Goal: Use online tool/utility: Utilize a website feature to perform a specific function

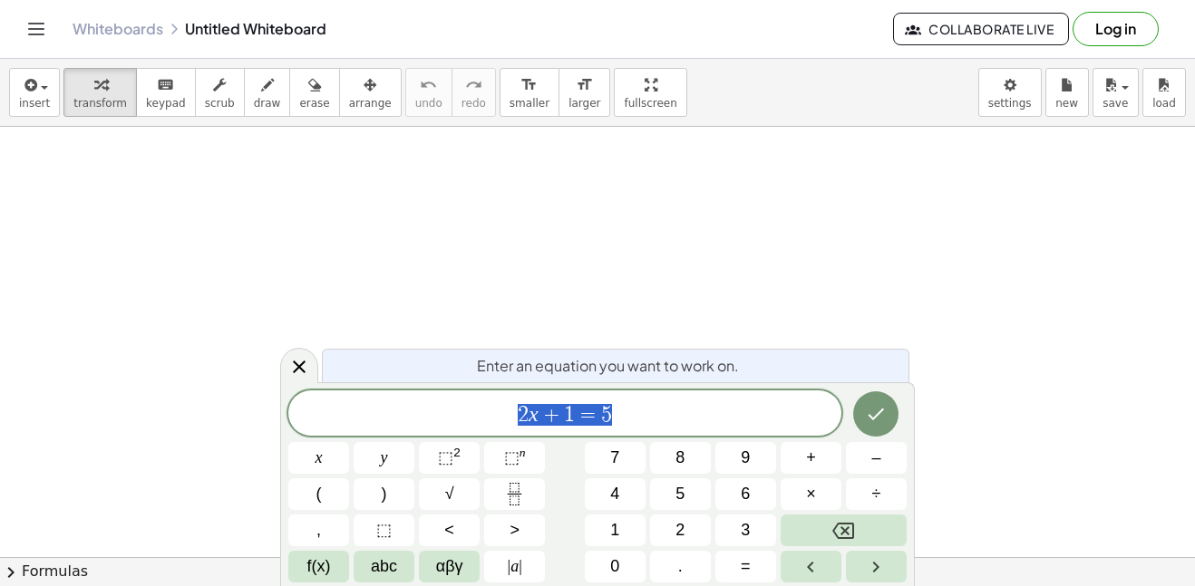
scroll to position [1, 0]
click at [318, 494] on span "(" at bounding box center [318, 494] width 5 height 24
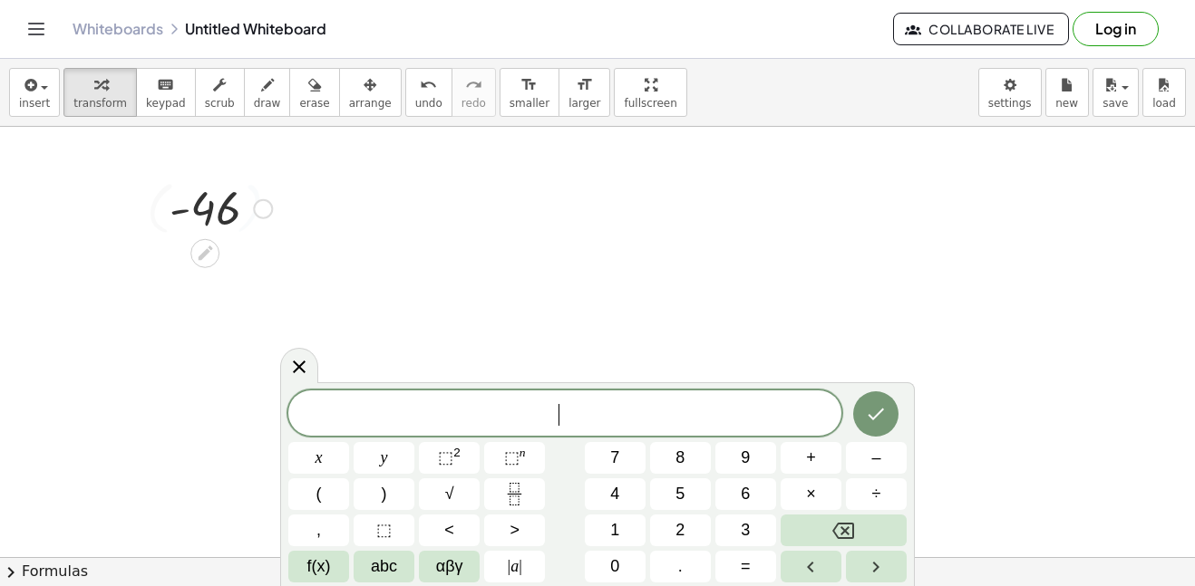
click at [205, 237] on div at bounding box center [220, 208] width 121 height 60
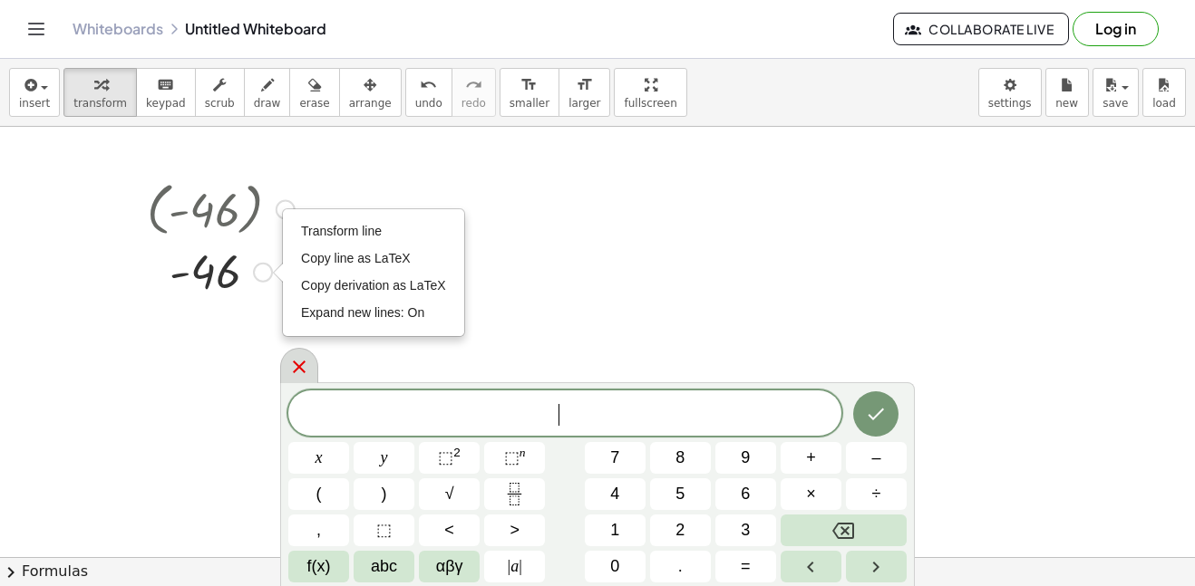
click at [297, 355] on div at bounding box center [299, 365] width 38 height 35
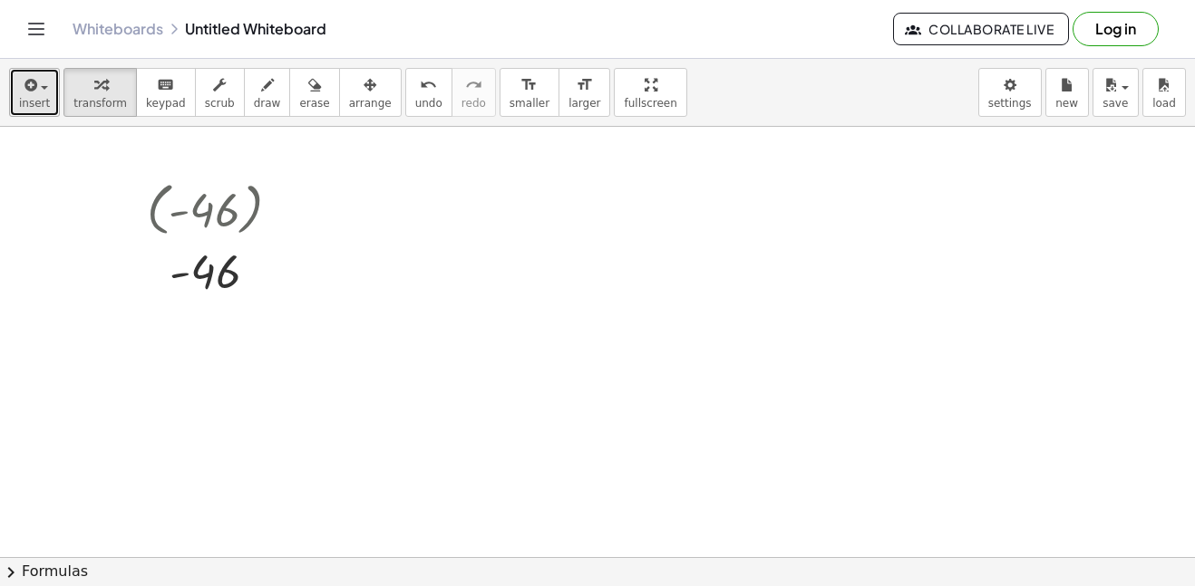
click at [42, 97] on span "insert" at bounding box center [34, 103] width 31 height 13
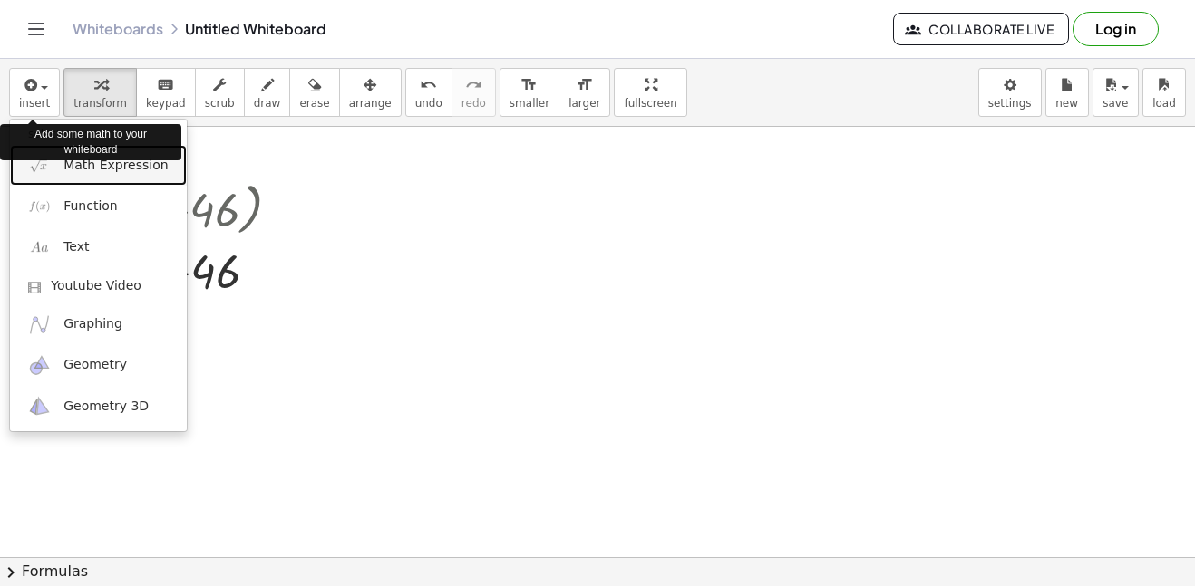
click at [65, 170] on span "Math Expression" at bounding box center [115, 166] width 104 height 18
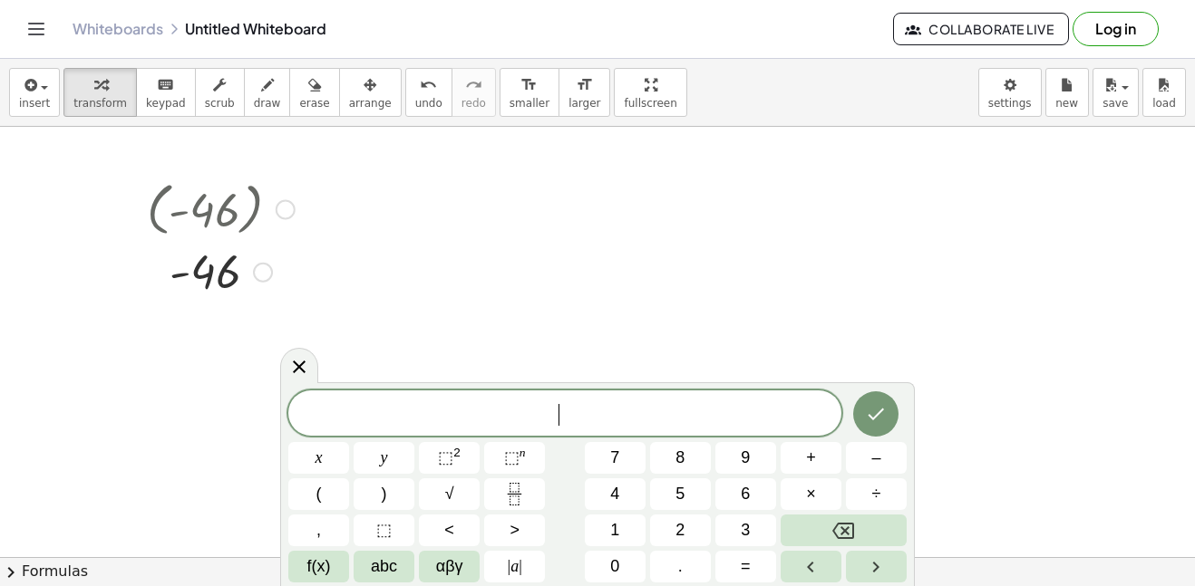
click at [305, 498] on button "(" at bounding box center [318, 495] width 61 height 32
click at [384, 491] on span ")" at bounding box center [384, 494] width 5 height 24
click at [522, 579] on button "| a |" at bounding box center [514, 567] width 61 height 32
click at [314, 494] on button "(" at bounding box center [318, 495] width 61 height 32
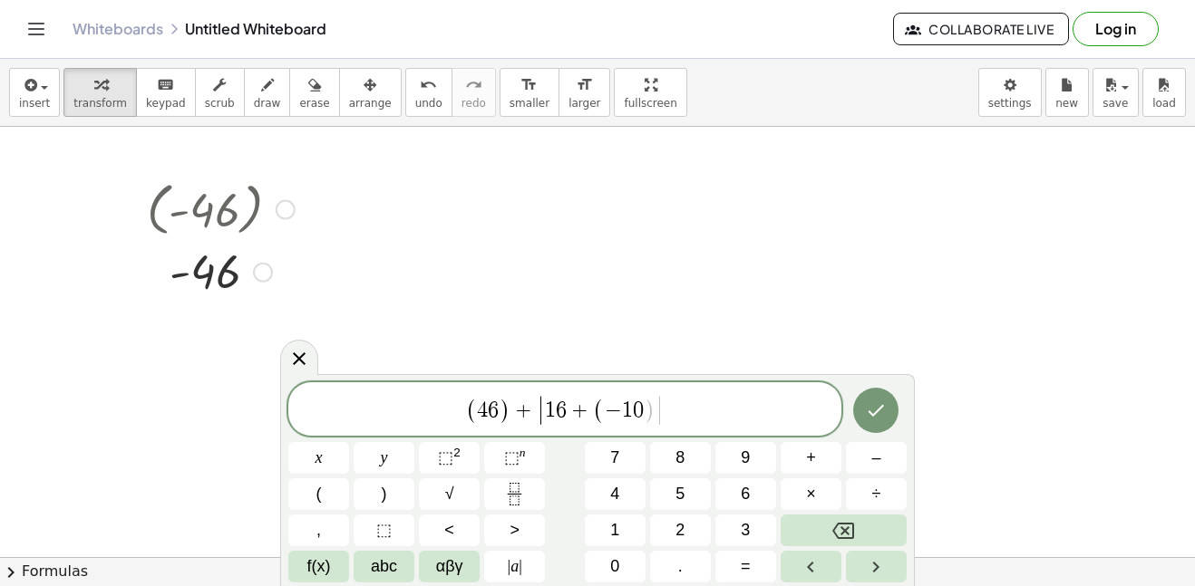
click at [383, 489] on span ")" at bounding box center [384, 494] width 5 height 24
click at [442, 460] on span "⬚" at bounding box center [445, 458] width 15 height 18
click at [514, 488] on icon "Fraction" at bounding box center [514, 494] width 23 height 23
click at [441, 416] on span "​ ( 4 6 ) + | 1 6 + ( − 1 0 ) 2 |" at bounding box center [564, 408] width 553 height 40
click at [523, 482] on button "Fraction" at bounding box center [514, 495] width 61 height 32
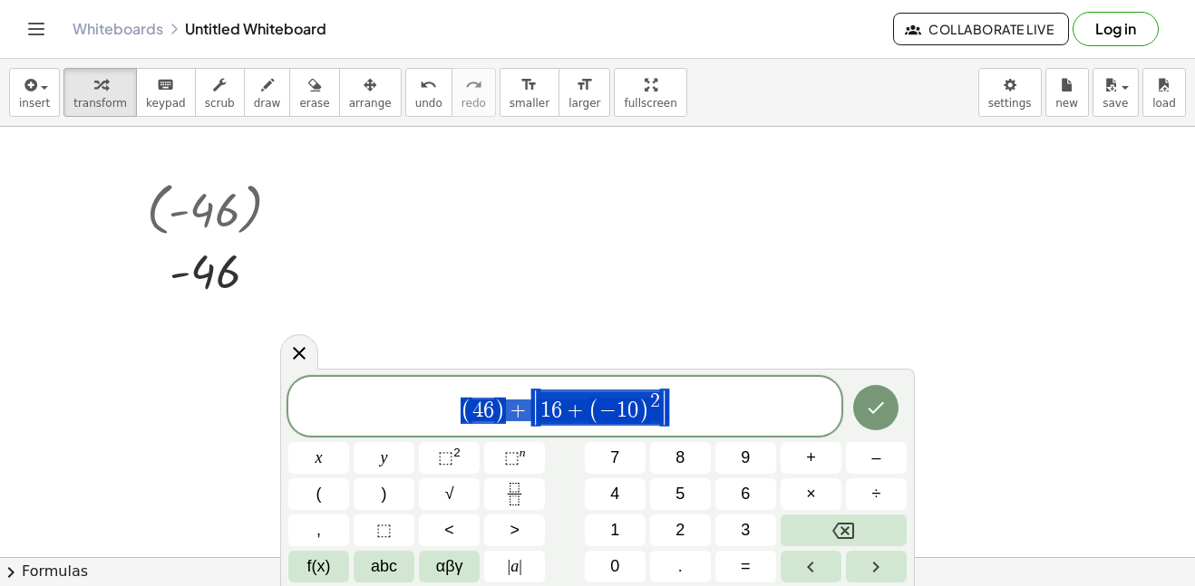
drag, startPoint x: 451, startPoint y: 413, endPoint x: 664, endPoint y: 422, distance: 213.2
click at [664, 422] on span "( 4 6 ) + | 1 6 + ( − 1 0 ) 2 |" at bounding box center [564, 408] width 553 height 40
click at [671, 415] on span "( 4 6 ) + | 1 6 + ( − 1 0 ) 2 |" at bounding box center [564, 408] width 553 height 40
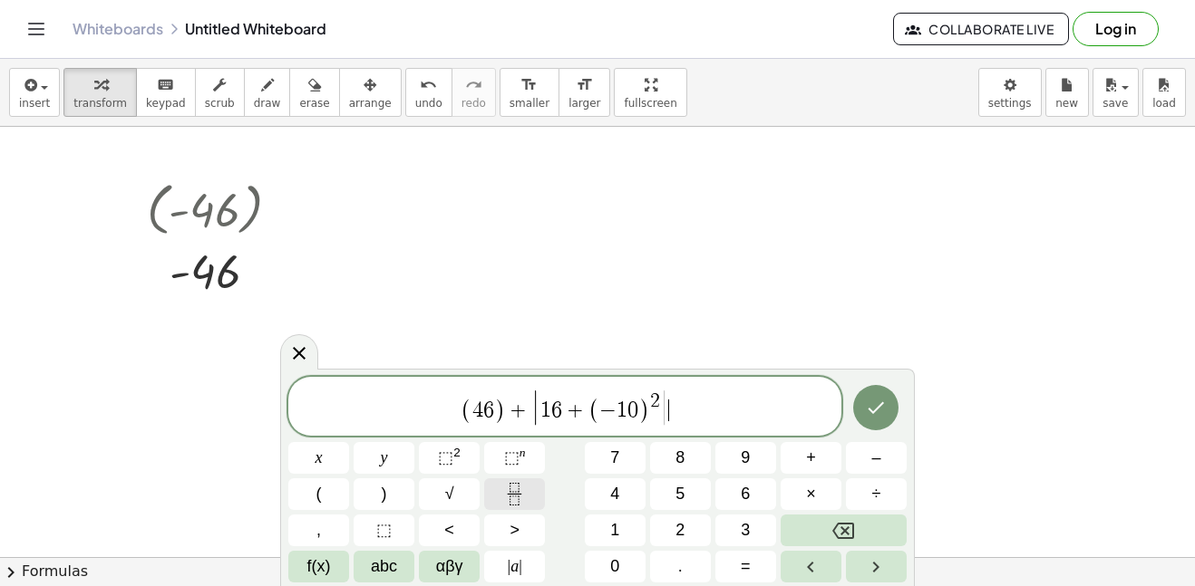
click at [519, 489] on icon "Fraction" at bounding box center [514, 494] width 23 height 23
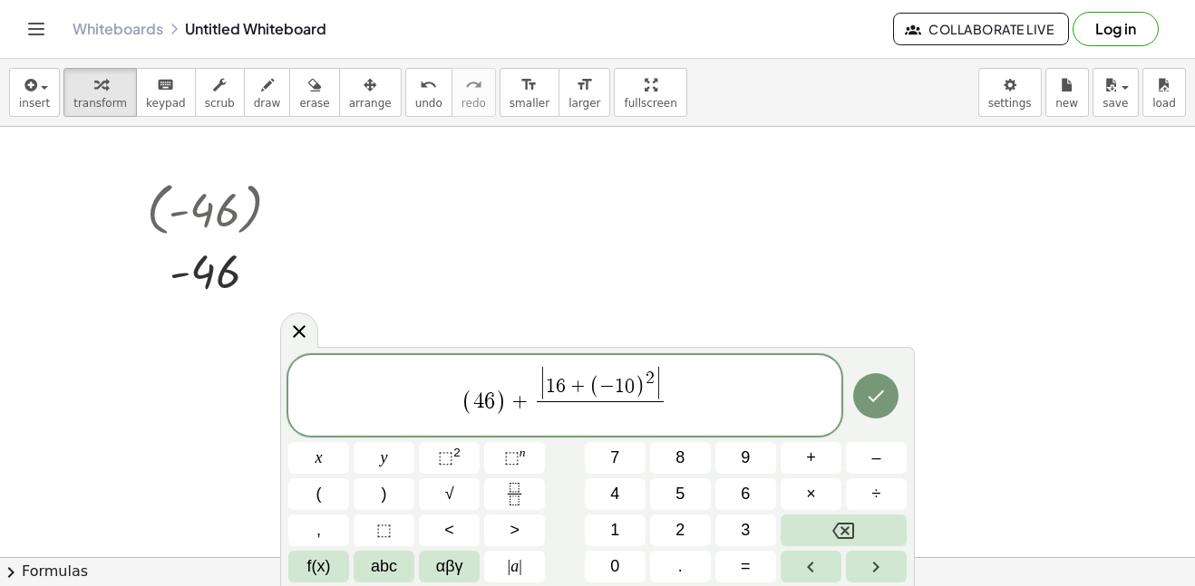
click at [682, 413] on span "( 4 6 ) + | 1 6 + ( − 1 0 ) 2 | ​ ​" at bounding box center [564, 397] width 553 height 62
click at [626, 427] on span "( 4 6 ) + | 1 6 + ( − 1 0 ) 2 | ​ ​" at bounding box center [564, 397] width 553 height 62
click at [611, 411] on span at bounding box center [600, 414] width 127 height 24
click at [891, 487] on button "÷" at bounding box center [876, 495] width 61 height 32
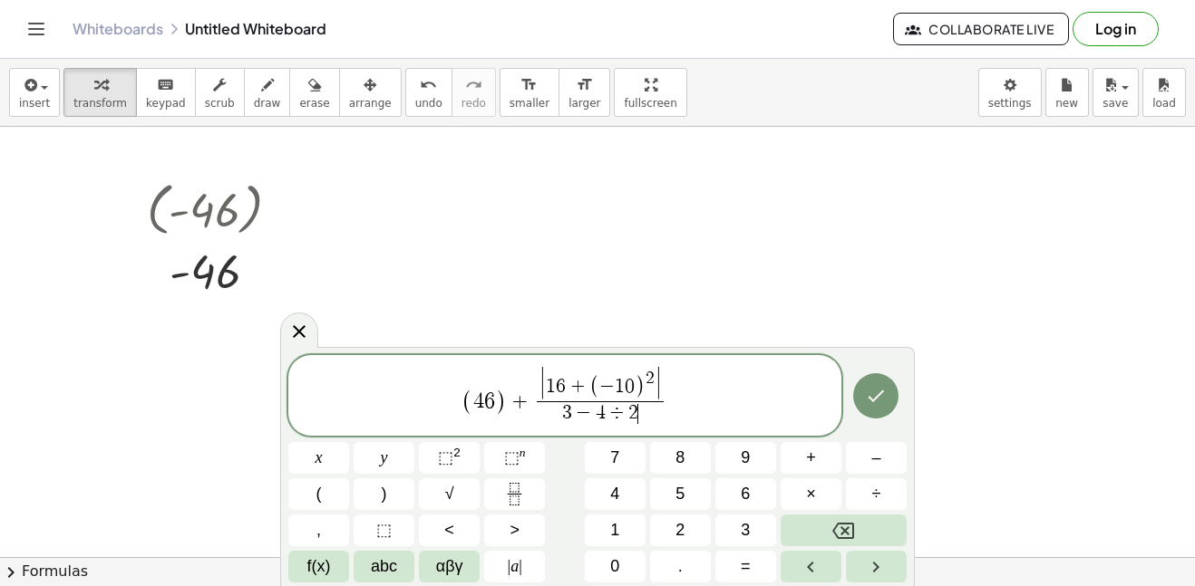
click at [535, 403] on span "| 1 6 + ( − 1 0 ) 2 | 3 − 4 ÷ 2 ​ ​" at bounding box center [600, 397] width 135 height 58
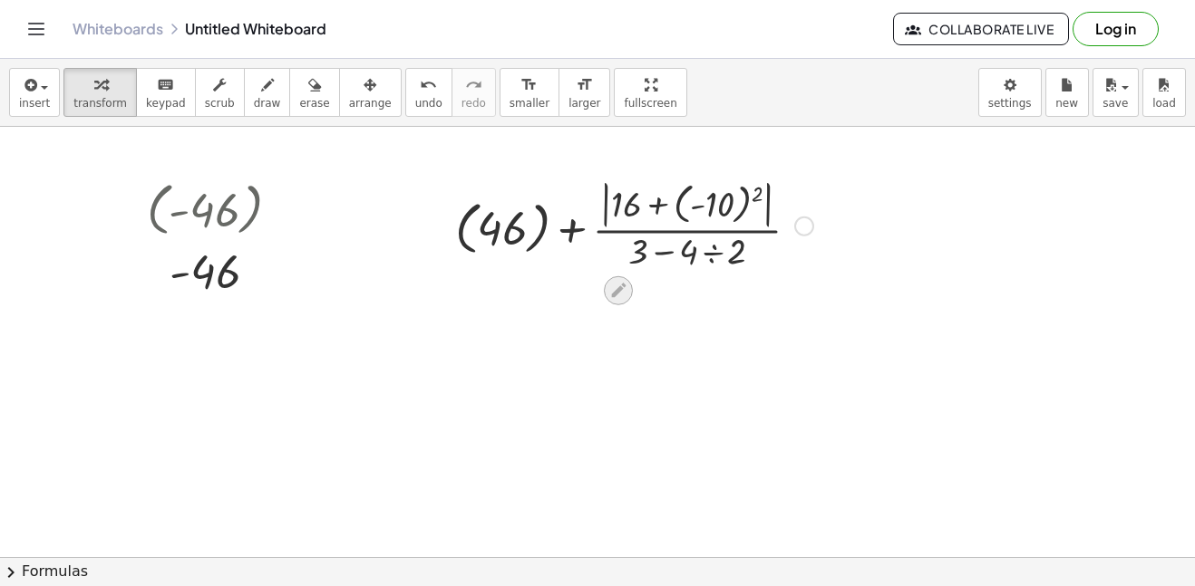
click at [622, 284] on icon at bounding box center [618, 291] width 15 height 15
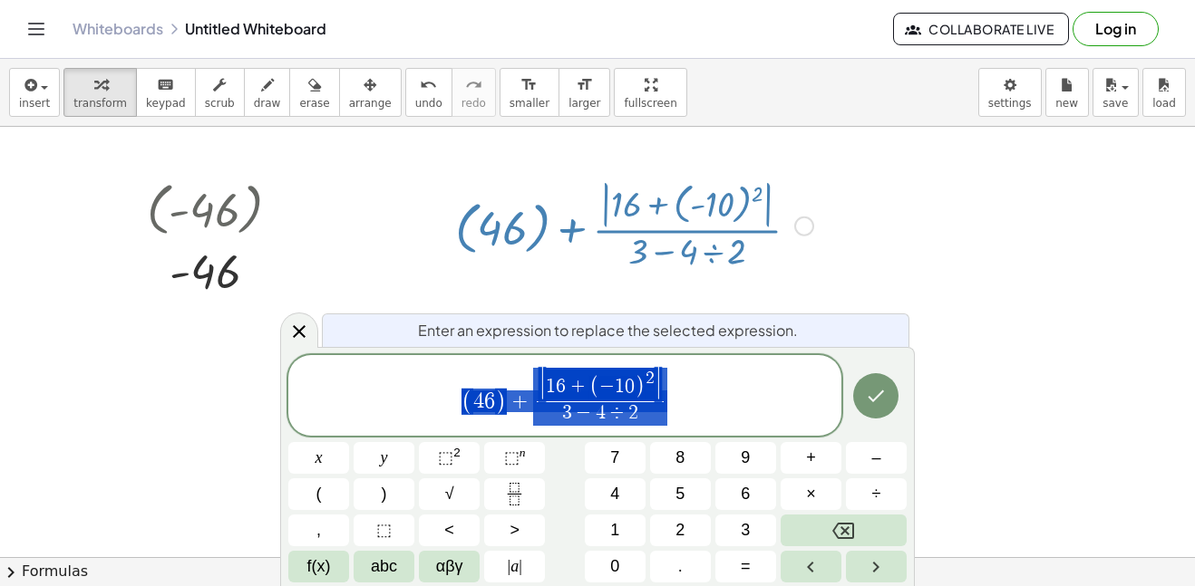
click at [671, 391] on span "( 4 6 ) + | 1 6 + ( − 1 0 ) 2 | 3 − 4 ÷ 2 ​" at bounding box center [564, 397] width 553 height 62
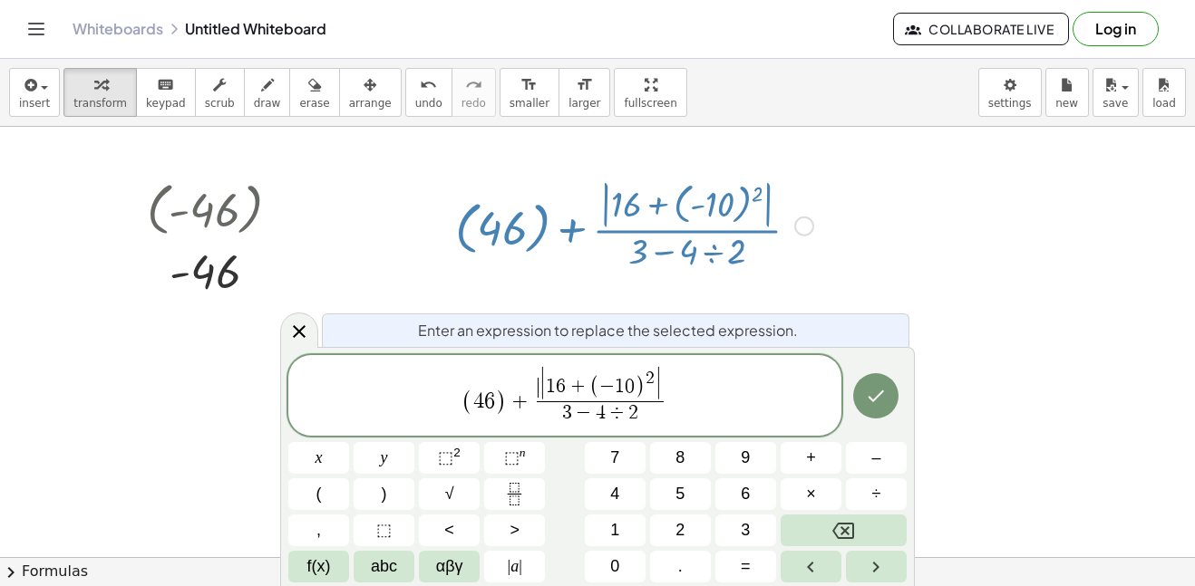
click at [538, 399] on span "|" at bounding box center [542, 385] width 8 height 36
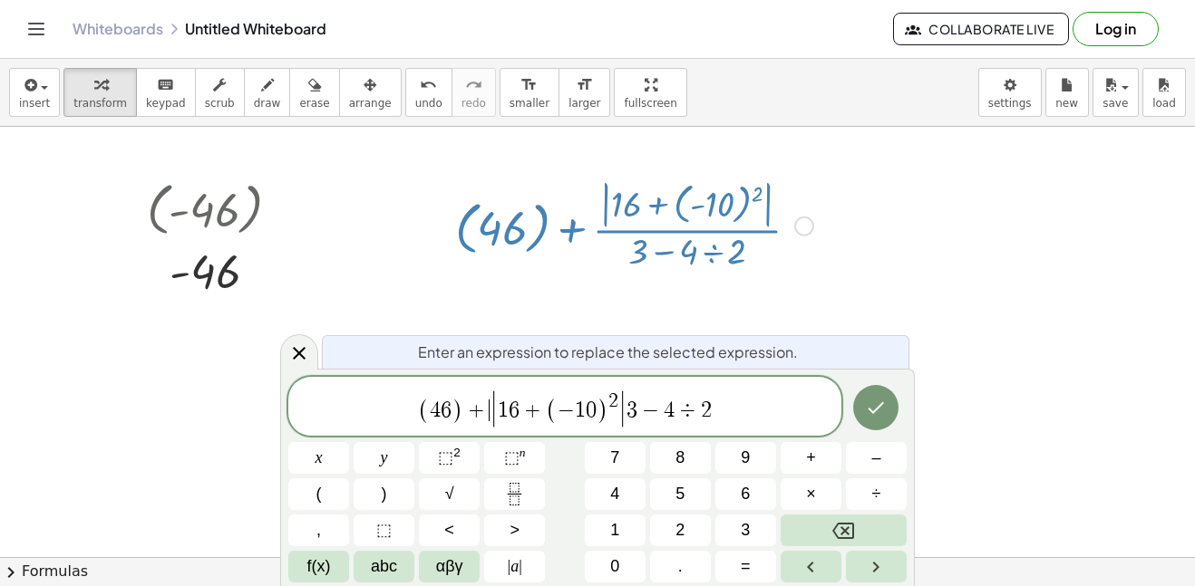
click at [627, 419] on span "3" at bounding box center [631, 411] width 11 height 22
click at [507, 497] on icon "Fraction" at bounding box center [514, 494] width 23 height 23
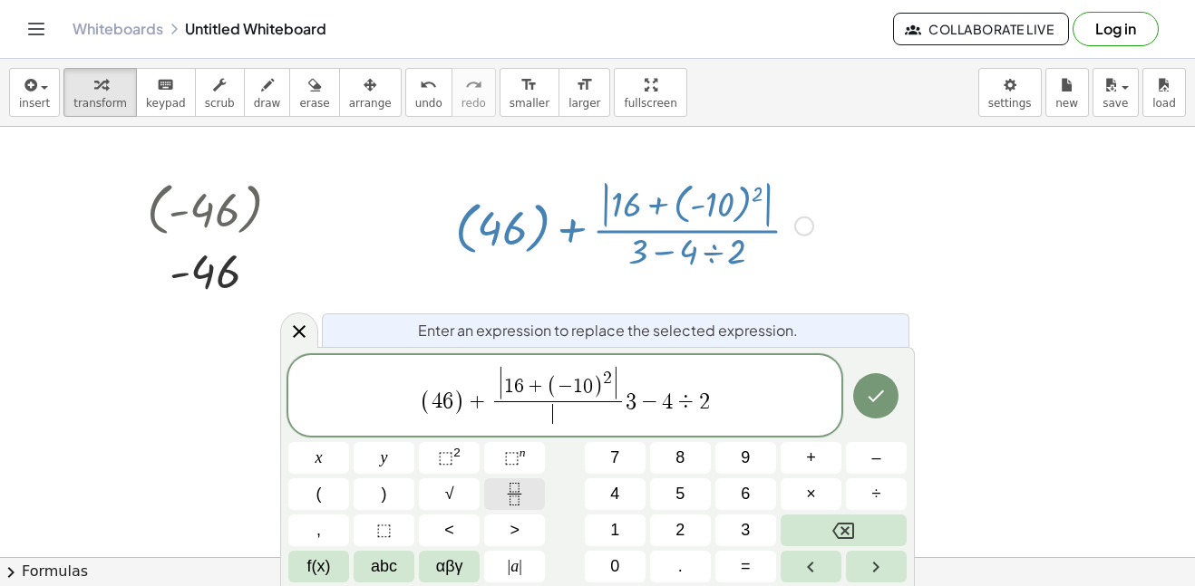
click at [507, 497] on icon "Fraction" at bounding box center [514, 494] width 23 height 23
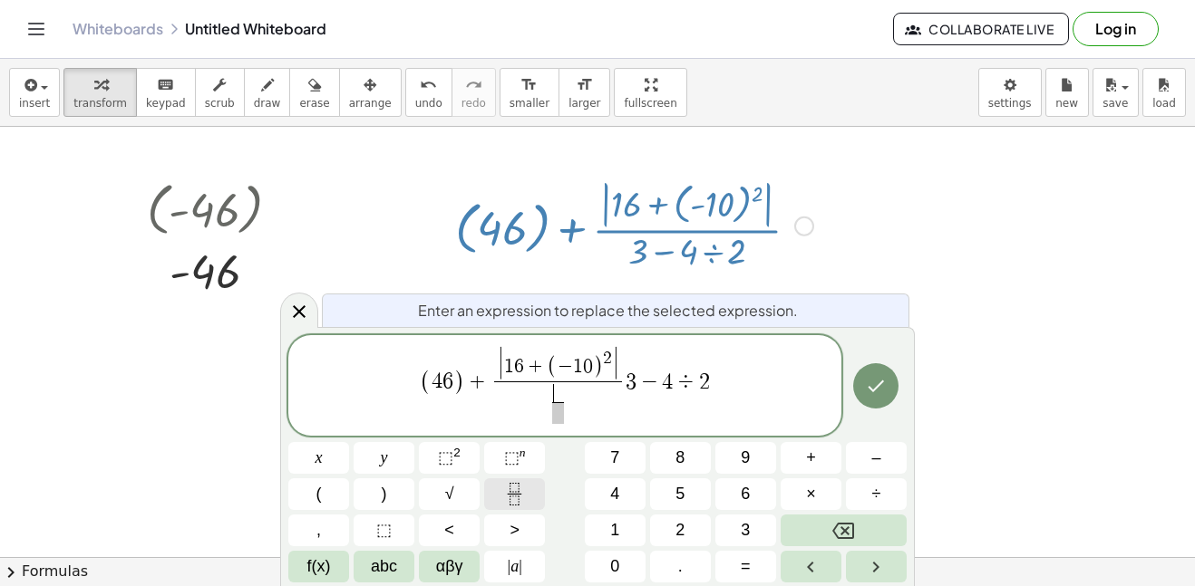
click at [507, 497] on icon "Fraction" at bounding box center [514, 494] width 23 height 23
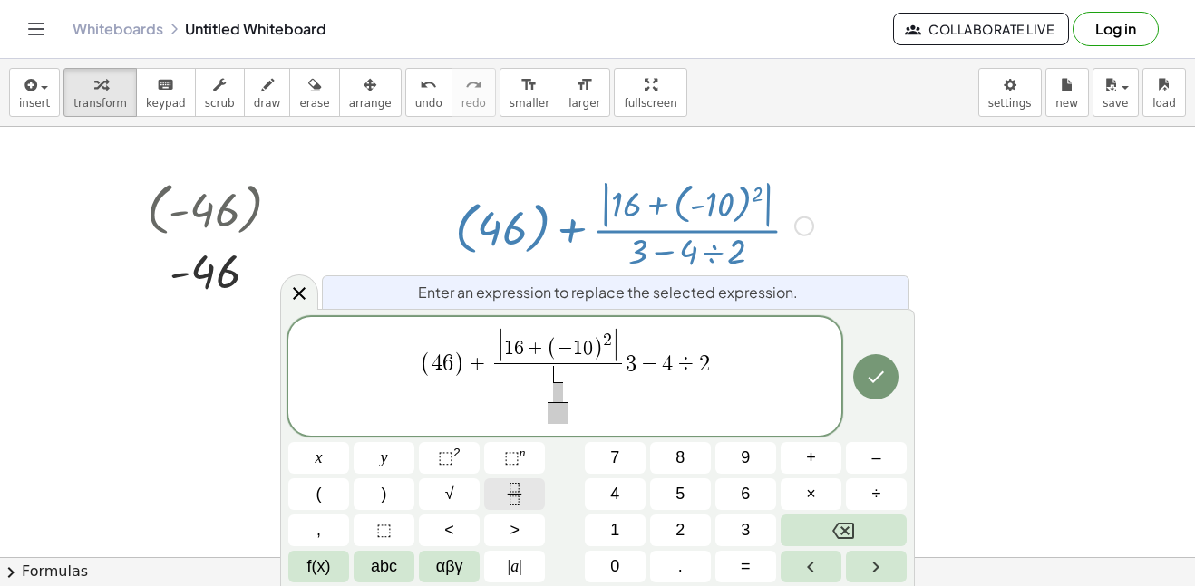
click at [507, 497] on icon "Fraction" at bounding box center [514, 494] width 23 height 23
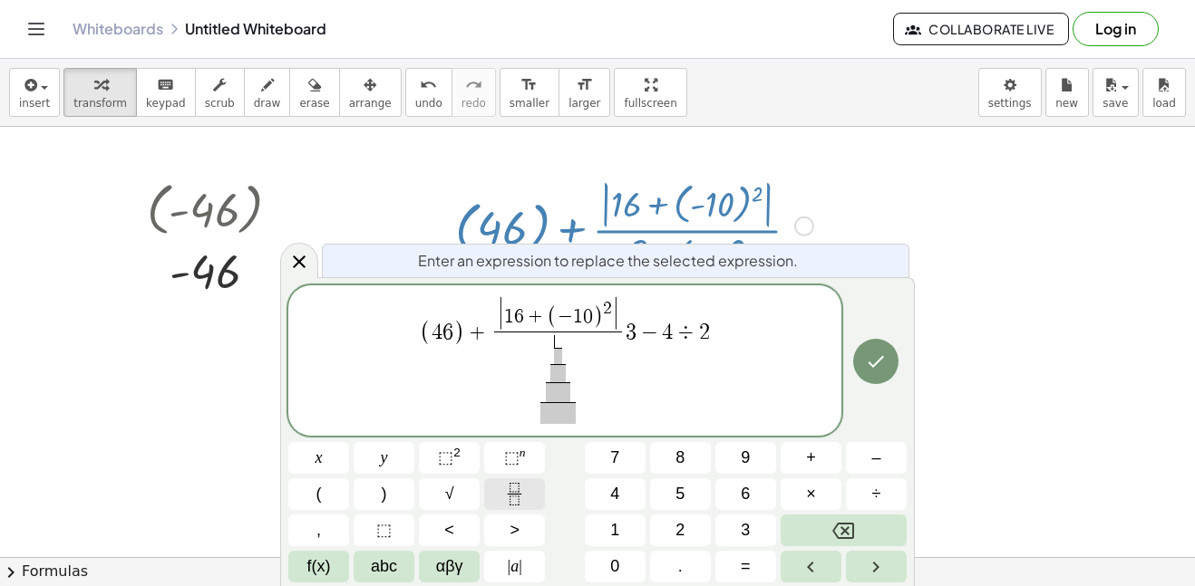
click at [507, 497] on icon "Fraction" at bounding box center [514, 494] width 23 height 23
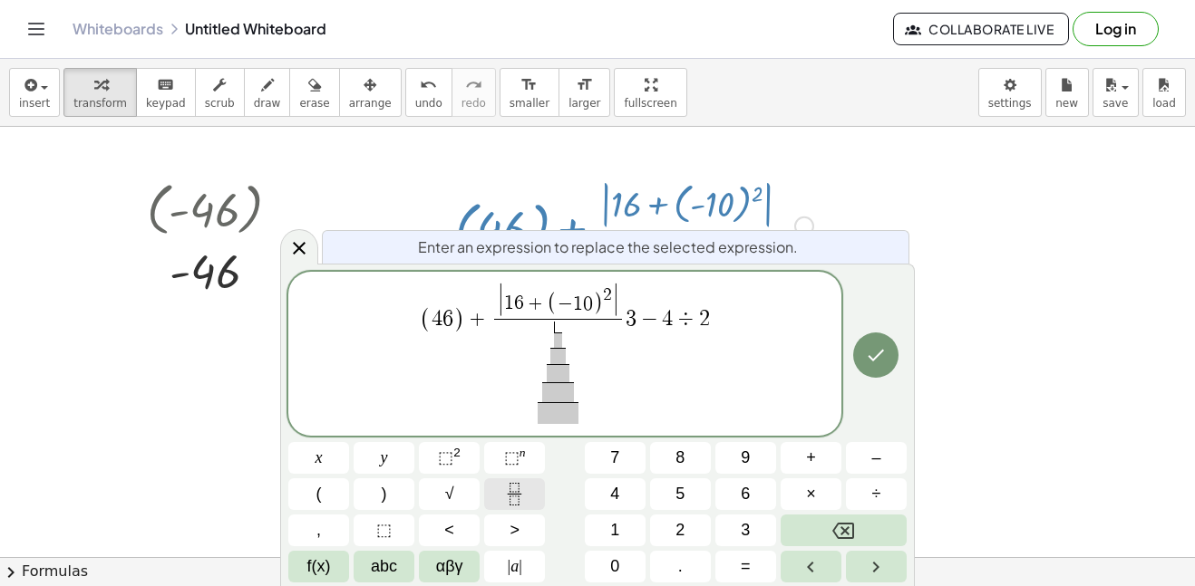
click at [507, 497] on icon "Fraction" at bounding box center [514, 494] width 23 height 23
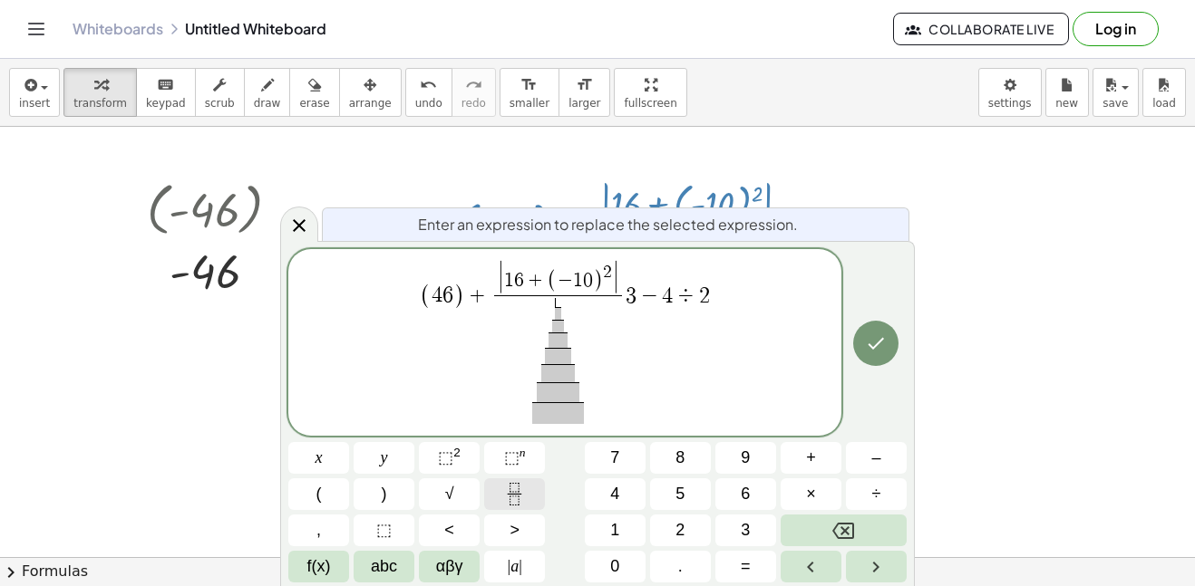
click at [507, 497] on icon "Fraction" at bounding box center [514, 494] width 23 height 23
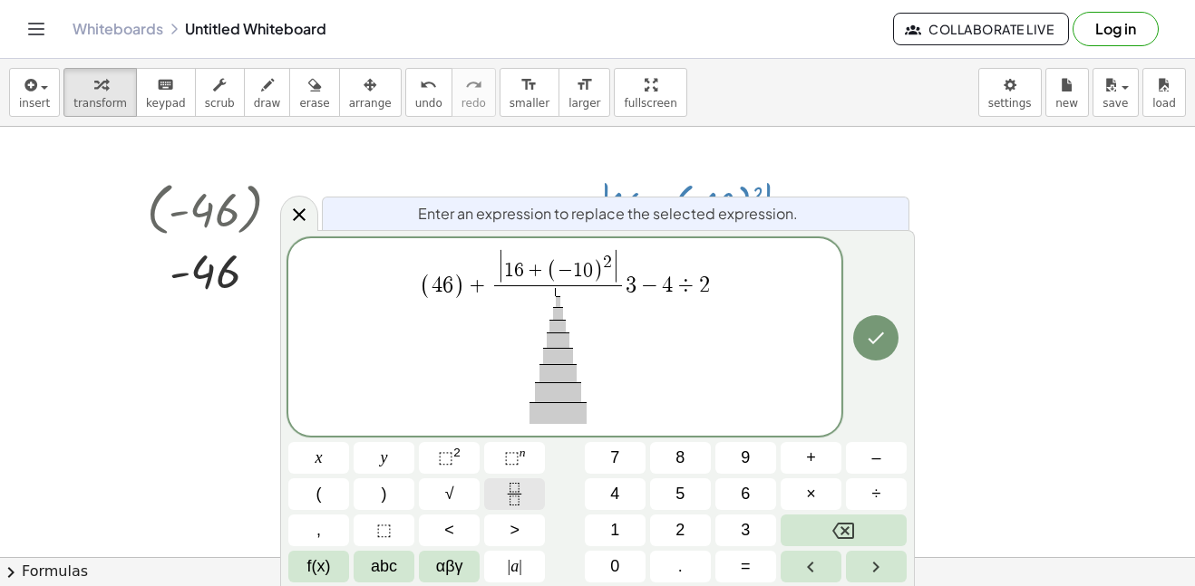
click at [507, 497] on icon "Fraction" at bounding box center [514, 494] width 23 height 23
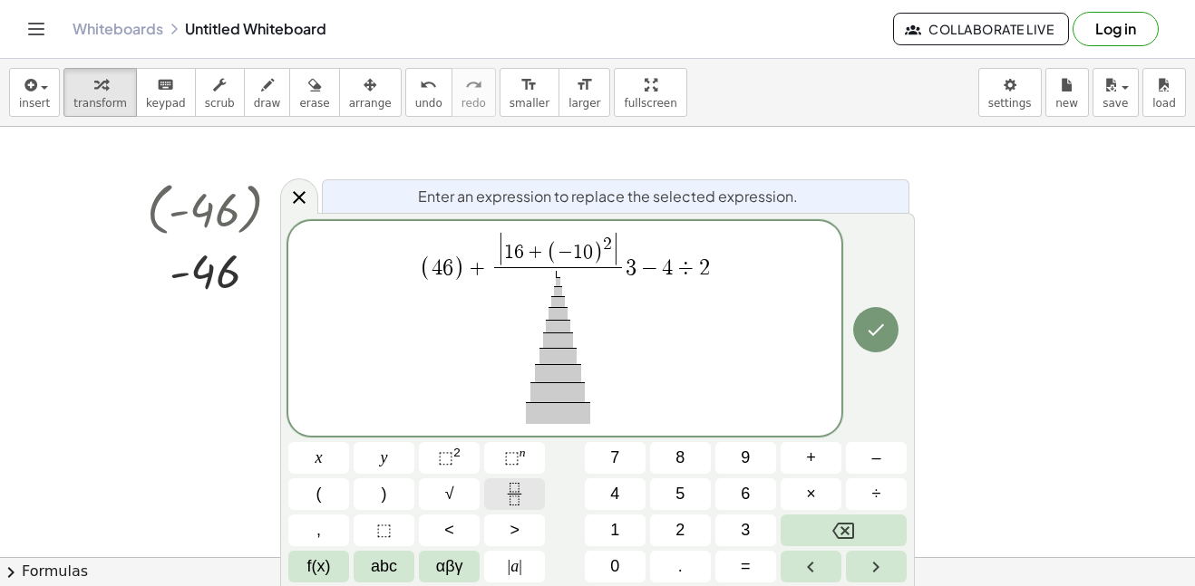
click at [507, 497] on icon "Fraction" at bounding box center [514, 494] width 23 height 23
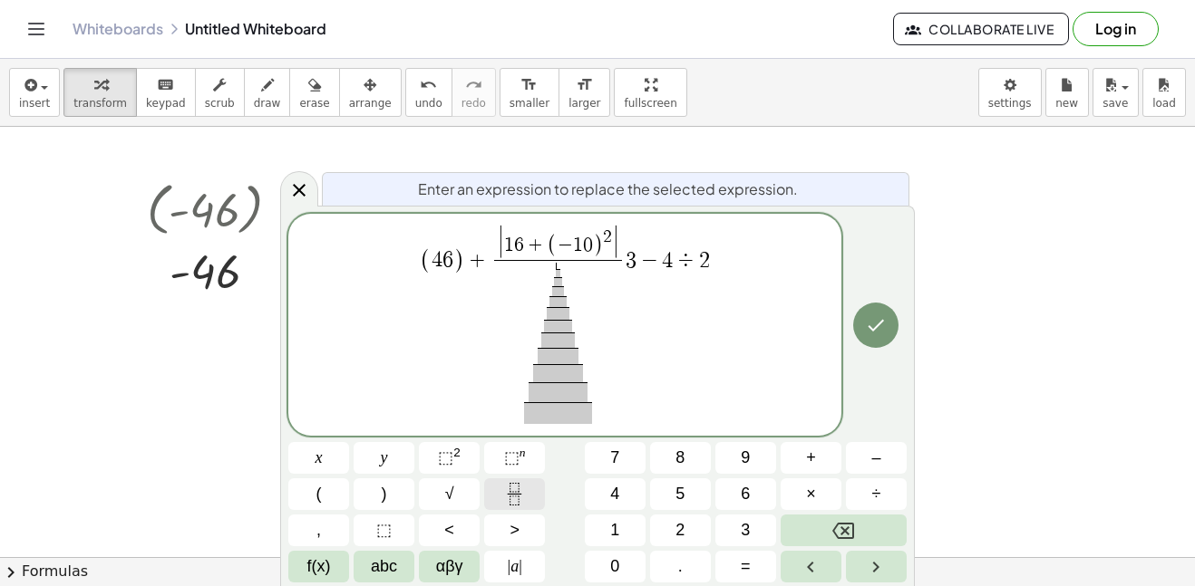
click at [507, 497] on icon "Fraction" at bounding box center [514, 494] width 23 height 23
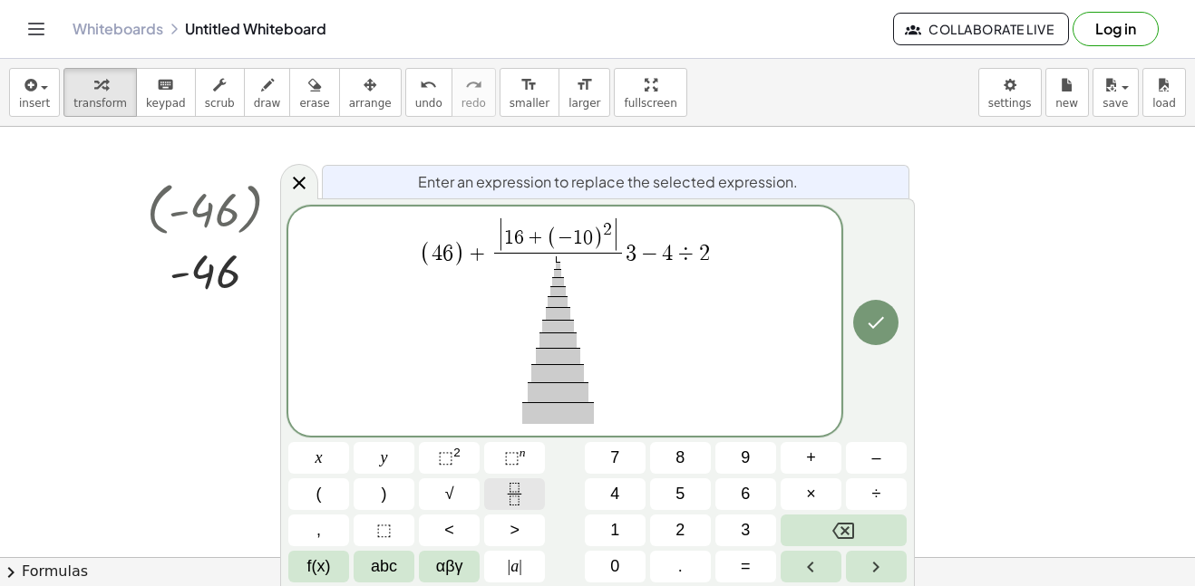
click at [507, 497] on icon "Fraction" at bounding box center [514, 494] width 23 height 23
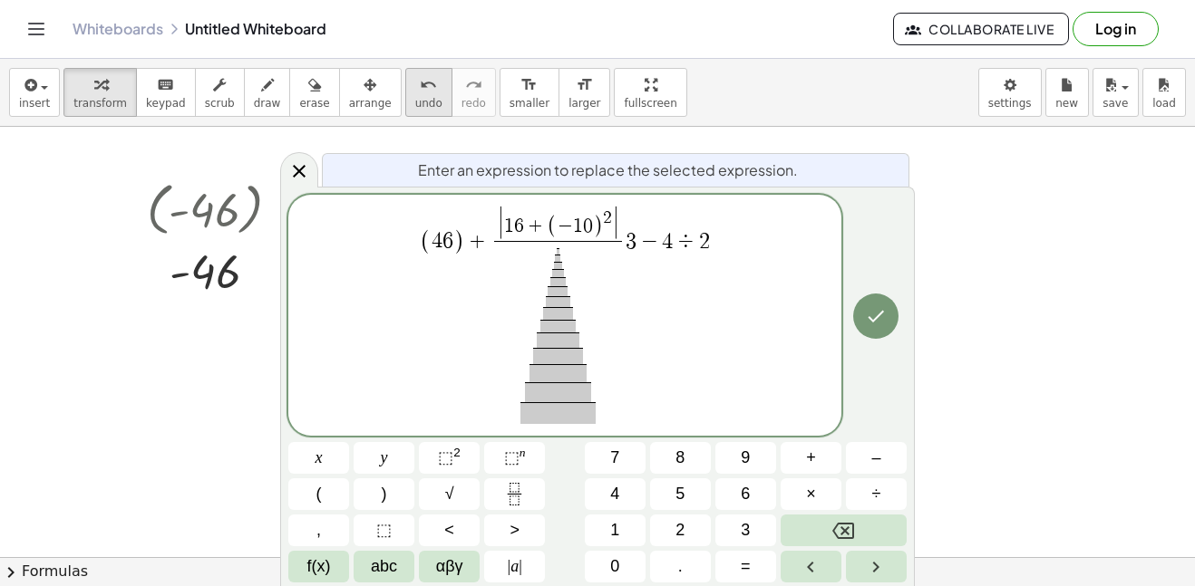
click at [420, 82] on icon "undo" at bounding box center [428, 85] width 17 height 22
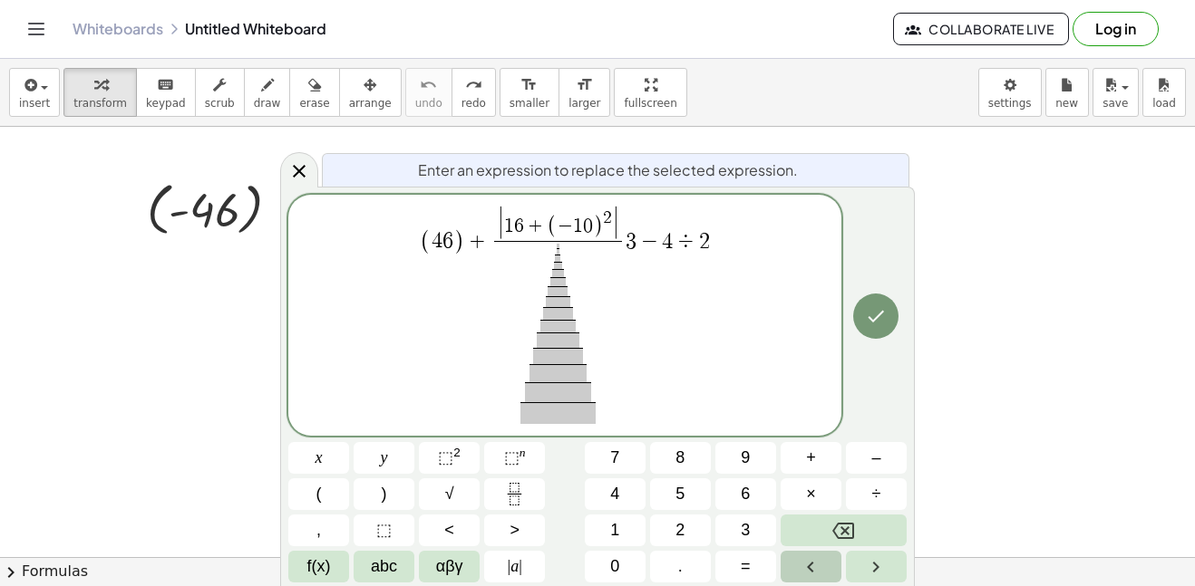
click at [810, 567] on icon "Left arrow" at bounding box center [811, 568] width 22 height 22
click at [812, 568] on icon "Left arrow" at bounding box center [811, 568] width 22 height 22
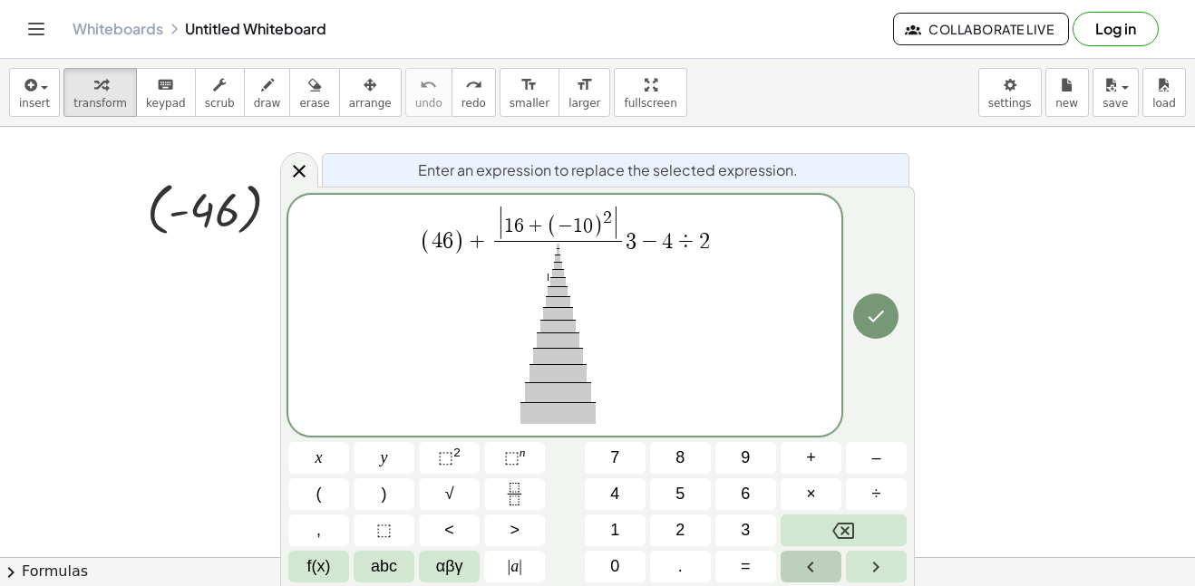
click at [812, 568] on icon "Left arrow" at bounding box center [811, 568] width 22 height 22
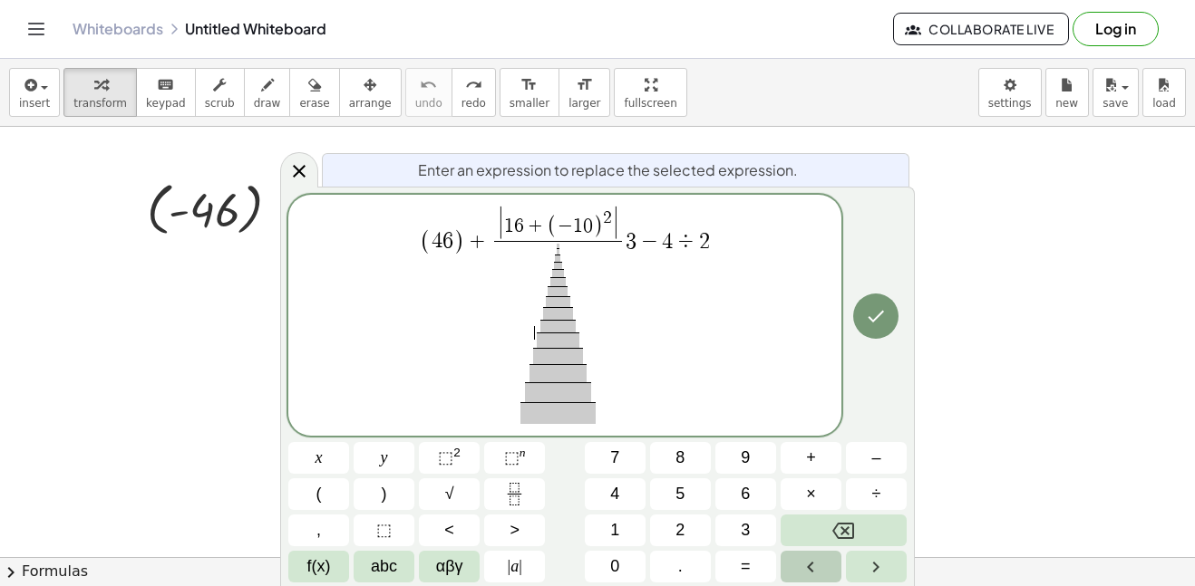
click at [812, 568] on icon "Left arrow" at bounding box center [811, 568] width 22 height 22
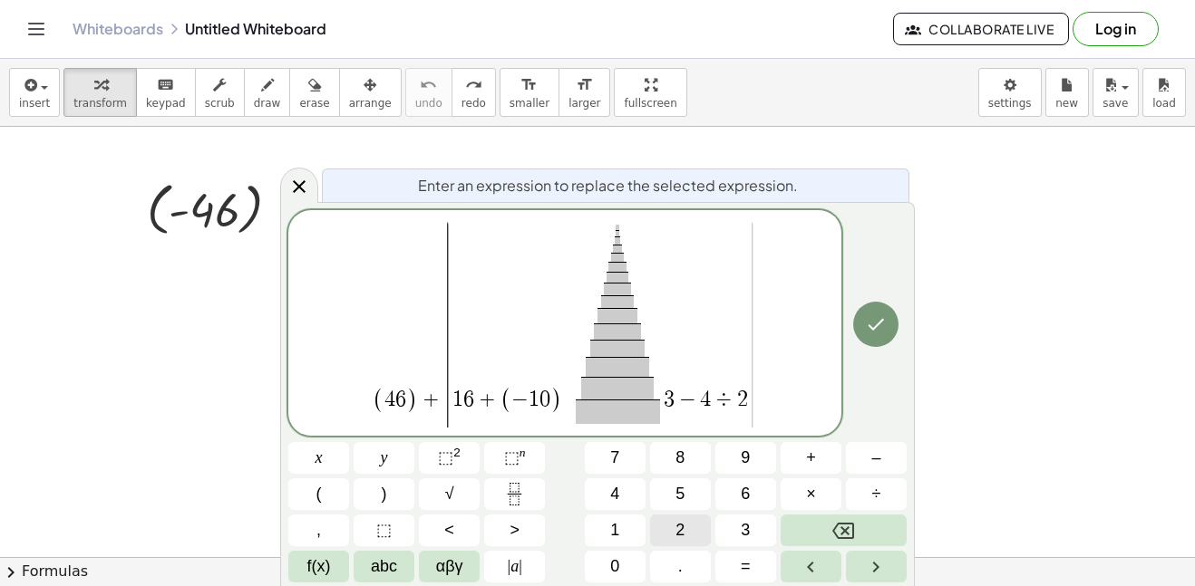
click at [670, 526] on button "2" at bounding box center [680, 531] width 61 height 32
click at [624, 391] on span at bounding box center [617, 388] width 73 height 22
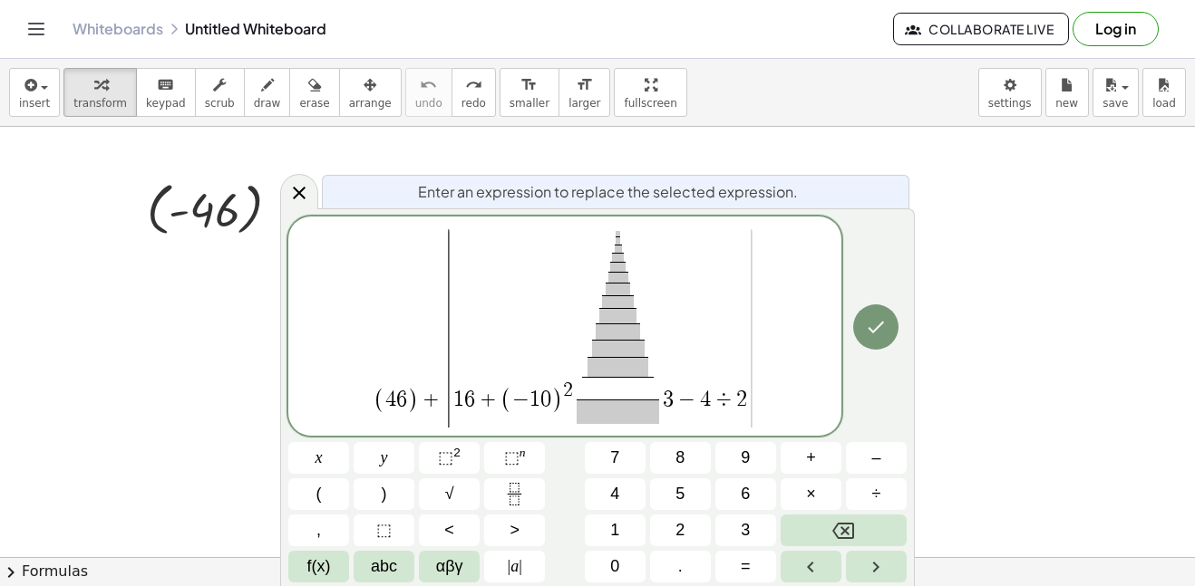
click at [633, 240] on span "​ ​ ​ ​ ​ ​ ​" at bounding box center [617, 269] width 35 height 77
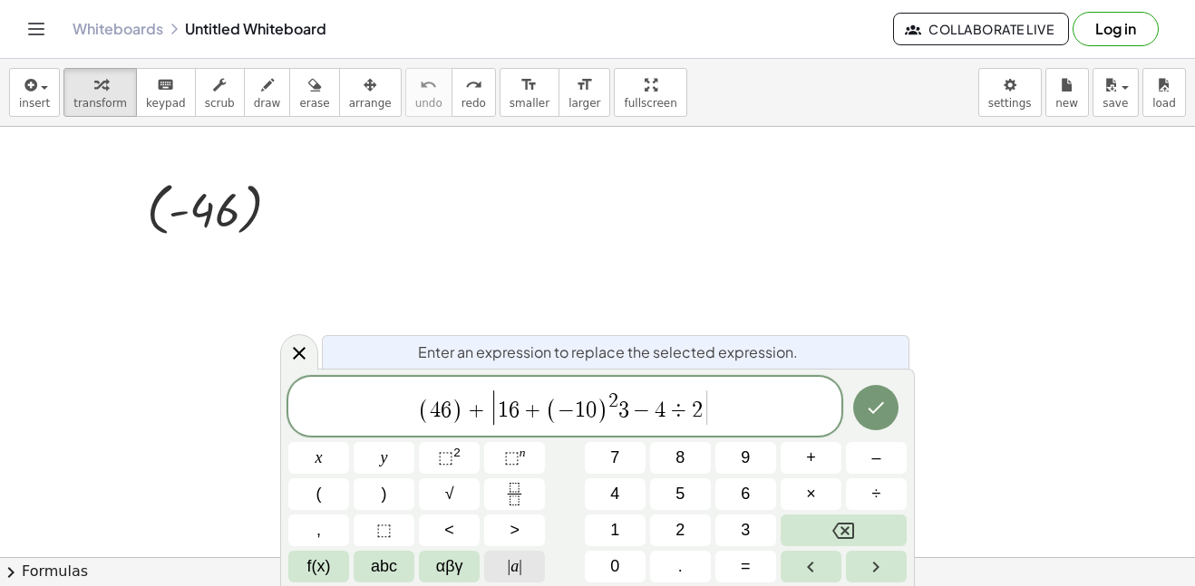
click at [516, 572] on span "| a |" at bounding box center [515, 567] width 15 height 24
click at [734, 415] on span "( 4 6 ) + | 1 6 + ( − 1 0 ) 2 | ​ 3 − 4 ÷ 2" at bounding box center [564, 408] width 553 height 40
click at [538, 493] on button "Fraction" at bounding box center [514, 495] width 61 height 32
click at [500, 505] on button "Fraction" at bounding box center [514, 495] width 61 height 32
click at [628, 416] on span "3" at bounding box center [631, 411] width 11 height 22
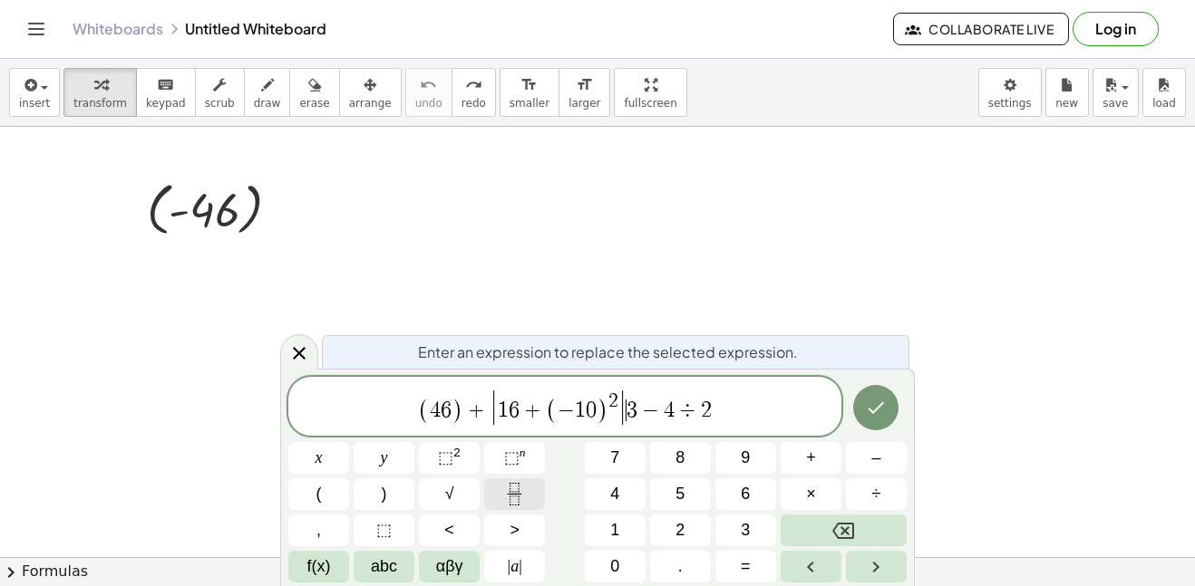
click at [531, 487] on button "Fraction" at bounding box center [514, 495] width 61 height 32
click at [490, 420] on span "|" at bounding box center [494, 409] width 10 height 40
click at [532, 501] on button "Fraction" at bounding box center [514, 495] width 61 height 32
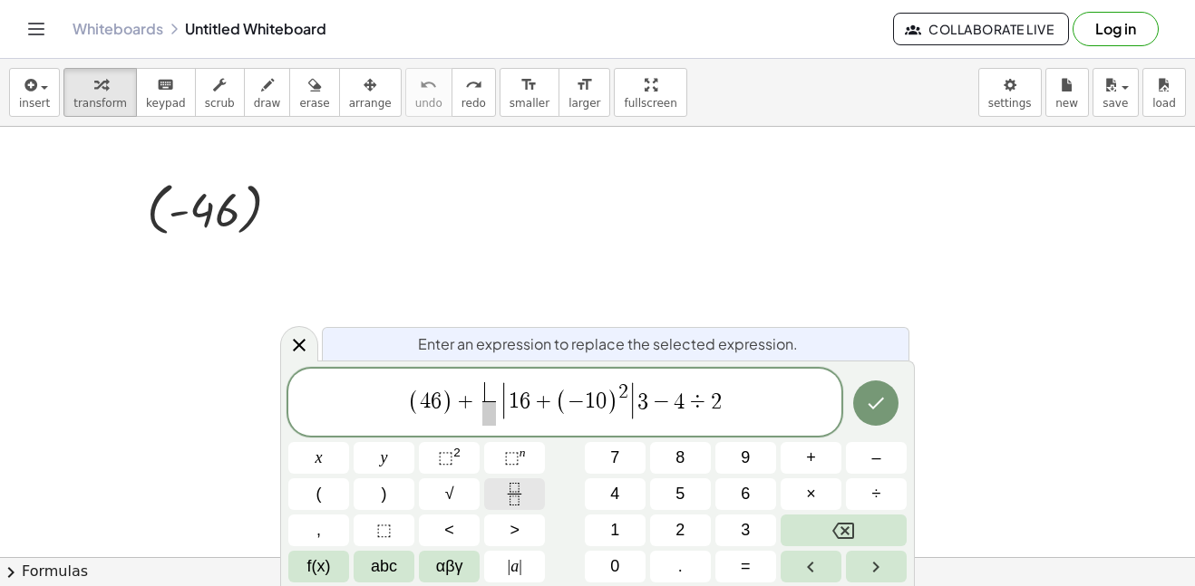
click at [532, 501] on button "Fraction" at bounding box center [514, 495] width 61 height 32
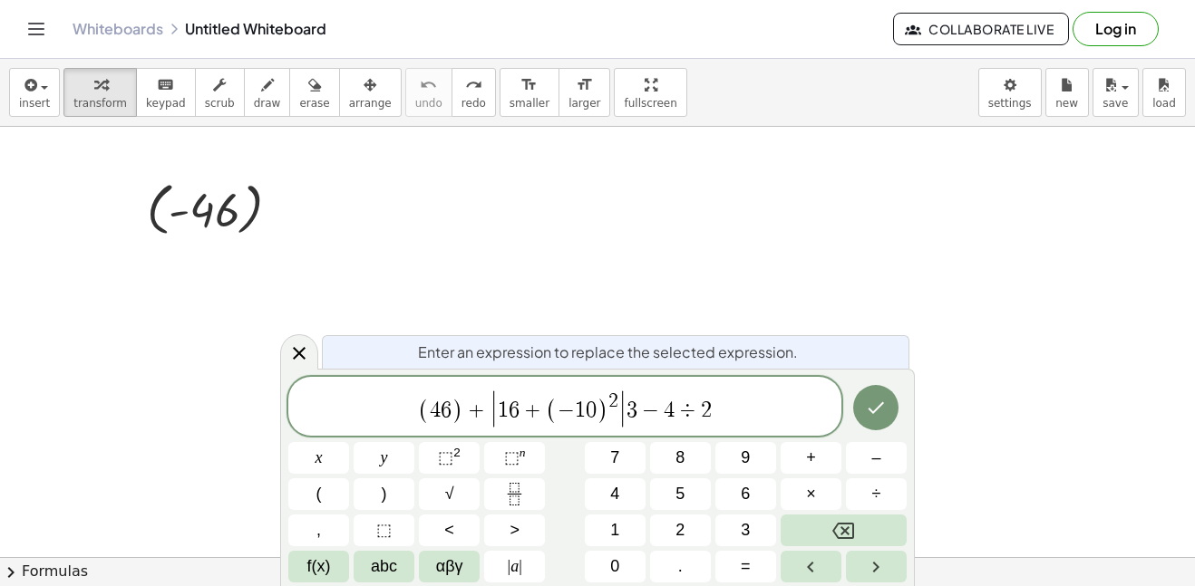
click at [411, 406] on span "( 4 6 ) + ​ | 1 6 + ( − 1 0 ) 2 | 3 − 4 ÷ 2" at bounding box center [564, 408] width 553 height 40
click at [411, 406] on span "​ ( 4 6 ) + | 1 6 + ( − 1 0 ) 2 | 3 − 4 ÷ 2" at bounding box center [564, 408] width 553 height 40
click at [512, 480] on button "Fraction" at bounding box center [514, 495] width 61 height 32
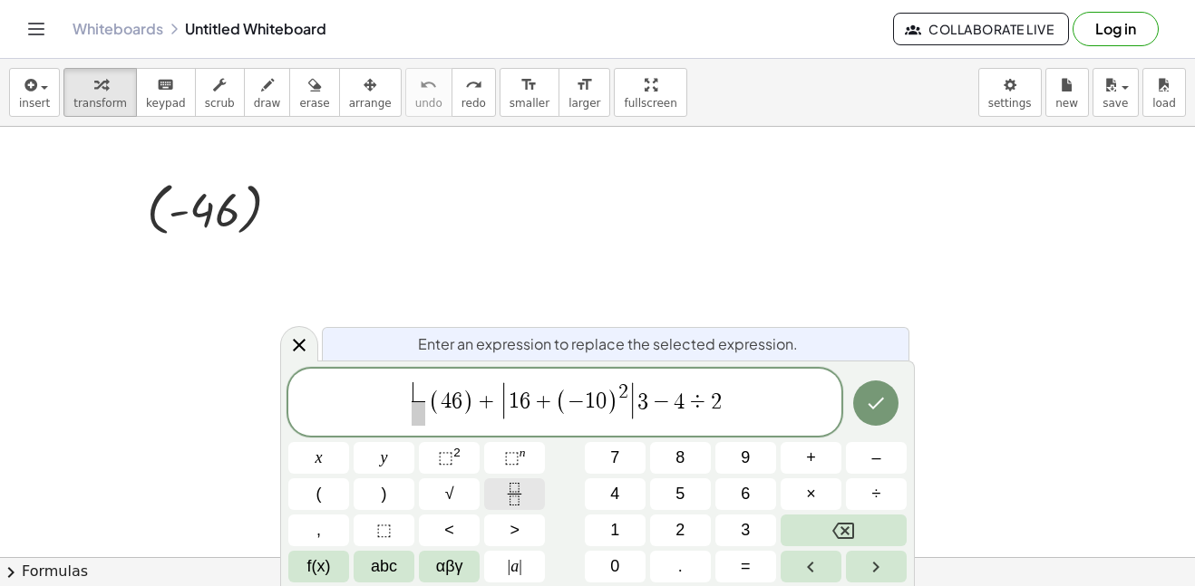
click at [512, 480] on button "Fraction" at bounding box center [514, 495] width 61 height 32
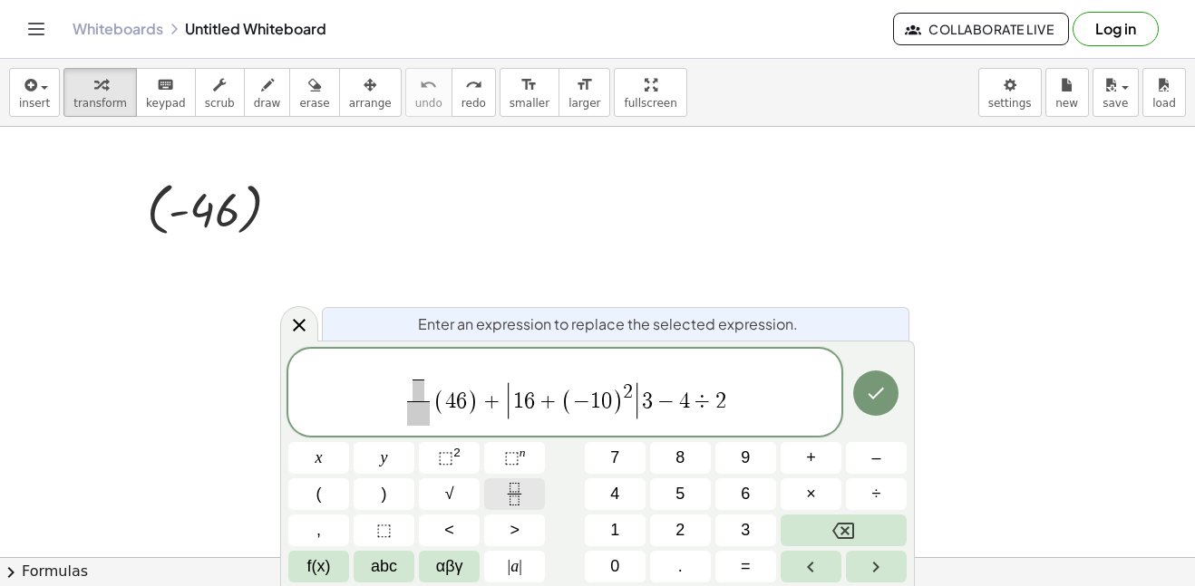
click at [512, 480] on button "Fraction" at bounding box center [514, 495] width 61 height 32
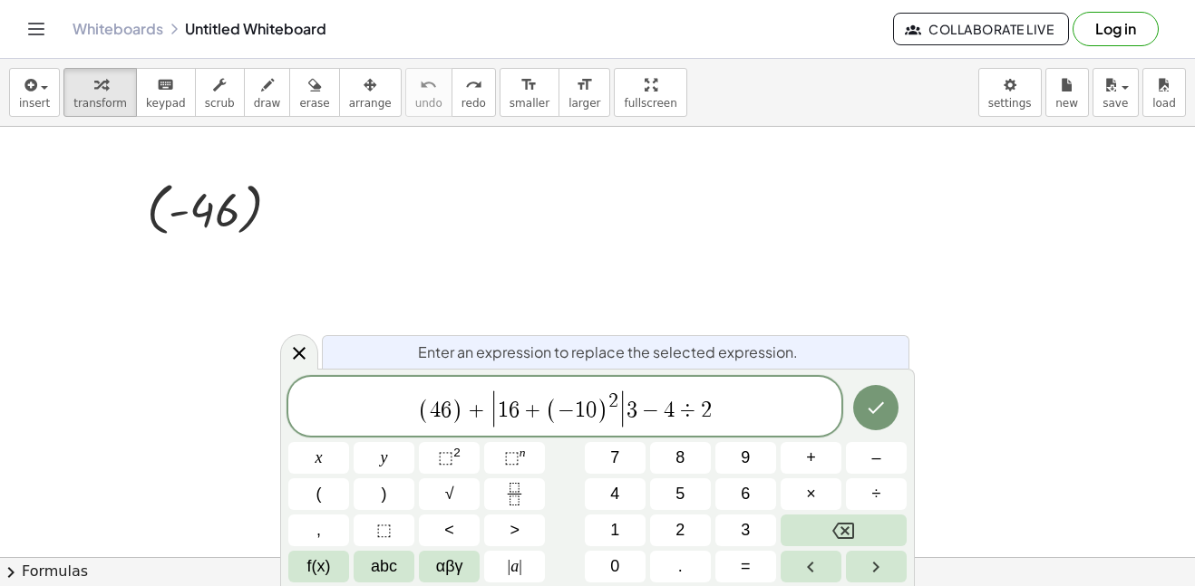
click at [722, 412] on span "​ ( 4 6 ) + | 1 6 + ( − 1 0 ) 2 | 3 − 4 ÷ 2" at bounding box center [564, 408] width 553 height 40
click at [536, 494] on button "Fraction" at bounding box center [514, 495] width 61 height 32
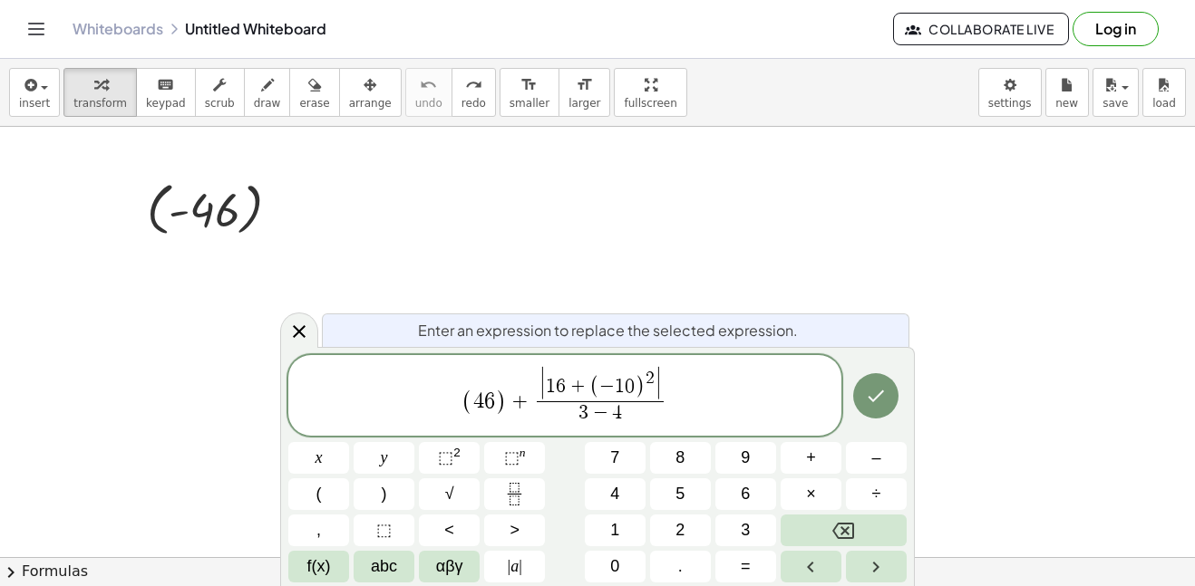
click at [880, 496] on span "÷" at bounding box center [876, 494] width 9 height 24
click at [875, 397] on icon "Done" at bounding box center [876, 396] width 22 height 22
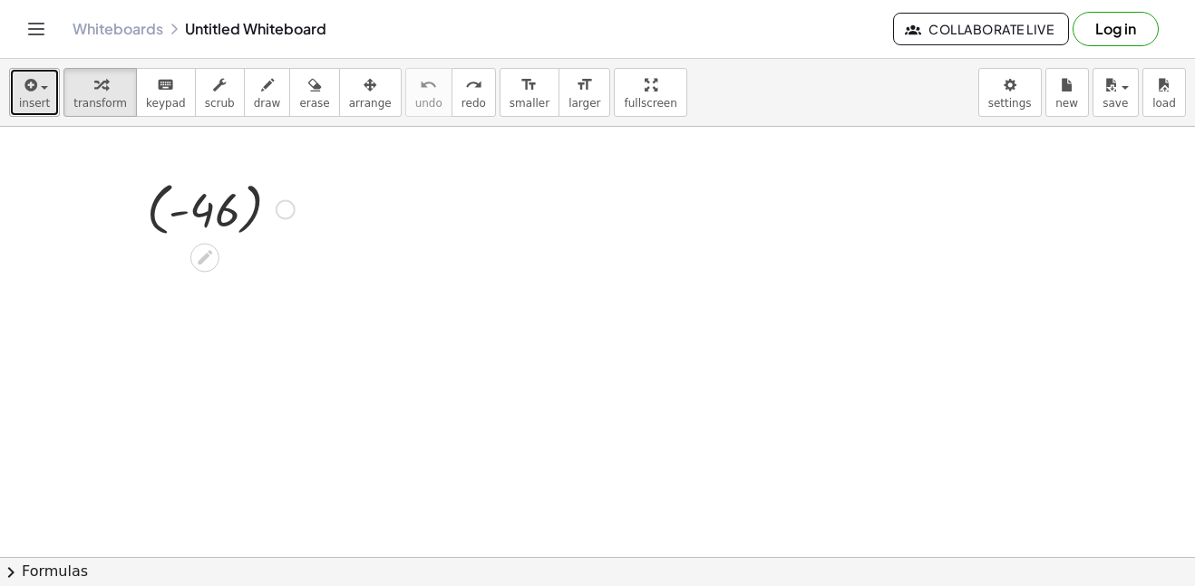
click at [27, 78] on icon "button" at bounding box center [29, 85] width 16 height 22
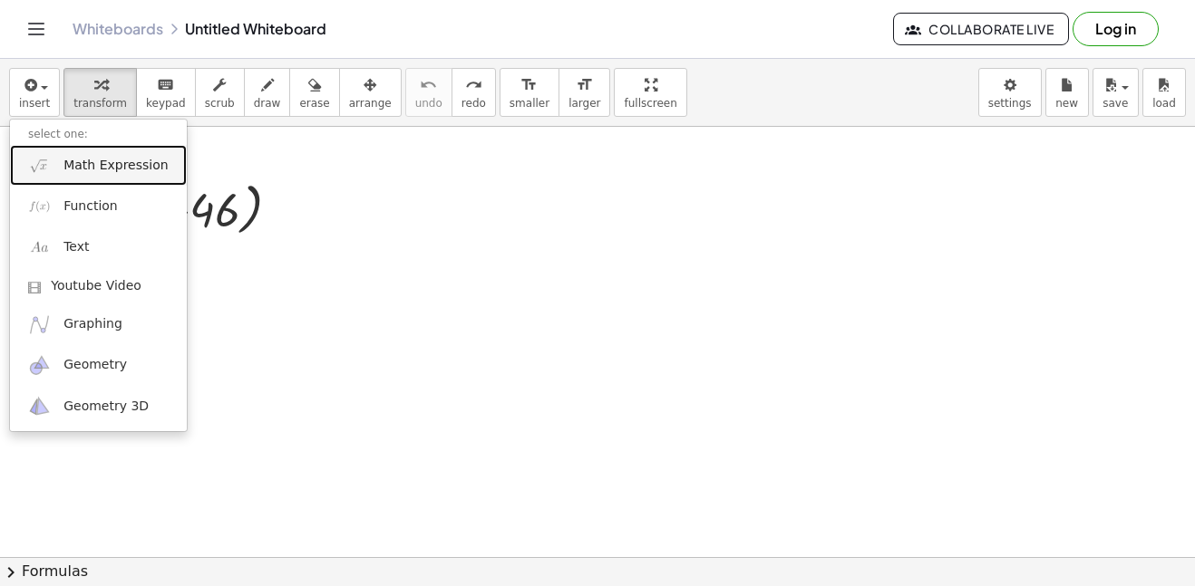
click at [90, 157] on span "Math Expression" at bounding box center [115, 166] width 104 height 18
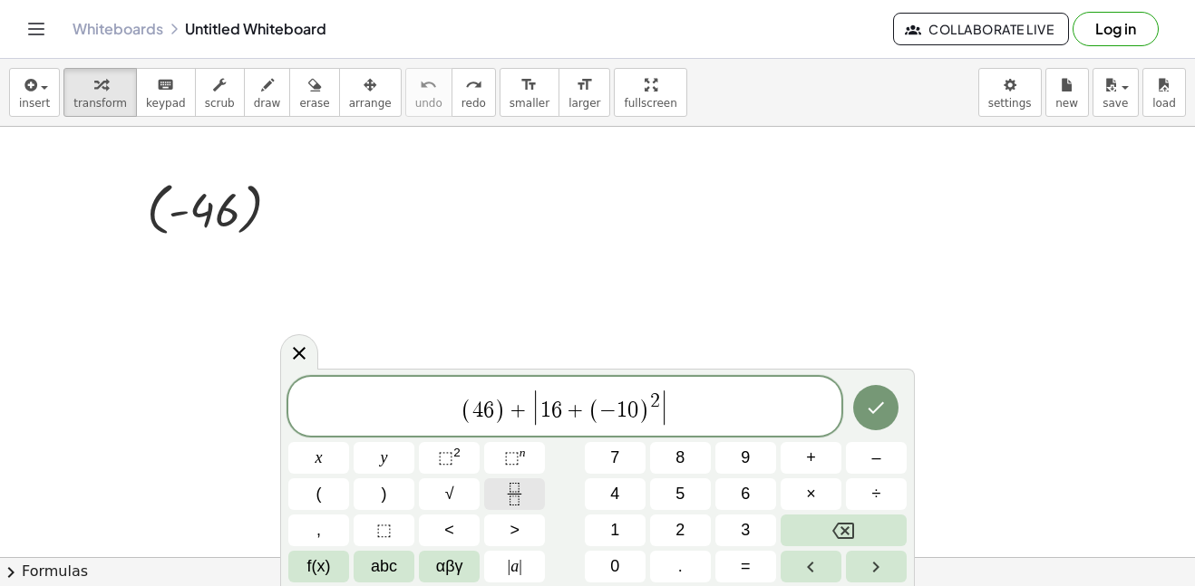
click at [499, 504] on button "Fraction" at bounding box center [514, 495] width 61 height 32
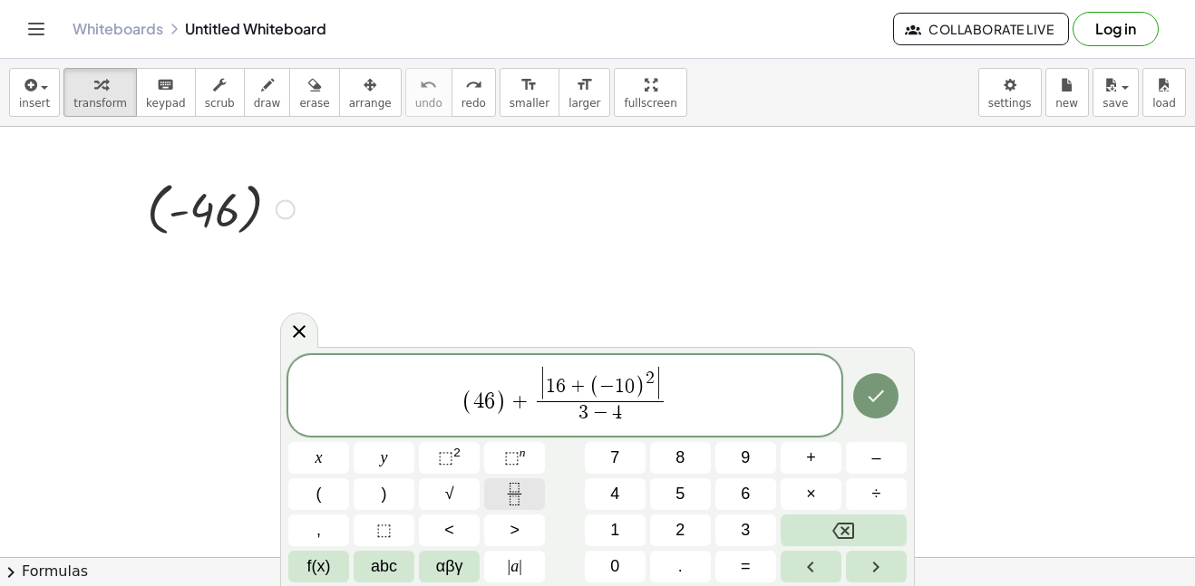
click at [876, 494] on span "÷" at bounding box center [876, 494] width 9 height 24
click at [877, 391] on icon "Done" at bounding box center [876, 396] width 22 height 22
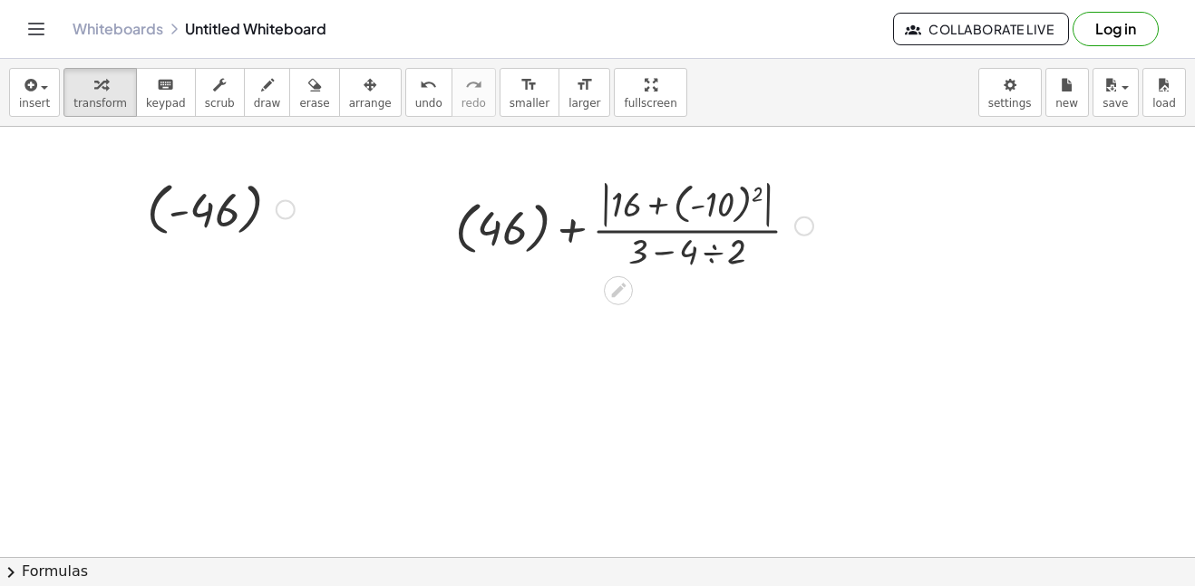
click at [802, 222] on div at bounding box center [804, 227] width 20 height 20
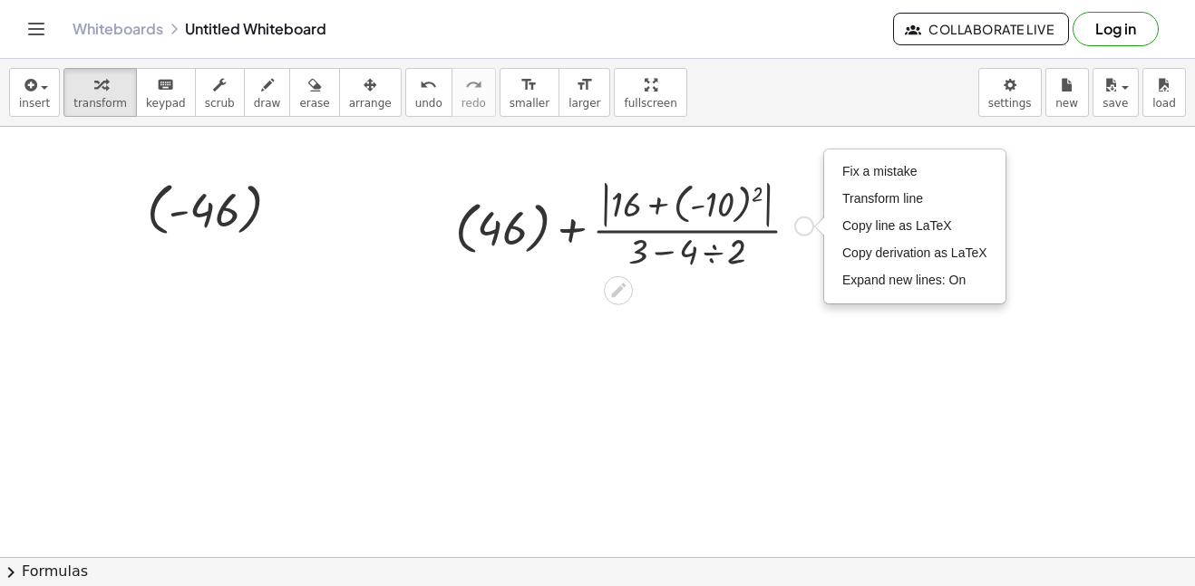
click at [788, 228] on div at bounding box center [634, 225] width 376 height 100
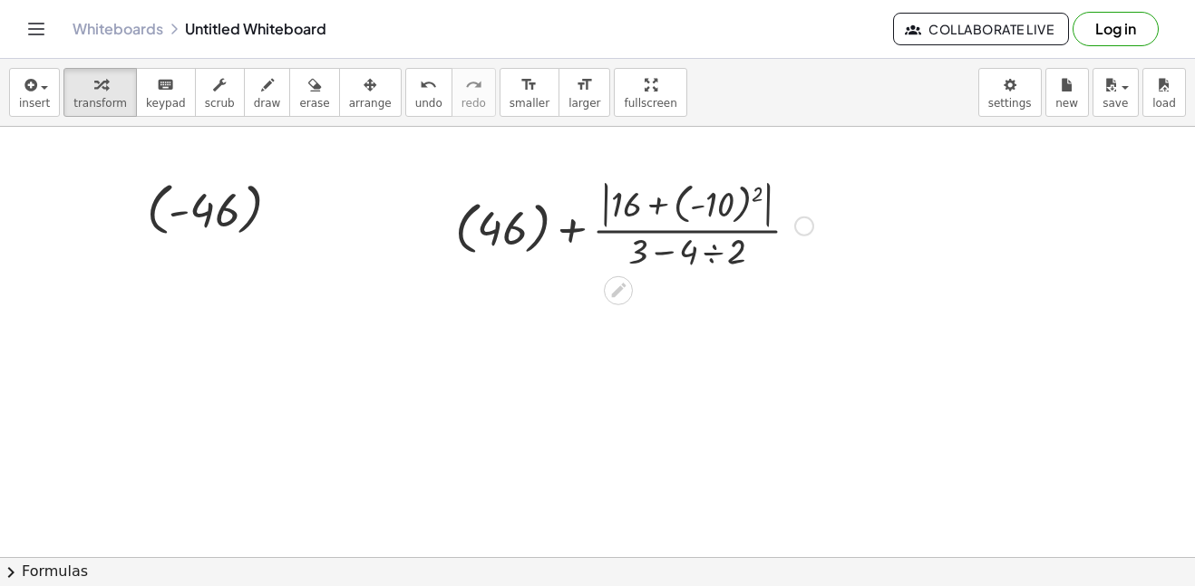
click at [803, 221] on div "Fix a mistake Transform line Copy line as LaTeX Copy derivation as LaTeX Expand…" at bounding box center [804, 227] width 20 height 20
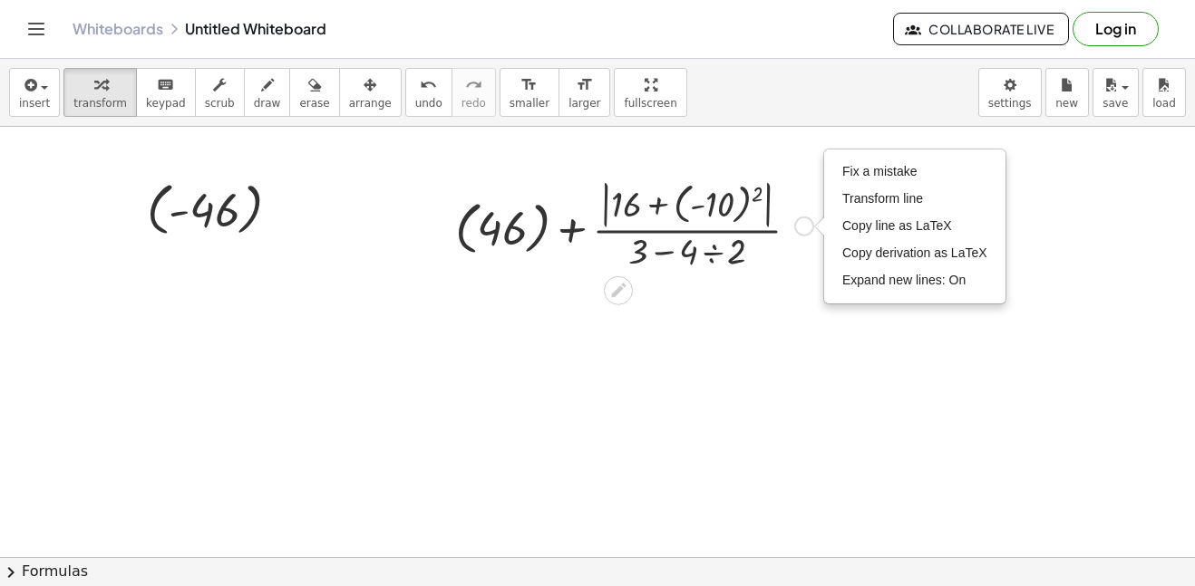
click at [803, 221] on div "Fix a mistake Transform line Copy line as LaTeX Copy derivation as LaTeX Expand…" at bounding box center [804, 227] width 20 height 20
click at [740, 231] on div at bounding box center [634, 225] width 376 height 100
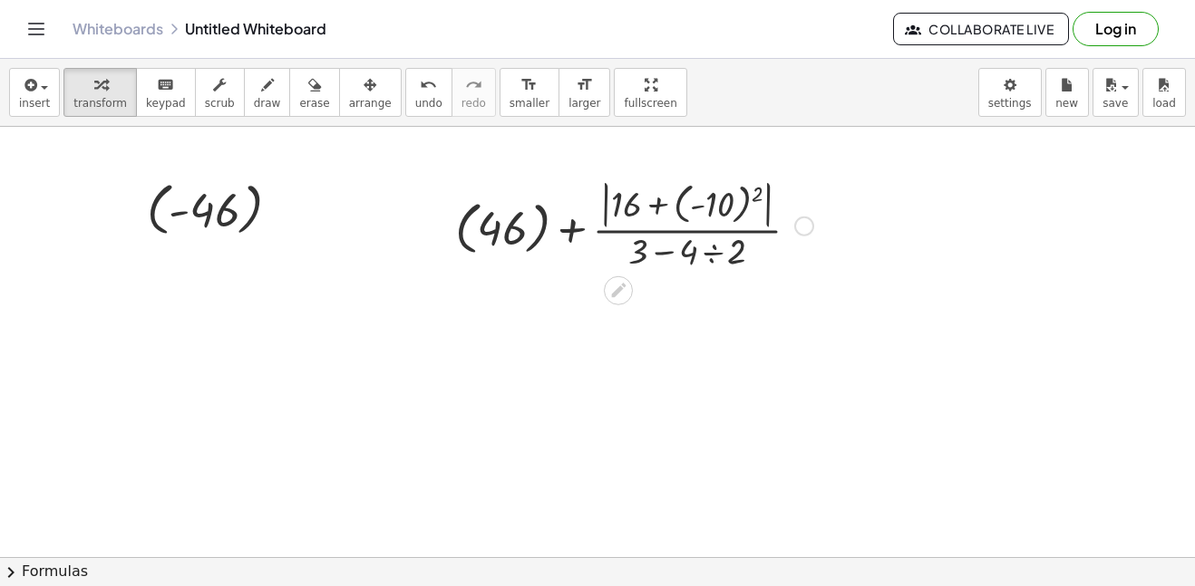
click at [527, 243] on div at bounding box center [634, 225] width 376 height 100
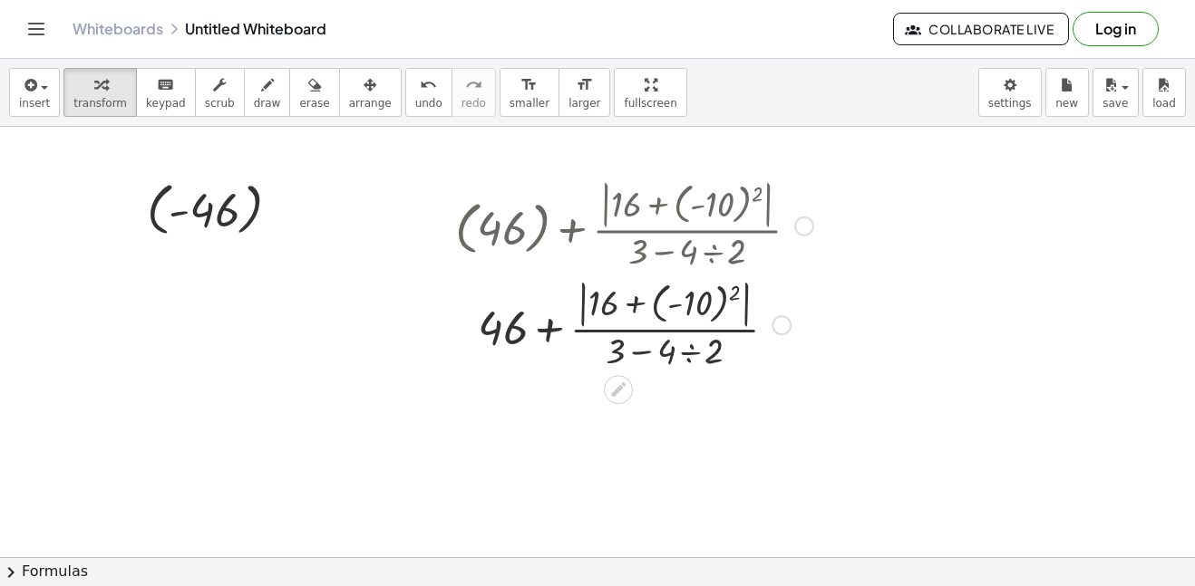
click at [705, 310] on div at bounding box center [634, 325] width 376 height 100
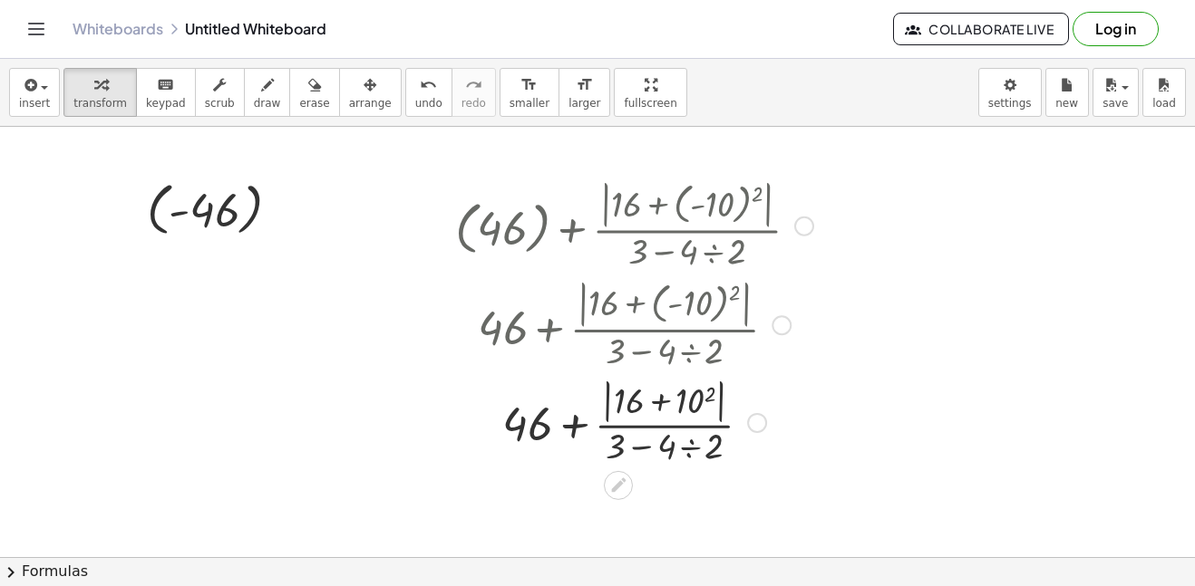
click at [683, 394] on div at bounding box center [634, 421] width 376 height 96
click at [650, 407] on div at bounding box center [634, 421] width 376 height 96
click at [662, 437] on div at bounding box center [634, 421] width 376 height 94
click at [719, 422] on div at bounding box center [634, 421] width 376 height 94
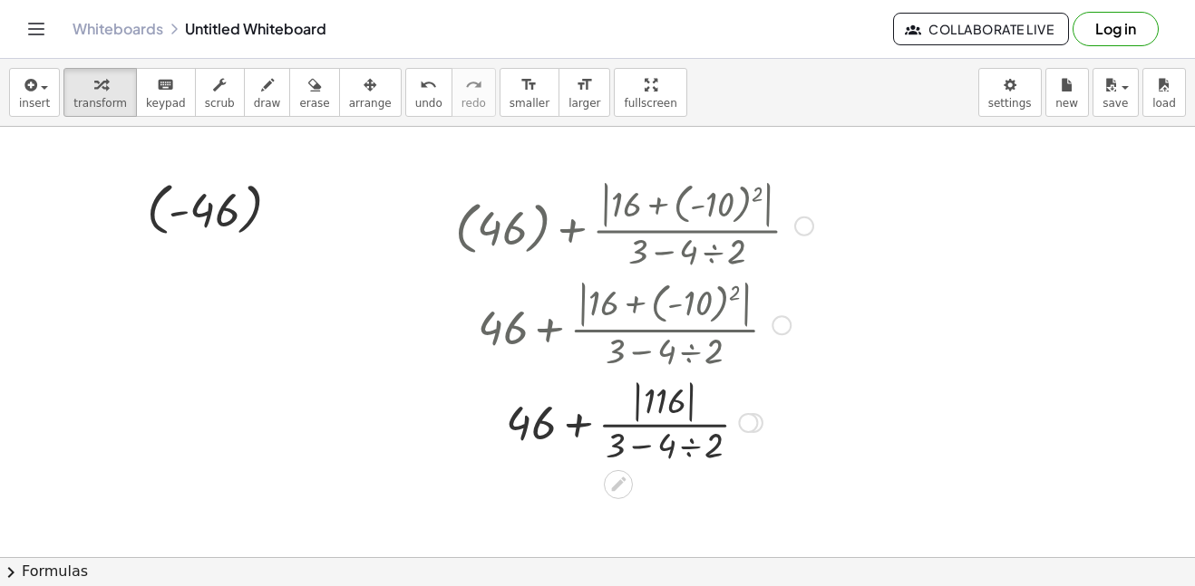
click at [580, 409] on div at bounding box center [634, 421] width 376 height 94
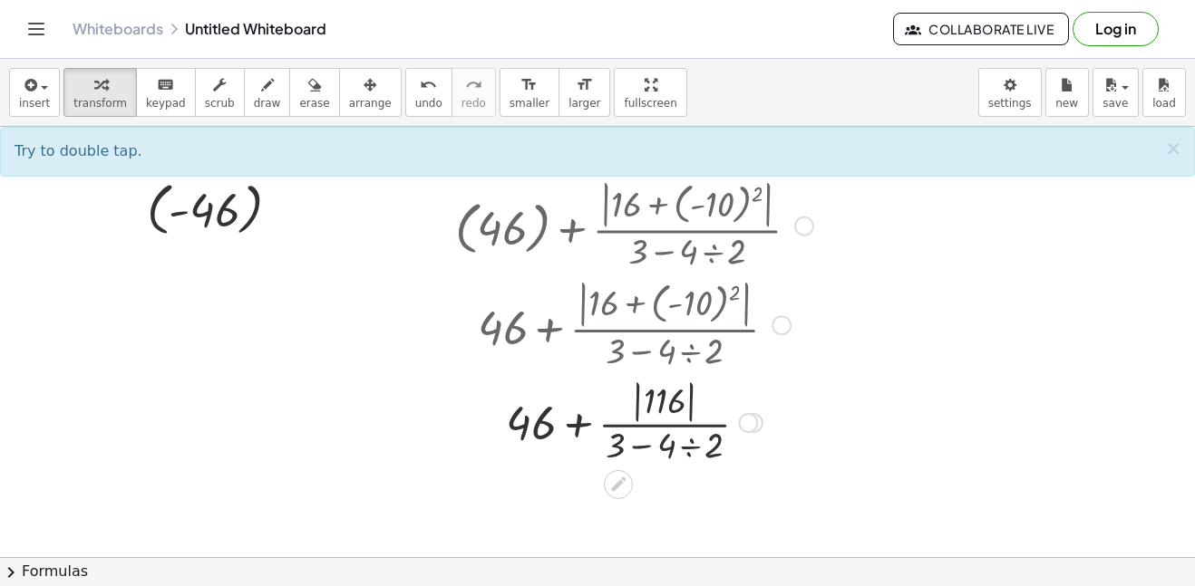
click at [543, 419] on div at bounding box center [634, 421] width 376 height 94
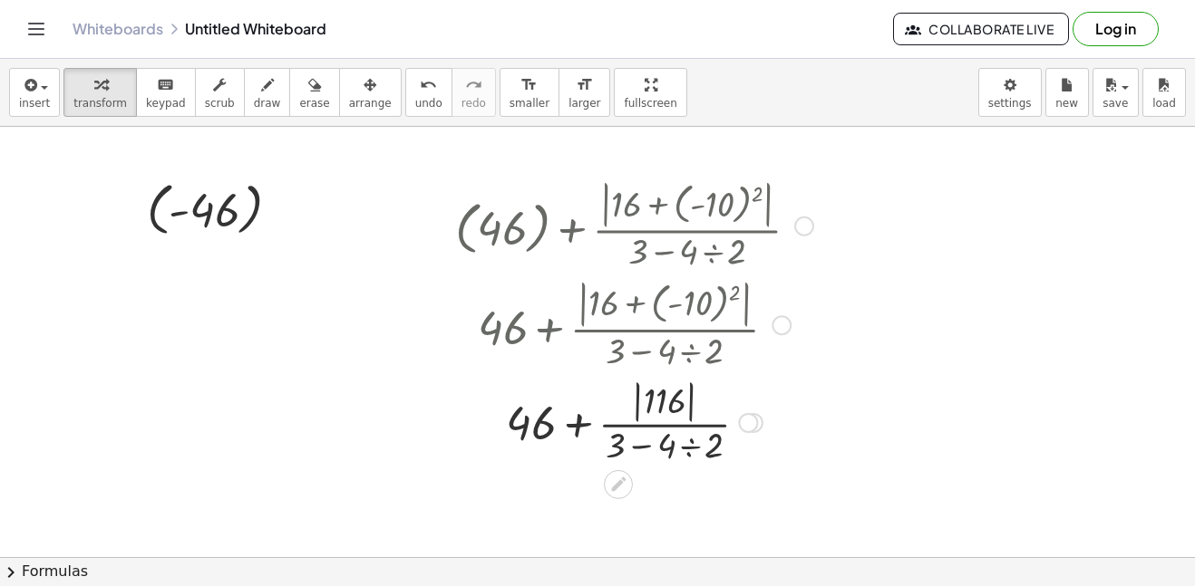
click at [543, 419] on div at bounding box center [634, 421] width 376 height 94
click at [643, 414] on div at bounding box center [634, 421] width 376 height 94
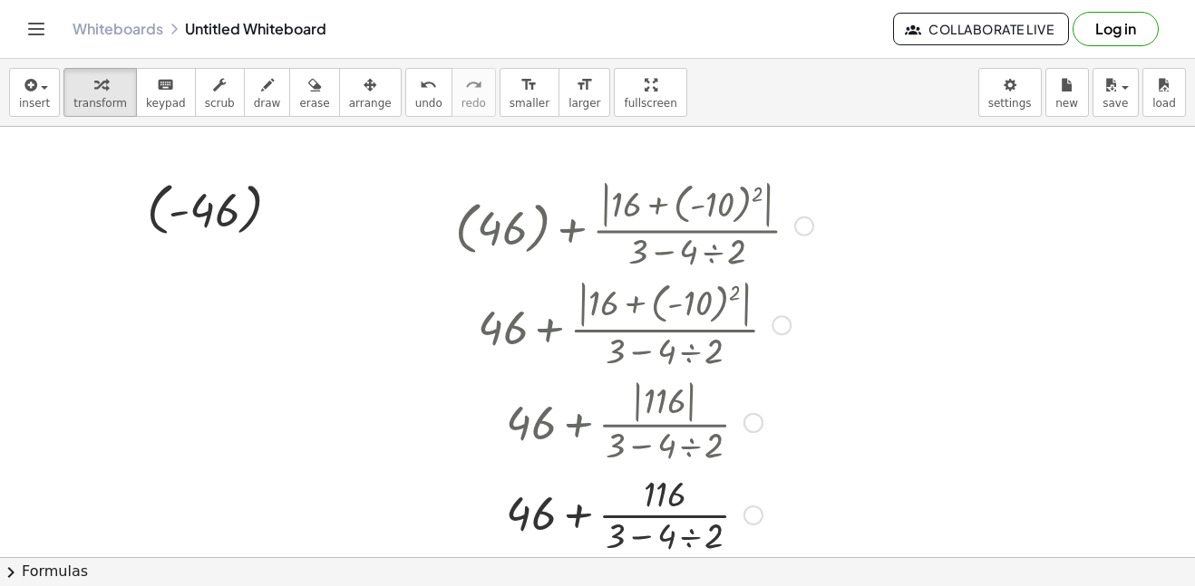
click at [745, 496] on div at bounding box center [634, 514] width 376 height 91
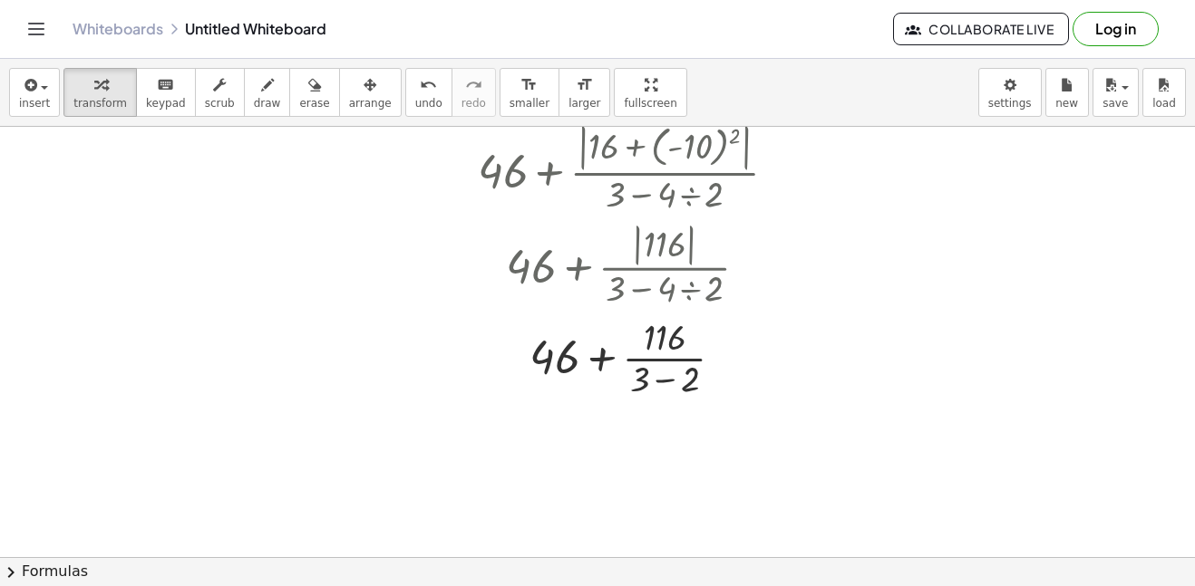
scroll to position [158, 0]
click at [769, 370] on div at bounding box center [634, 356] width 376 height 91
click at [769, 369] on div at bounding box center [634, 356] width 376 height 62
click at [0, 0] on div at bounding box center [0, 0] width 0 height 0
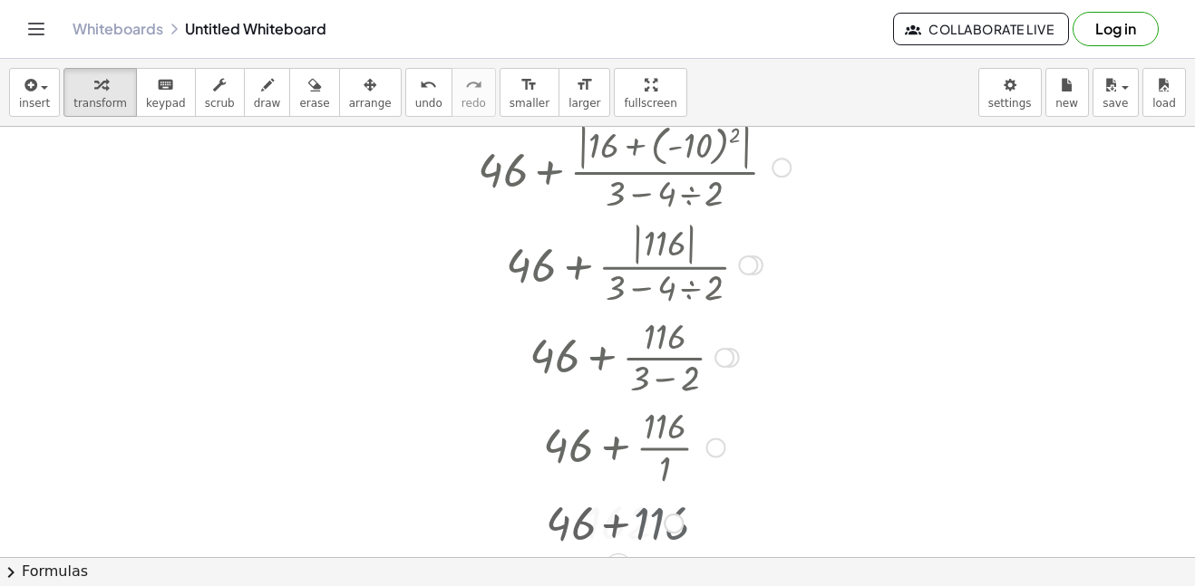
click at [769, 369] on div at bounding box center [633, 356] width 403 height 91
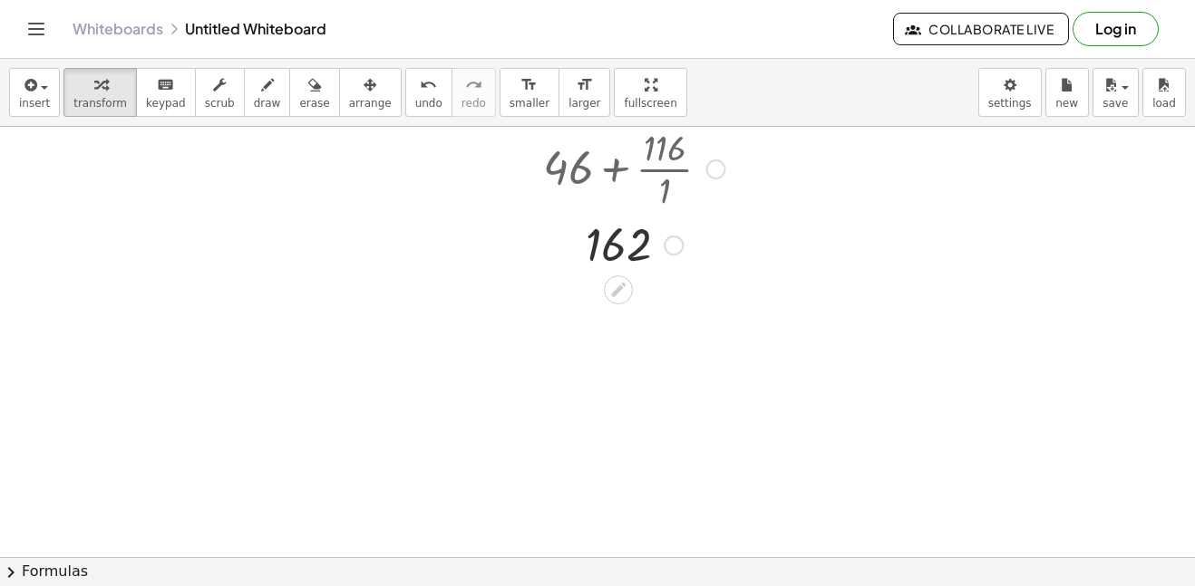
scroll to position [483, 0]
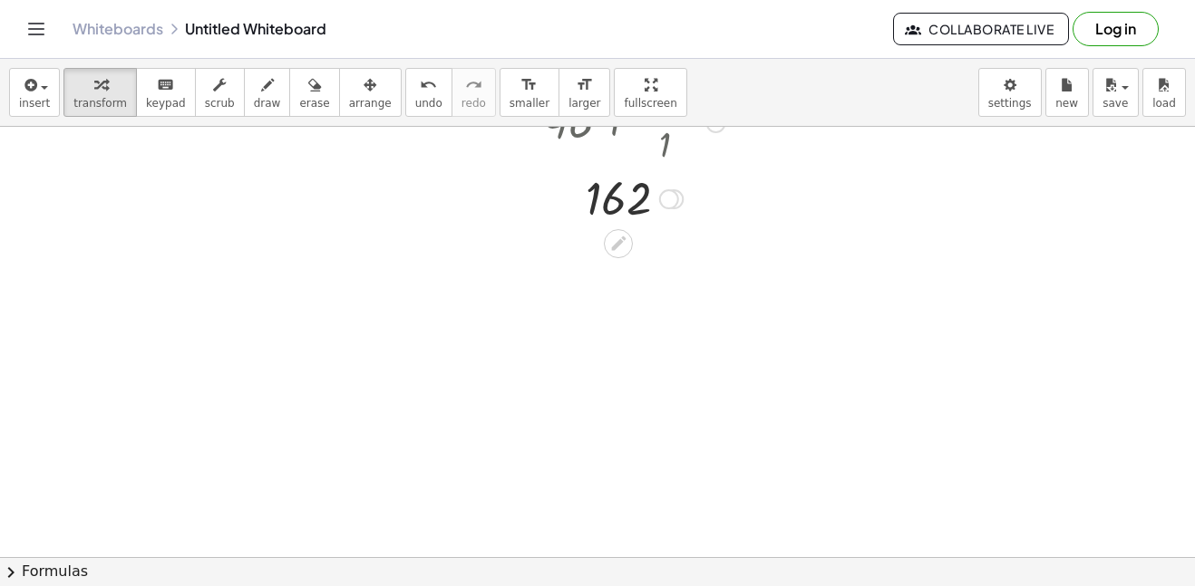
click at [723, 206] on div at bounding box center [634, 198] width 376 height 60
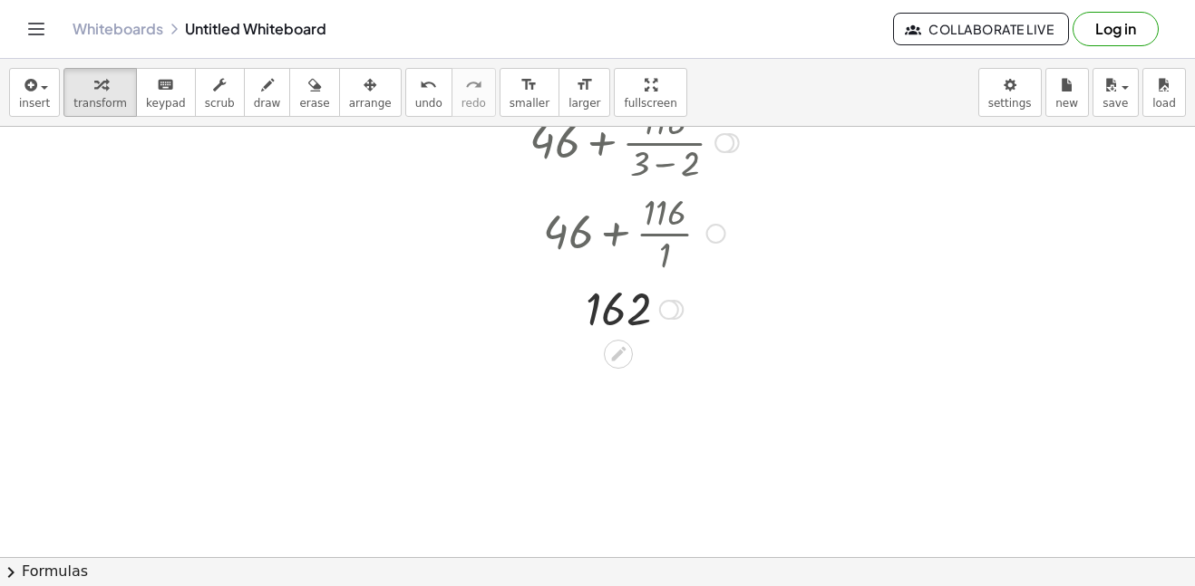
scroll to position [363, 0]
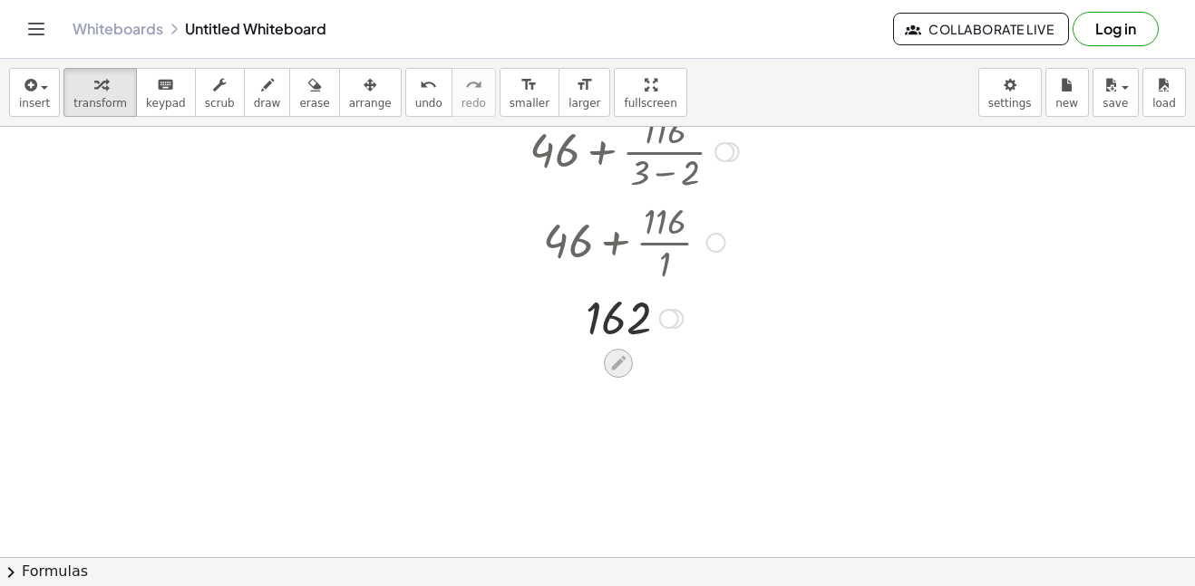
click at [616, 361] on icon at bounding box center [618, 363] width 15 height 15
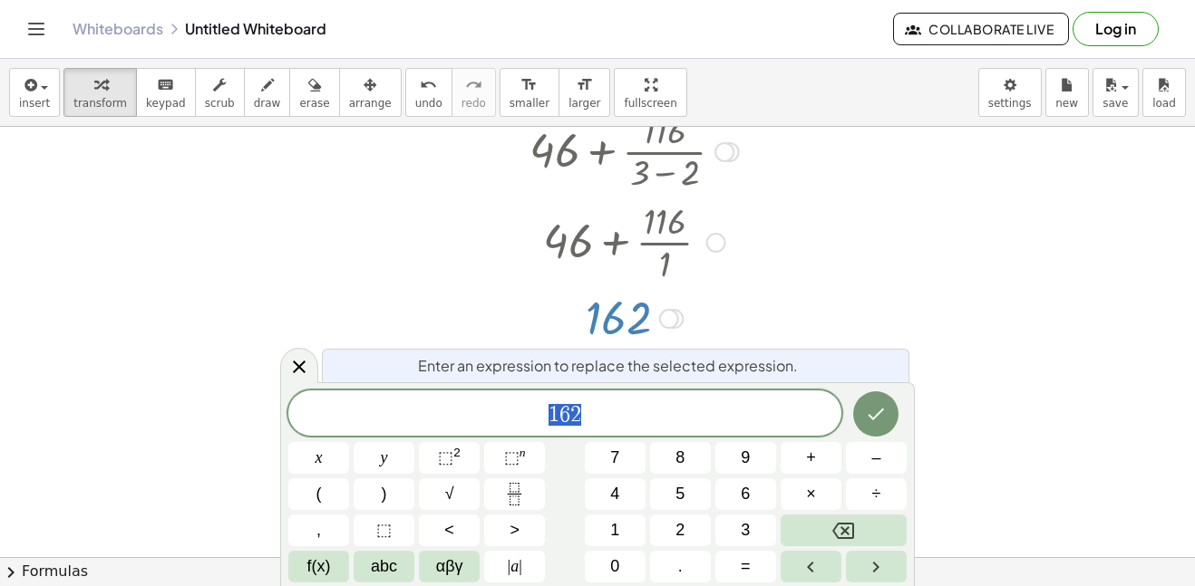
scroll to position [2, 0]
click at [722, 310] on div at bounding box center [634, 317] width 376 height 60
click at [981, 317] on div at bounding box center [597, 193] width 1195 height 861
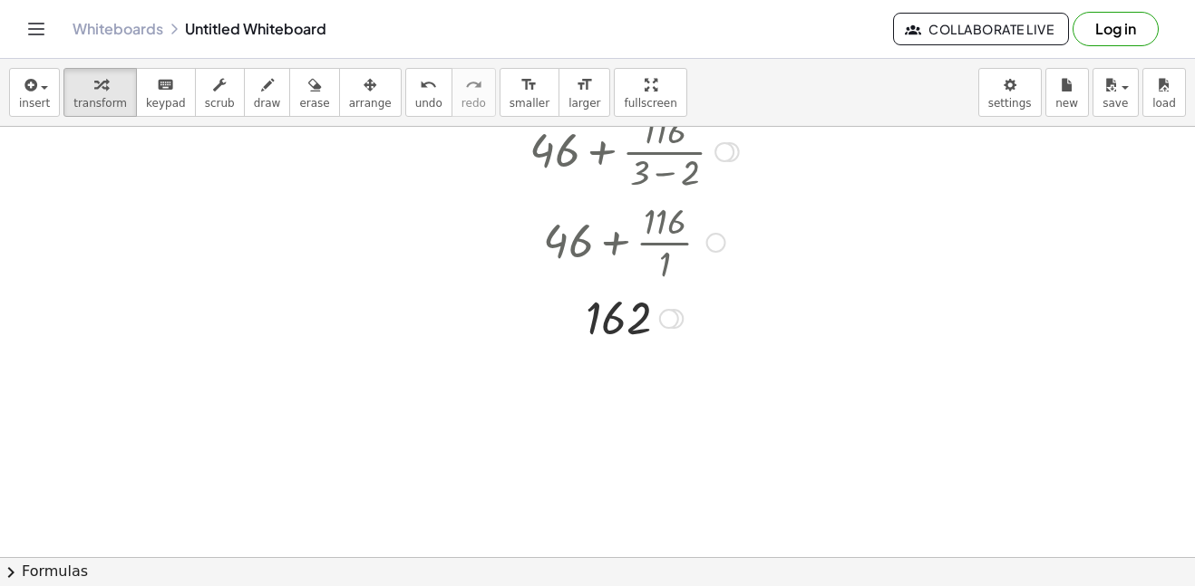
scroll to position [0, 0]
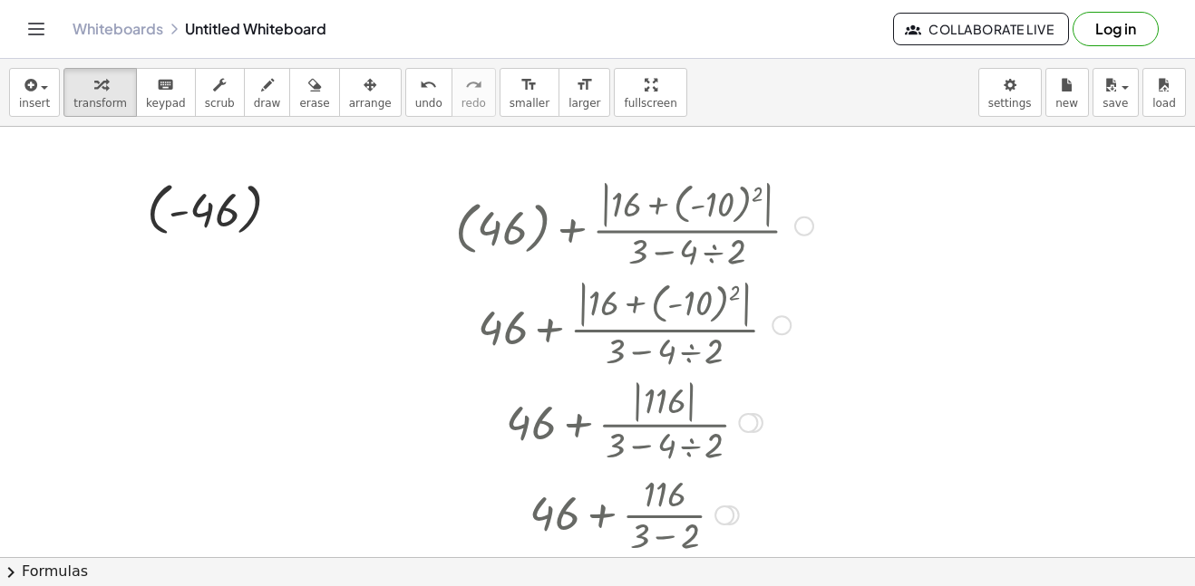
click at [693, 241] on div at bounding box center [634, 225] width 376 height 100
click at [800, 222] on div at bounding box center [804, 227] width 20 height 20
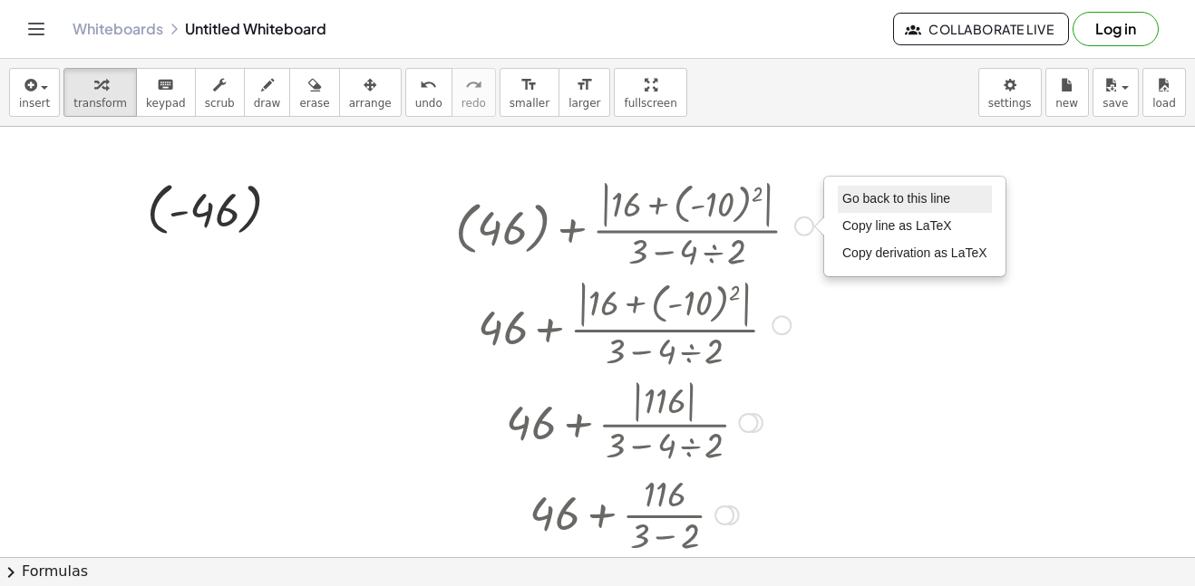
click at [869, 197] on span "Go back to this line" at bounding box center [896, 198] width 108 height 15
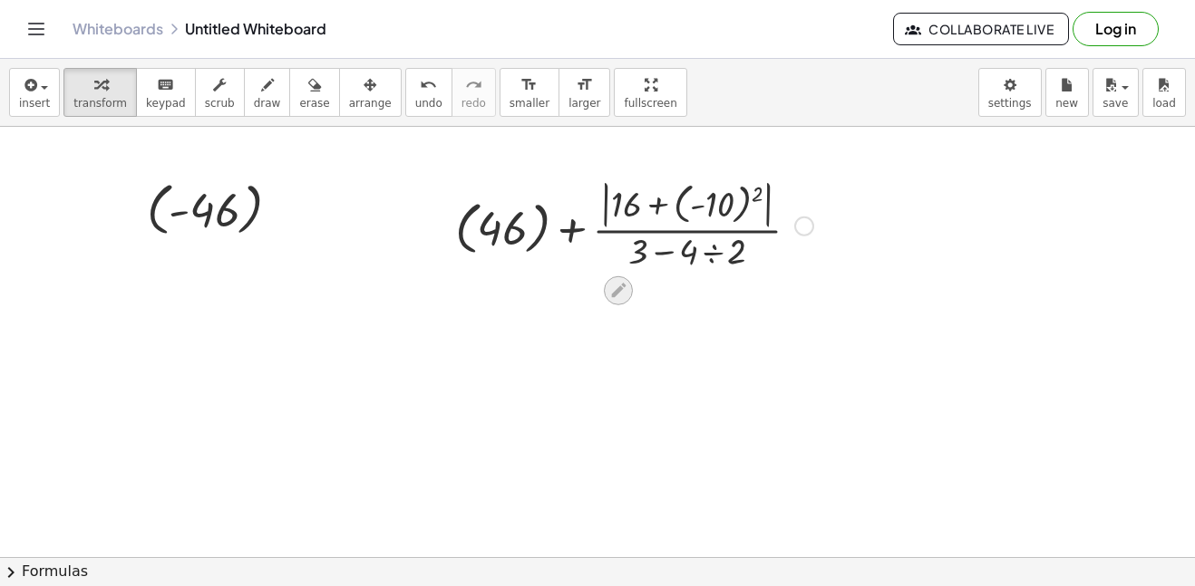
click at [617, 292] on icon at bounding box center [618, 291] width 15 height 15
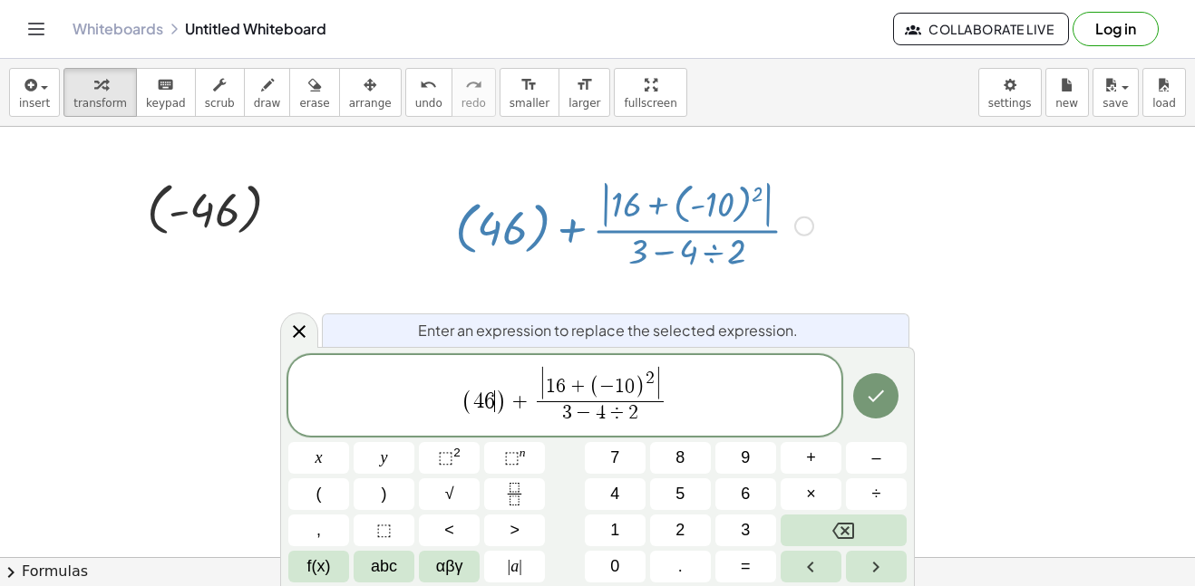
click at [508, 400] on span "+" at bounding box center [520, 402] width 26 height 22
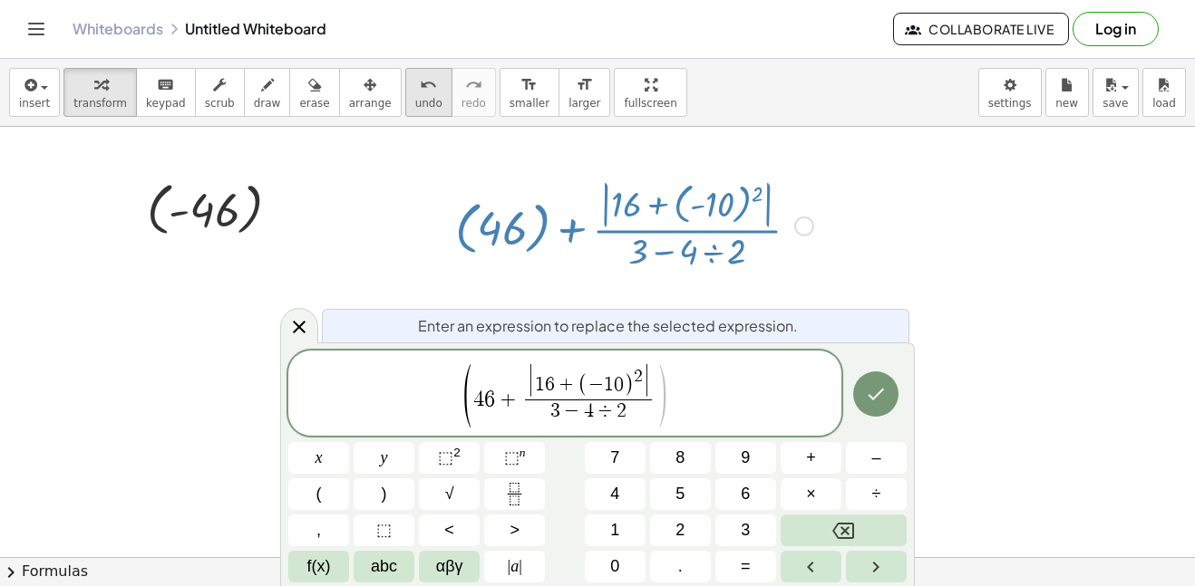
click at [415, 100] on span "undo" at bounding box center [428, 103] width 27 height 13
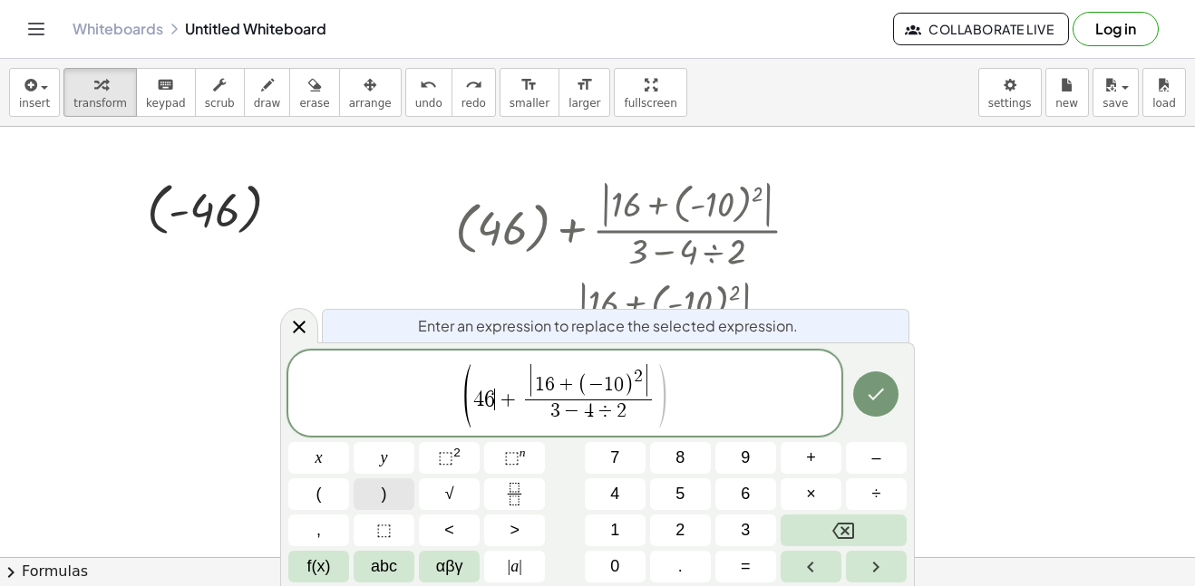
click at [383, 499] on span ")" at bounding box center [384, 494] width 5 height 24
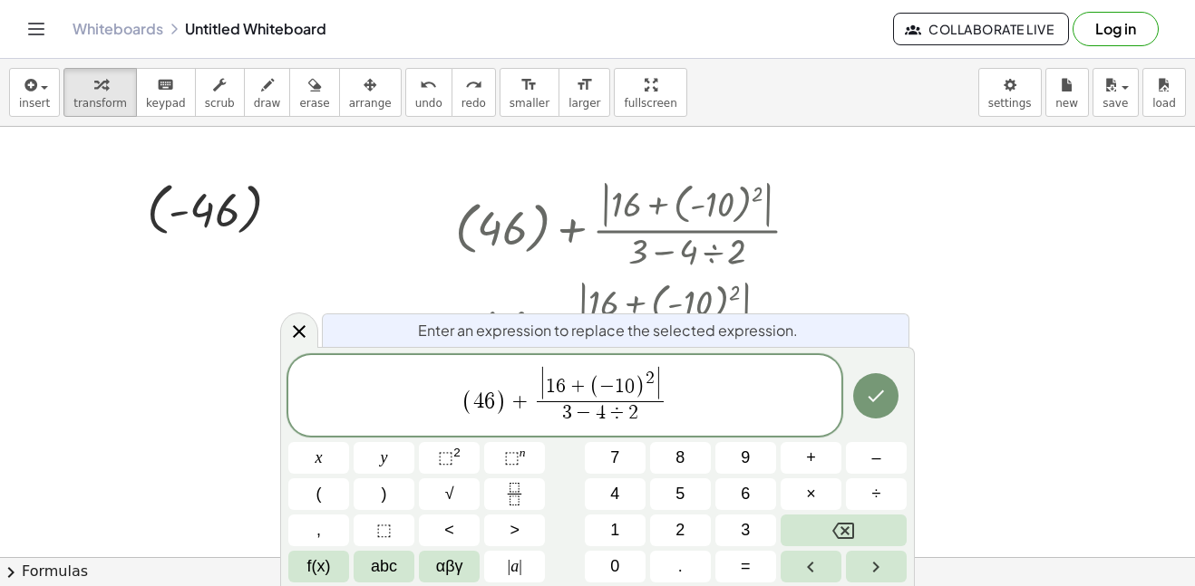
click at [474, 397] on span "4" at bounding box center [478, 402] width 11 height 22
click at [886, 394] on icon "Done" at bounding box center [876, 396] width 22 height 22
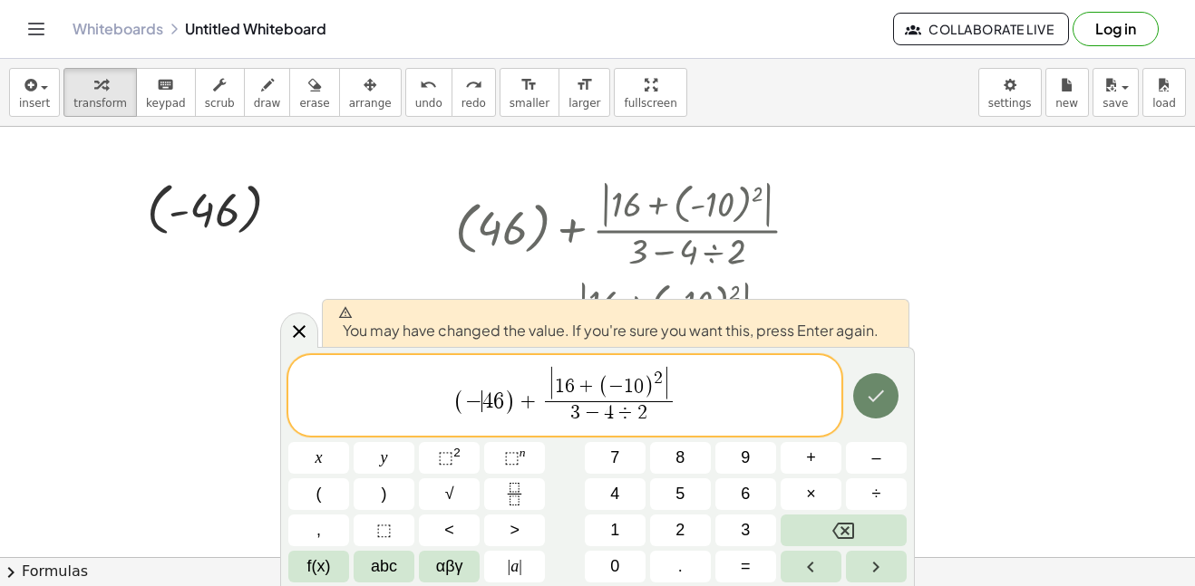
click at [874, 393] on icon "Done" at bounding box center [876, 396] width 22 height 22
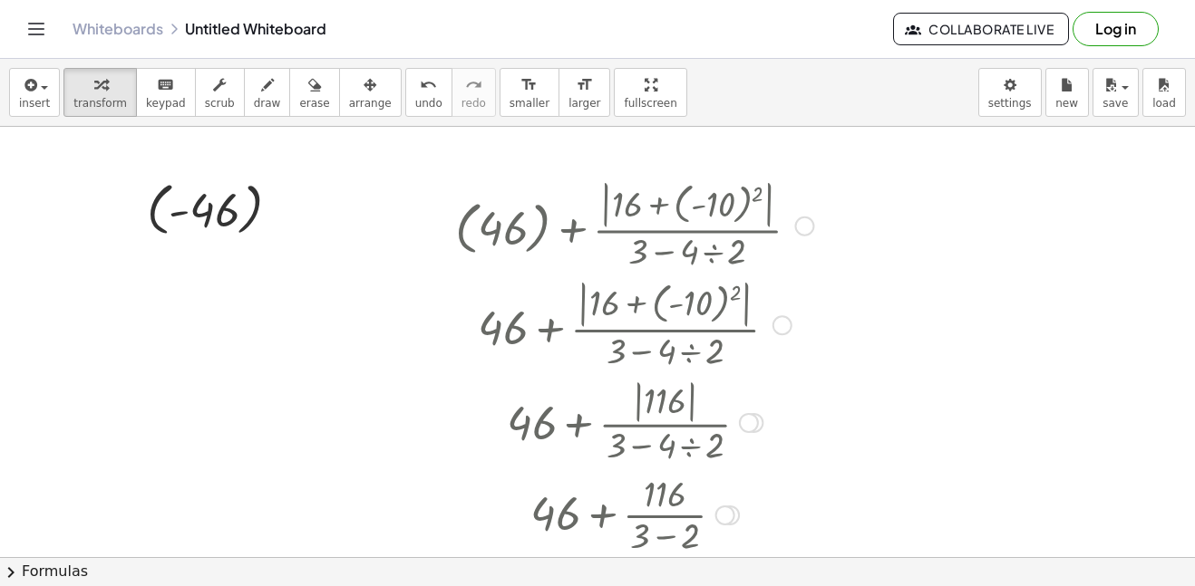
click at [606, 222] on div at bounding box center [634, 225] width 397 height 100
click at [650, 250] on div at bounding box center [634, 225] width 397 height 100
click at [802, 225] on div at bounding box center [804, 227] width 20 height 20
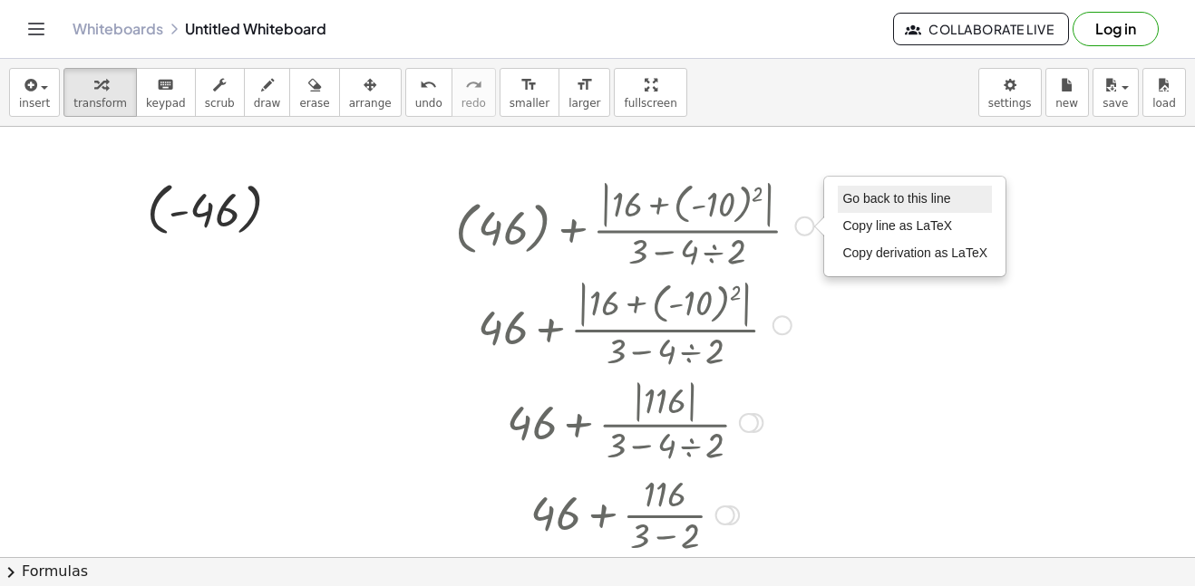
click at [878, 188] on li "Go back to this line" at bounding box center [915, 199] width 154 height 27
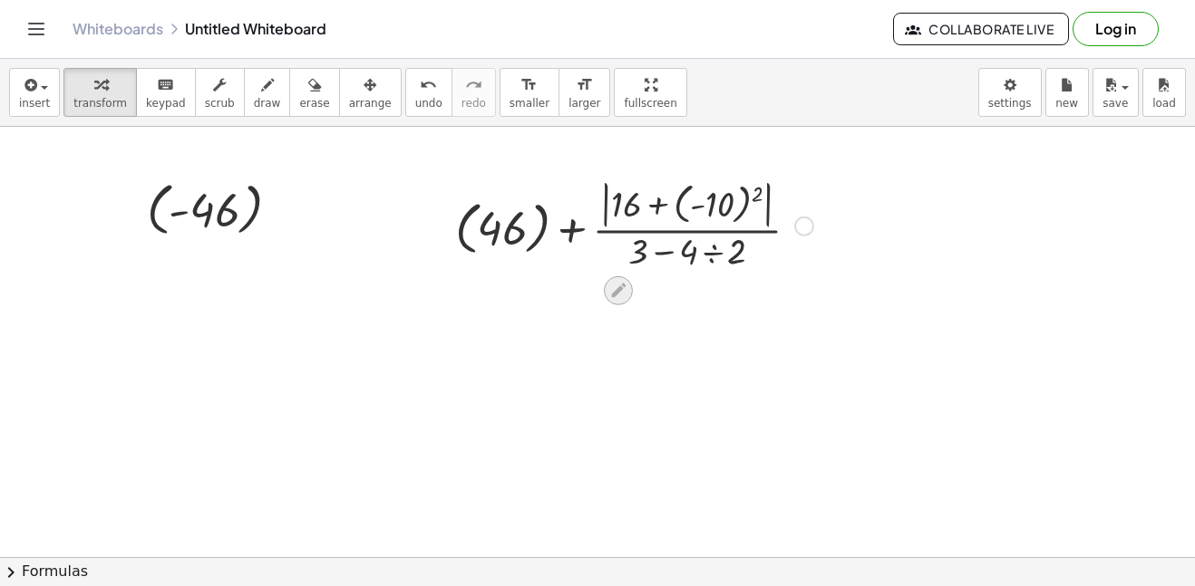
click at [623, 283] on icon at bounding box center [618, 290] width 19 height 19
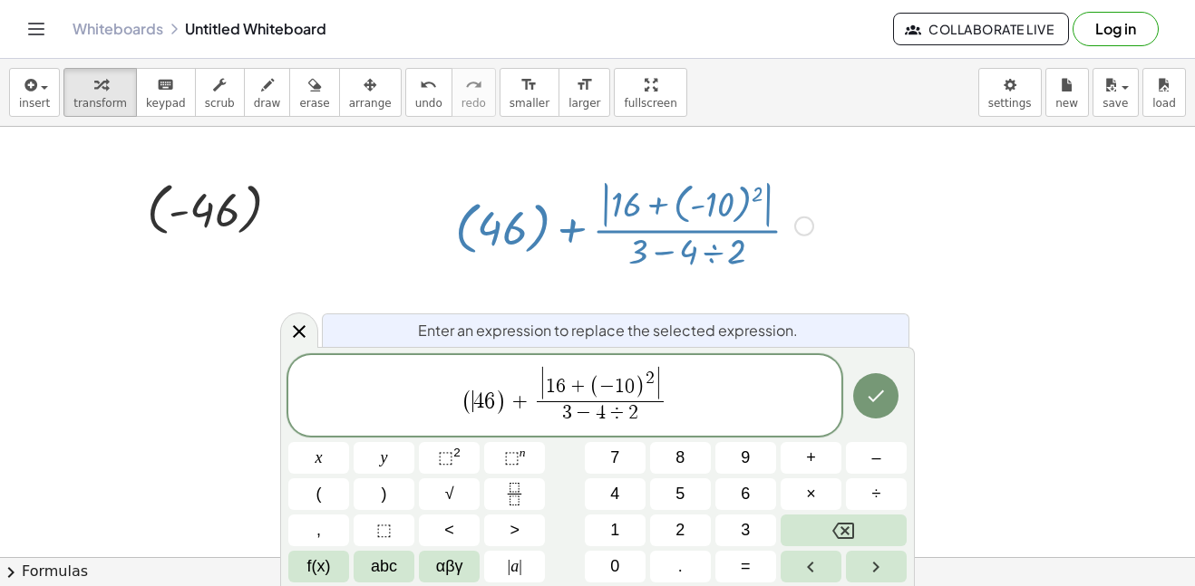
click at [477, 404] on span "4" at bounding box center [478, 402] width 11 height 22
click at [875, 452] on span "–" at bounding box center [875, 458] width 9 height 24
click at [752, 404] on span "( − ​ 4 6 ) + | 1 6 + ( − 1 0 ) 2 | 3 − 4 ÷ 2 ​" at bounding box center [564, 397] width 553 height 62
click at [752, 404] on span "( − 4 6 ) + | 1 6 + ( − 1 0 ) 2 | 3 − 4 ÷ 2 ​ ​" at bounding box center [564, 397] width 553 height 62
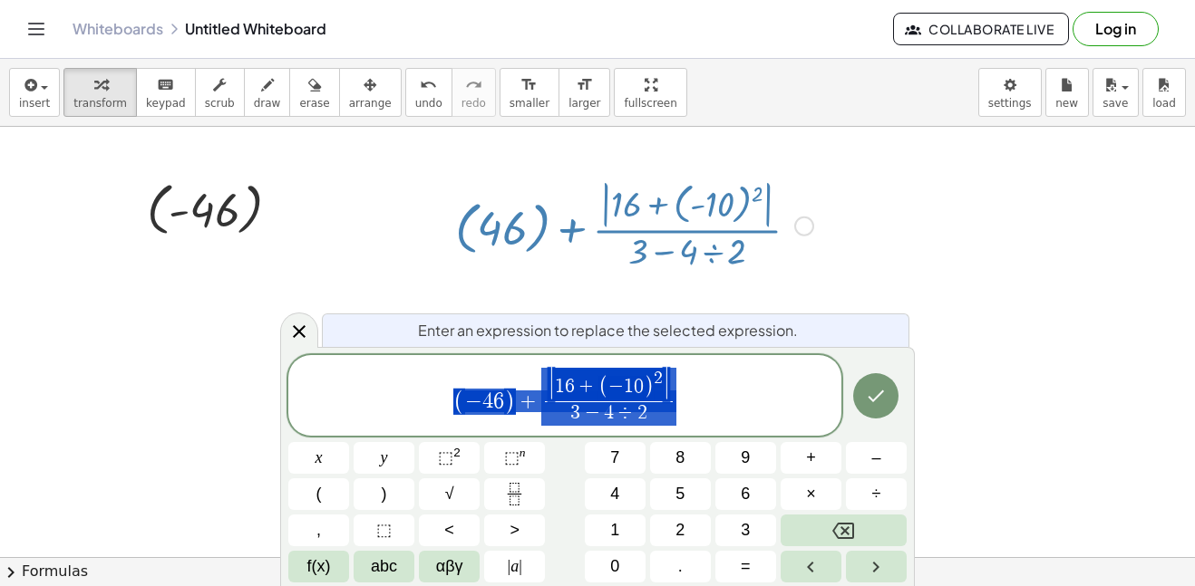
drag, startPoint x: 747, startPoint y: 406, endPoint x: 476, endPoint y: 416, distance: 271.2
click at [476, 416] on span "( − 4 6 ) + | 1 6 + ( − 1 0 ) 2 | 3 − 4 ÷ 2 ​" at bounding box center [564, 397] width 553 height 62
click at [872, 404] on icon "Done" at bounding box center [876, 396] width 22 height 22
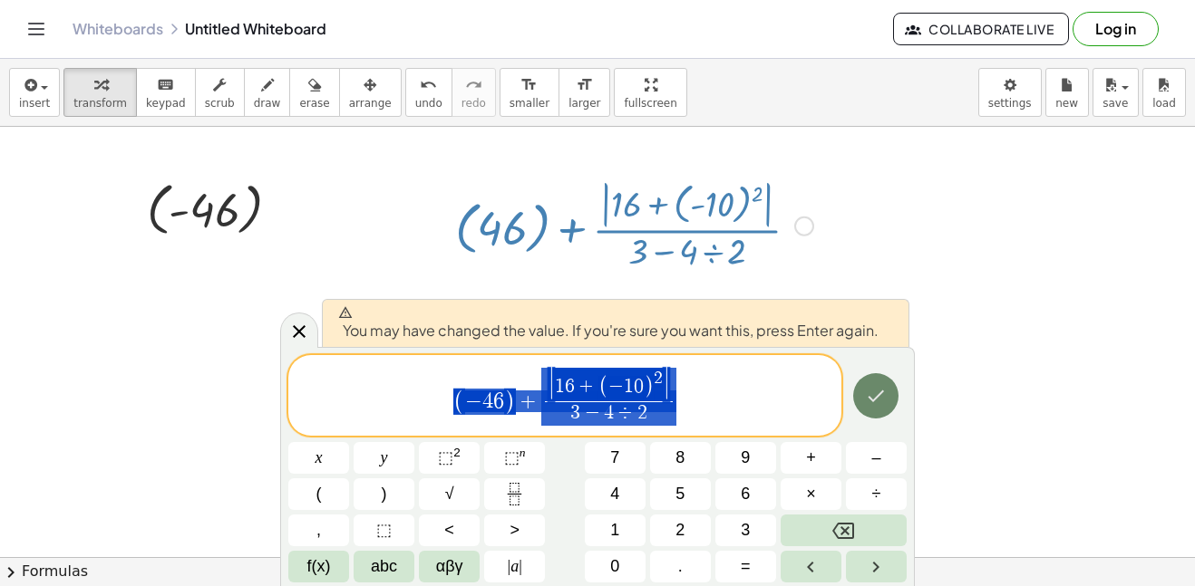
click at [873, 403] on icon "Done" at bounding box center [876, 396] width 22 height 22
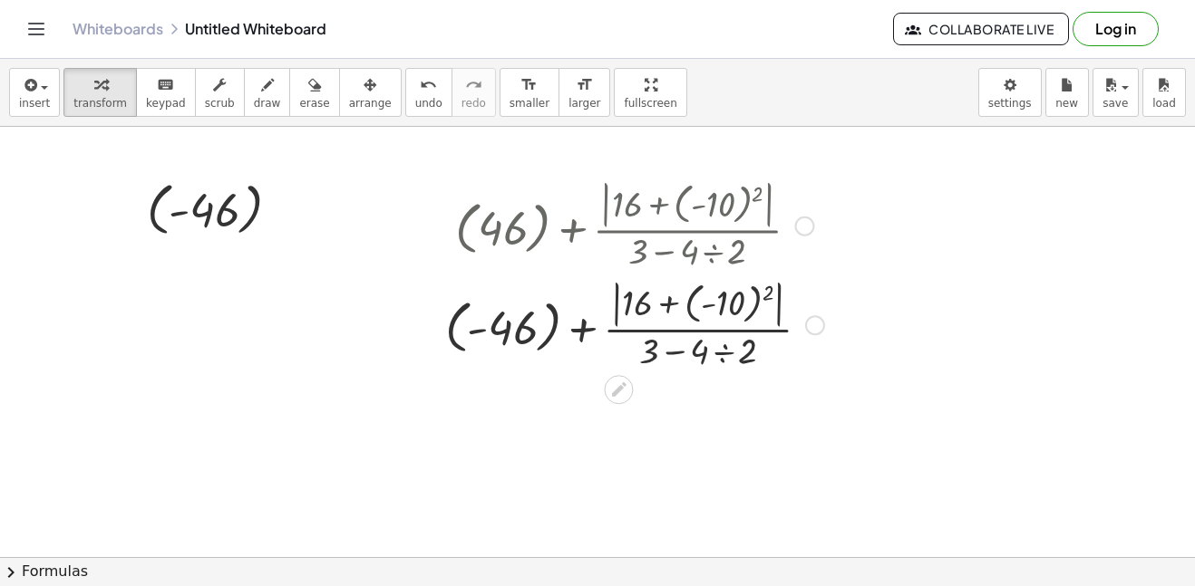
click at [753, 321] on div at bounding box center [634, 325] width 397 height 100
click at [753, 321] on div at bounding box center [634, 324] width 397 height 96
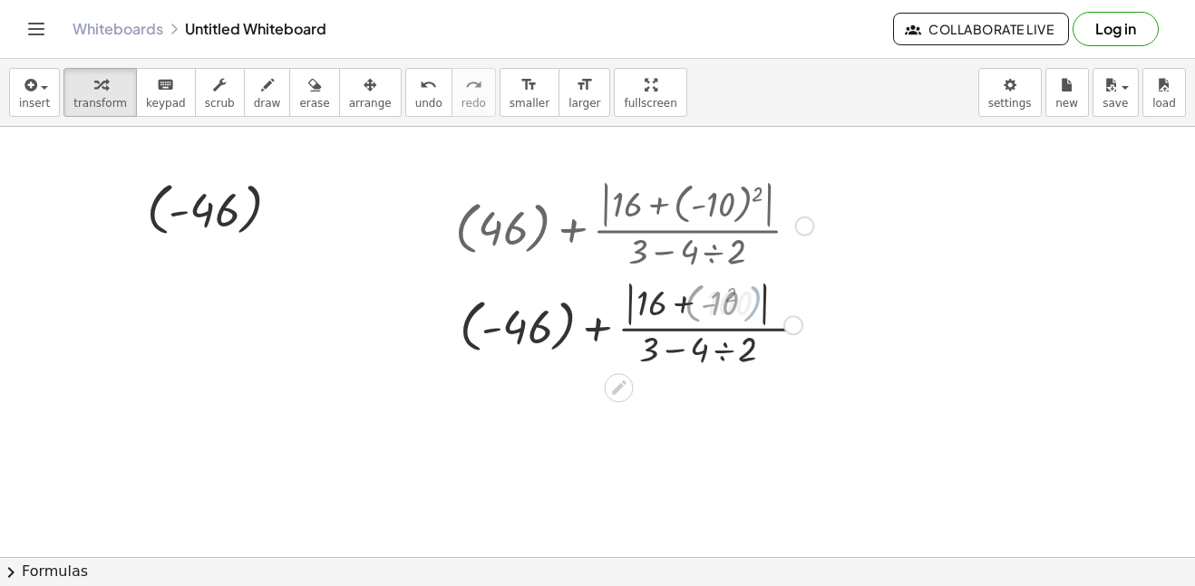
click at [753, 321] on div at bounding box center [634, 324] width 397 height 96
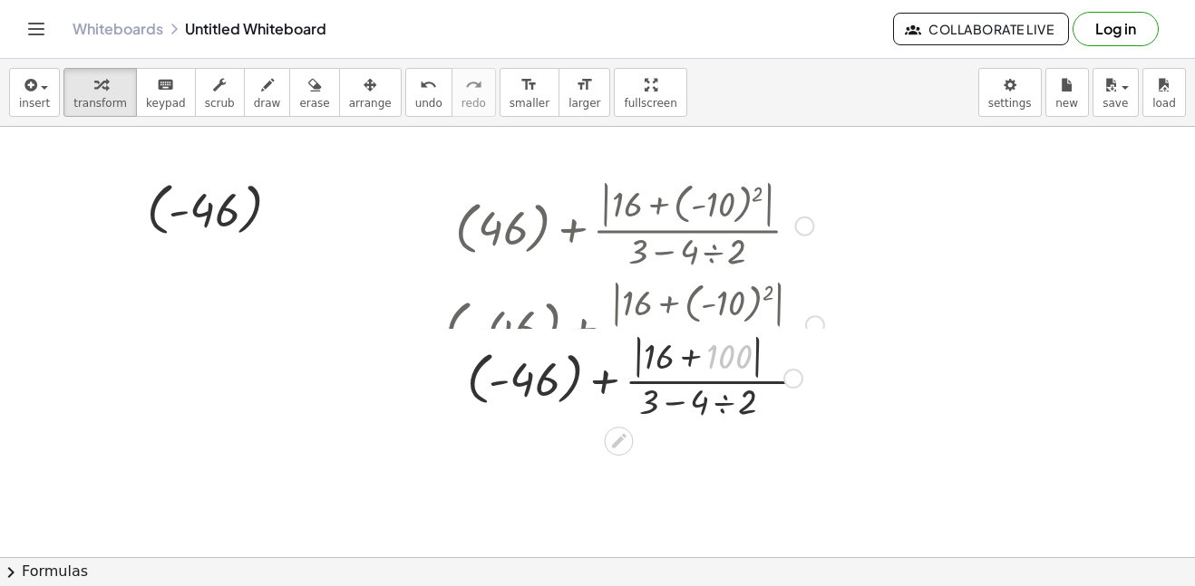
click at [753, 321] on div at bounding box center [634, 325] width 397 height 100
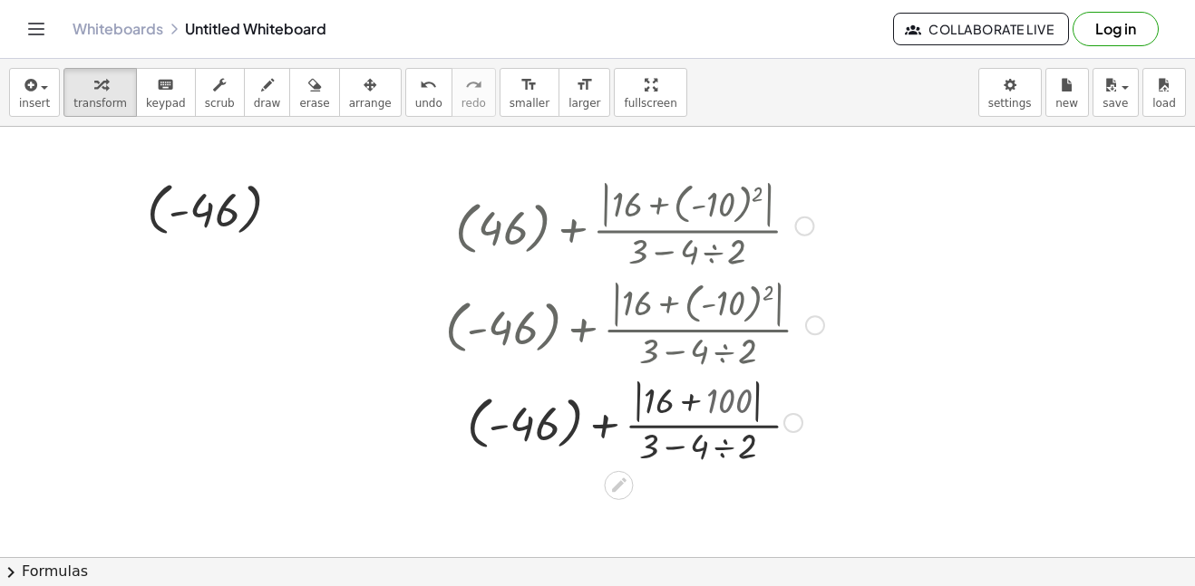
click at [753, 321] on div at bounding box center [634, 325] width 397 height 100
click at [955, 470] on div at bounding box center [597, 557] width 1195 height 861
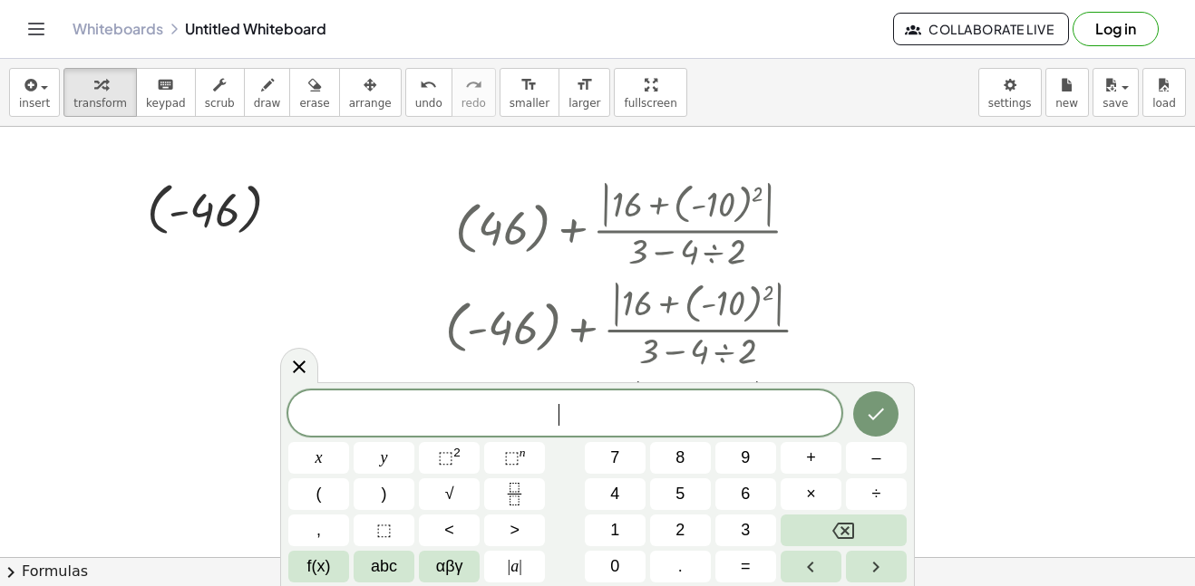
click at [955, 470] on div at bounding box center [597, 557] width 1195 height 861
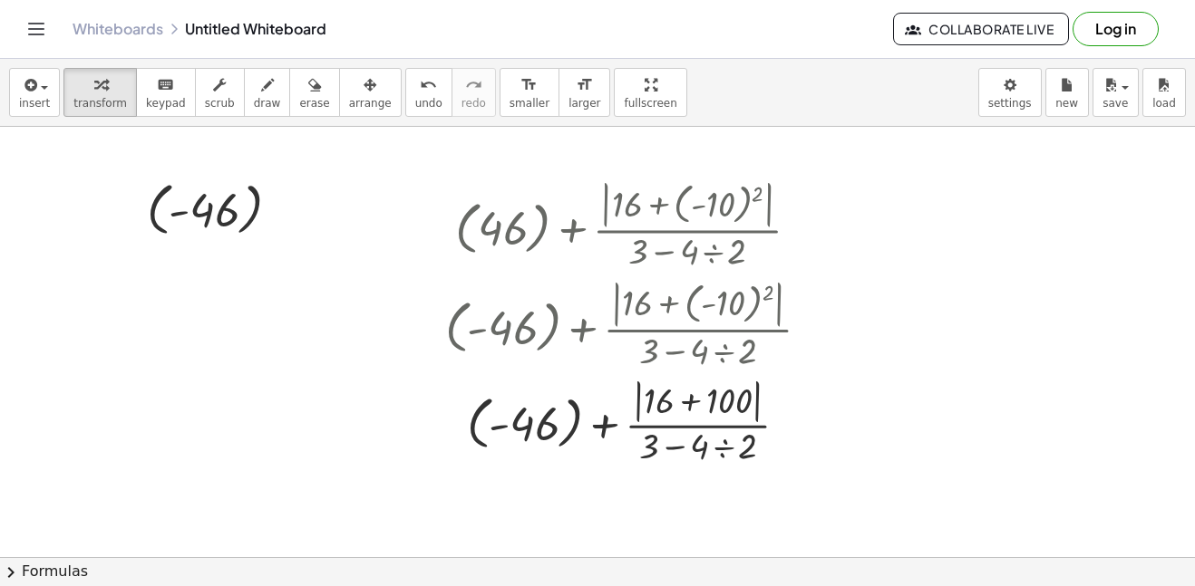
click at [955, 470] on div at bounding box center [597, 557] width 1195 height 861
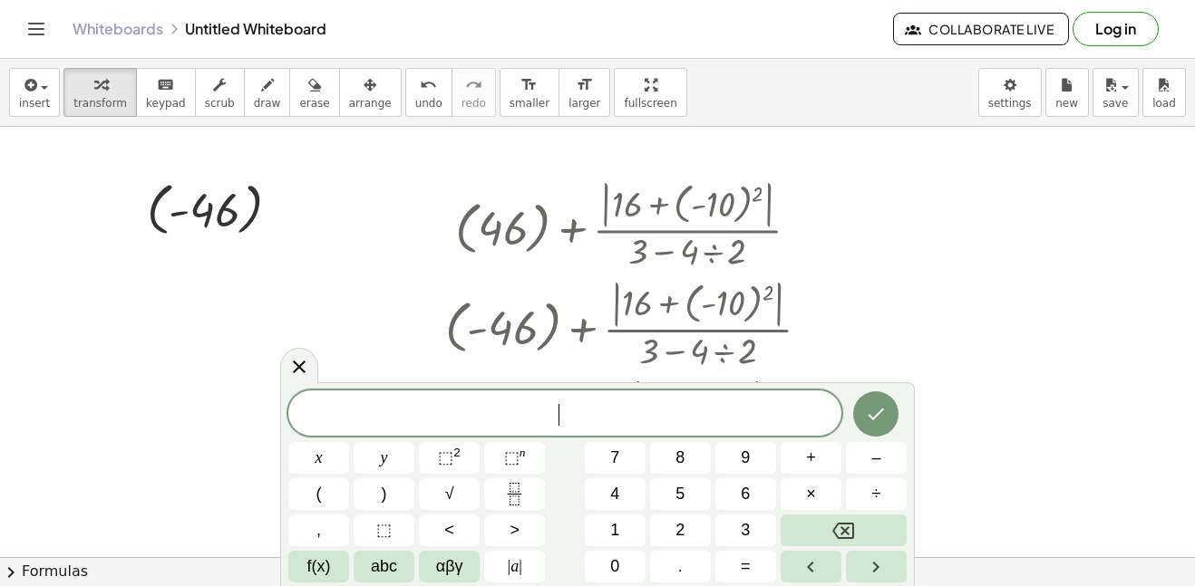
click at [955, 470] on div at bounding box center [597, 557] width 1195 height 861
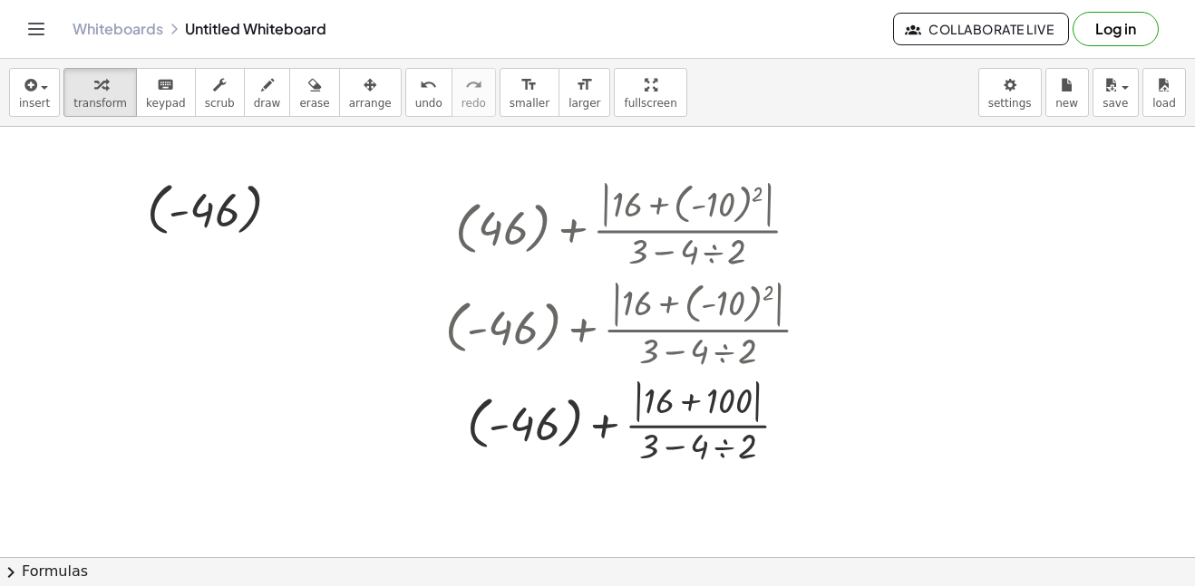
click at [955, 470] on div at bounding box center [597, 557] width 1195 height 861
click at [797, 478] on div at bounding box center [597, 557] width 1195 height 861
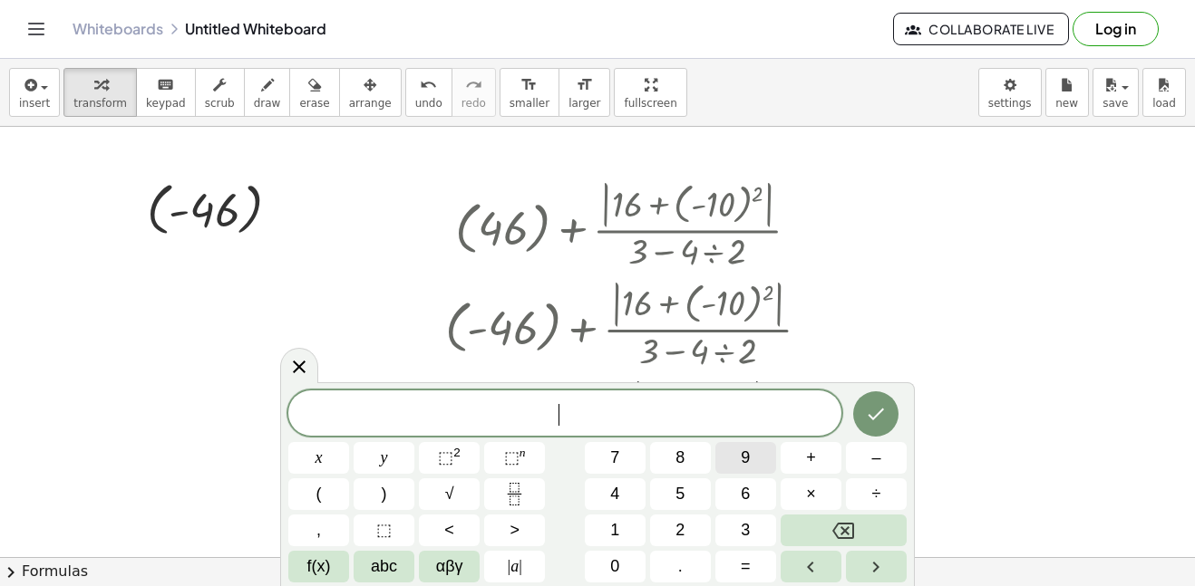
click at [759, 459] on button "9" at bounding box center [745, 458] width 61 height 32
click at [290, 370] on icon at bounding box center [299, 367] width 22 height 22
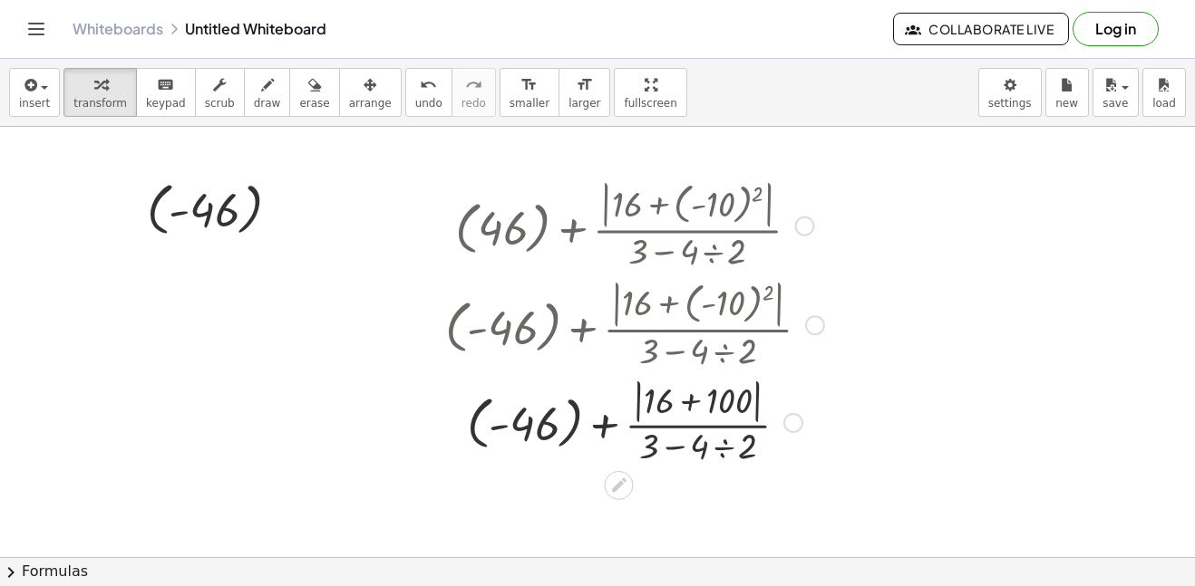
click at [567, 397] on div at bounding box center [634, 421] width 397 height 96
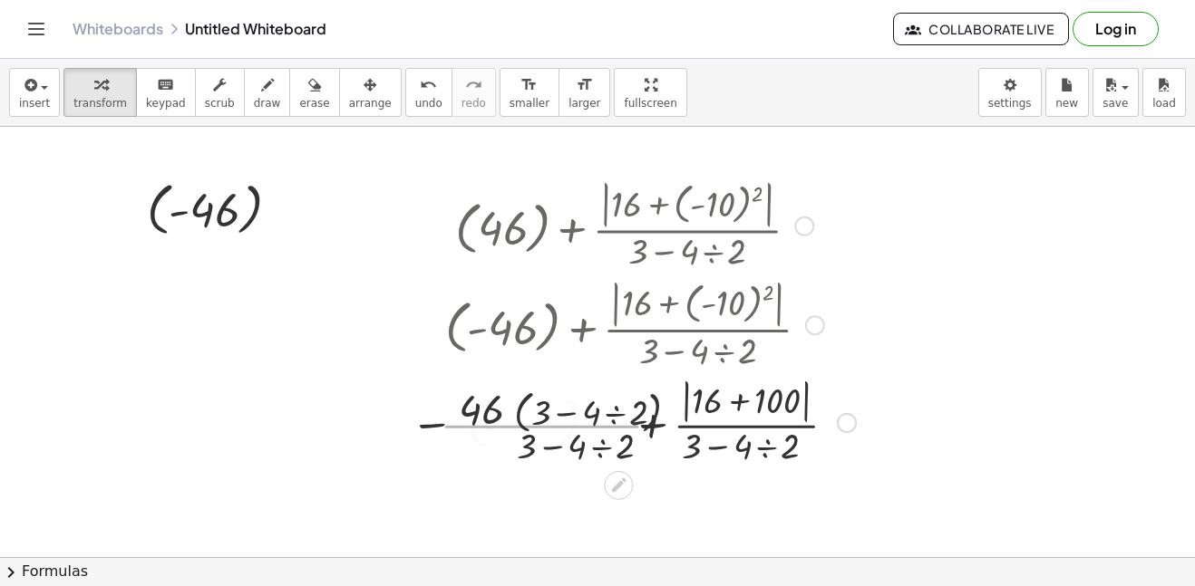
click at [751, 367] on div at bounding box center [627, 325] width 476 height 100
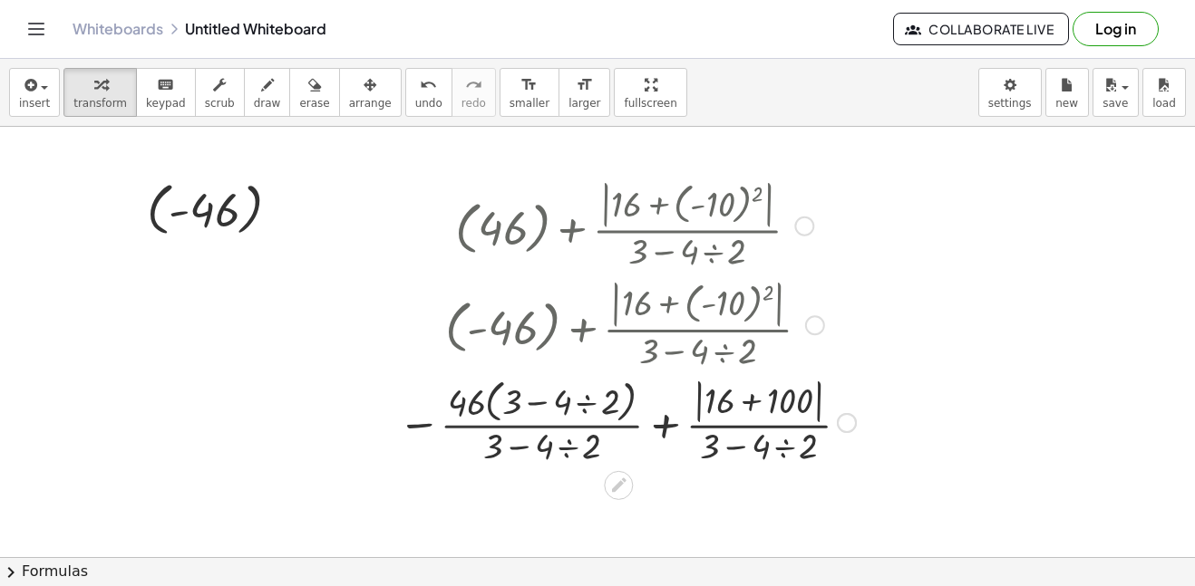
click at [751, 367] on div at bounding box center [627, 325] width 476 height 100
click at [733, 433] on div at bounding box center [627, 421] width 476 height 96
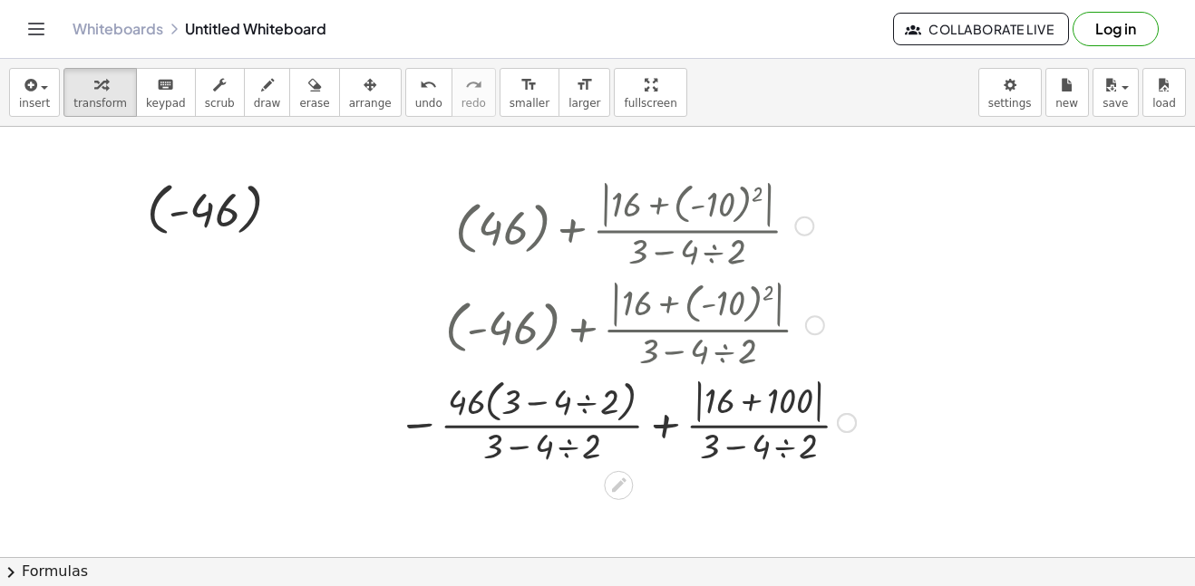
click at [733, 433] on div at bounding box center [627, 421] width 476 height 96
click at [728, 415] on div at bounding box center [627, 421] width 476 height 96
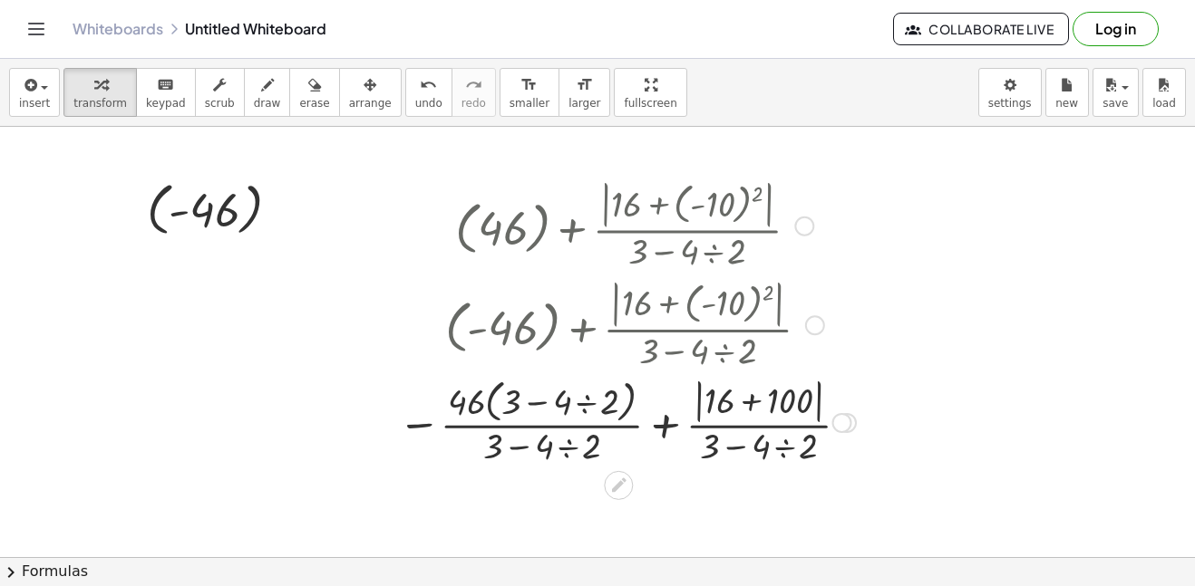
click at [593, 439] on div at bounding box center [627, 421] width 476 height 96
click at [593, 405] on div at bounding box center [627, 421] width 476 height 96
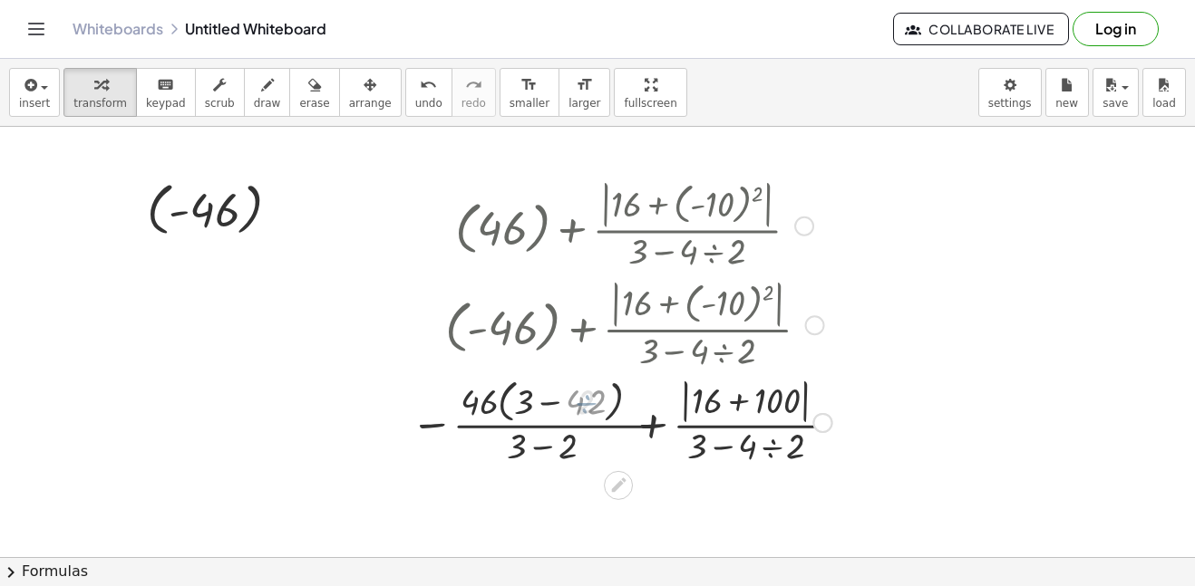
click at [593, 405] on div at bounding box center [626, 421] width 428 height 96
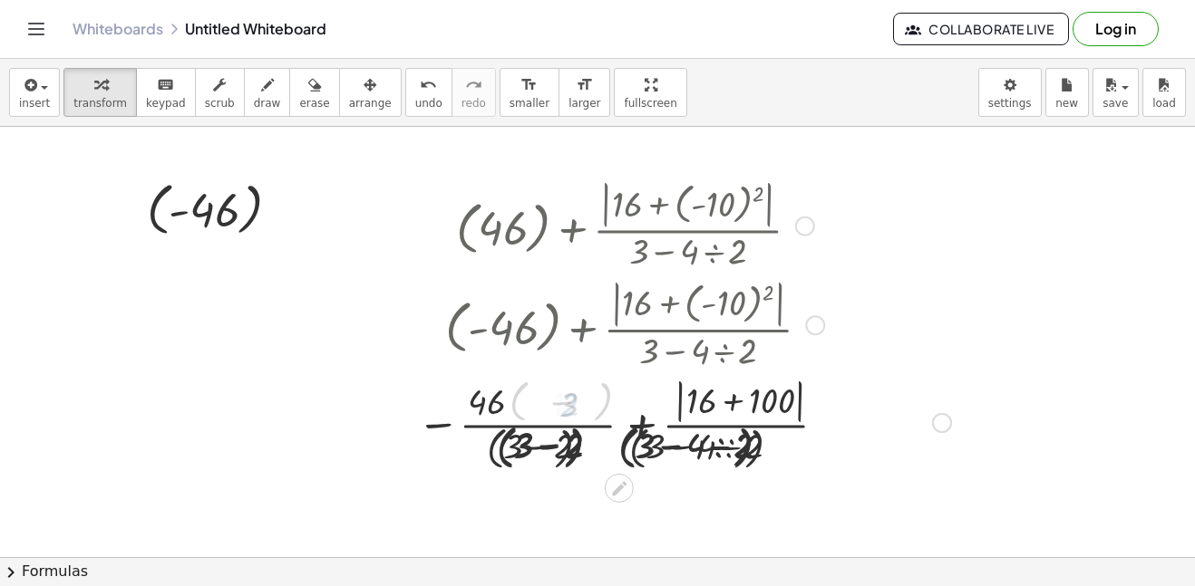
click at [692, 402] on div at bounding box center [627, 422] width 665 height 102
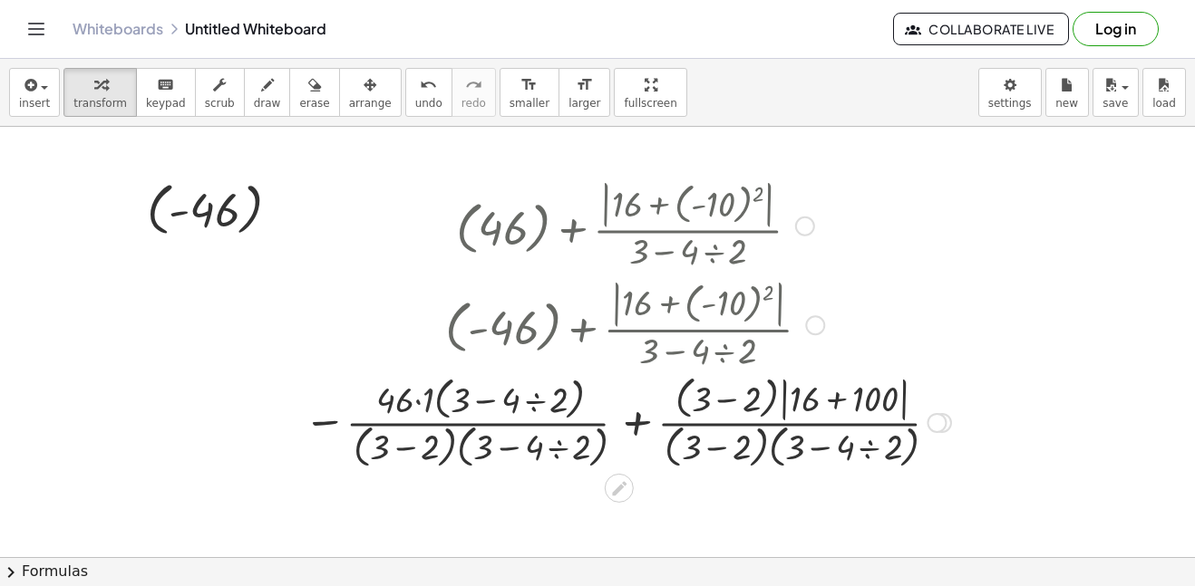
click at [692, 402] on div at bounding box center [627, 422] width 665 height 102
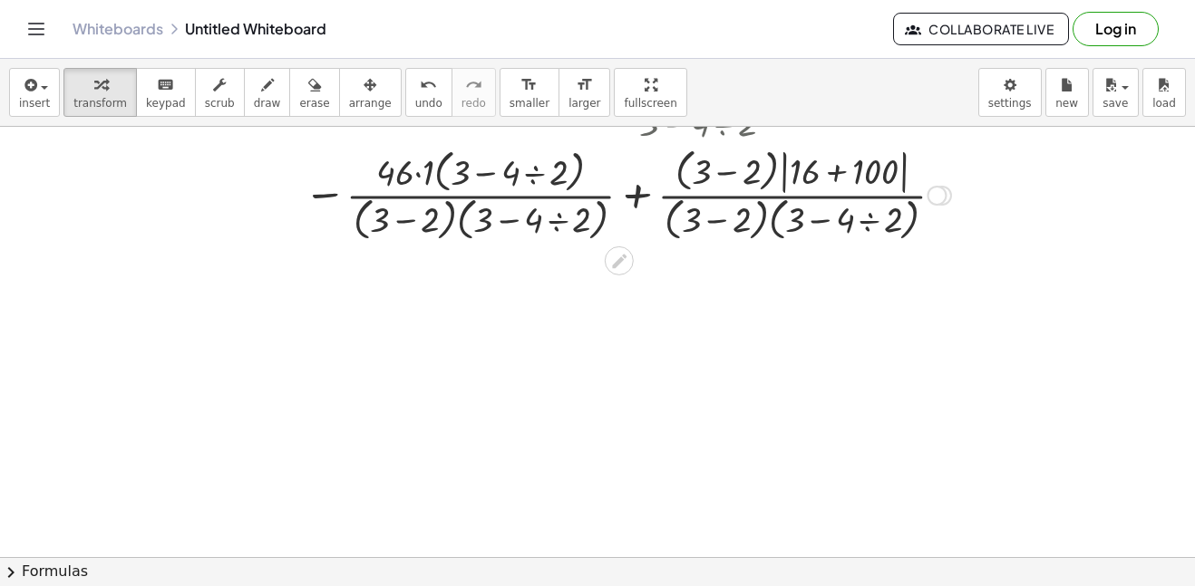
scroll to position [35, 0]
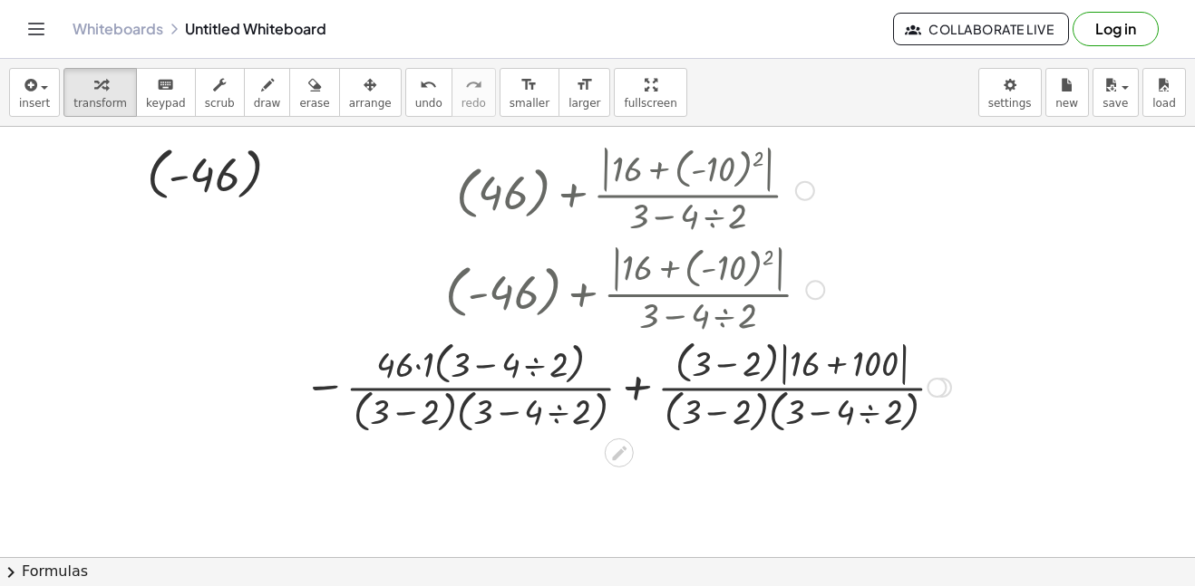
click at [692, 402] on div at bounding box center [627, 386] width 665 height 102
click at [940, 404] on div at bounding box center [627, 386] width 665 height 102
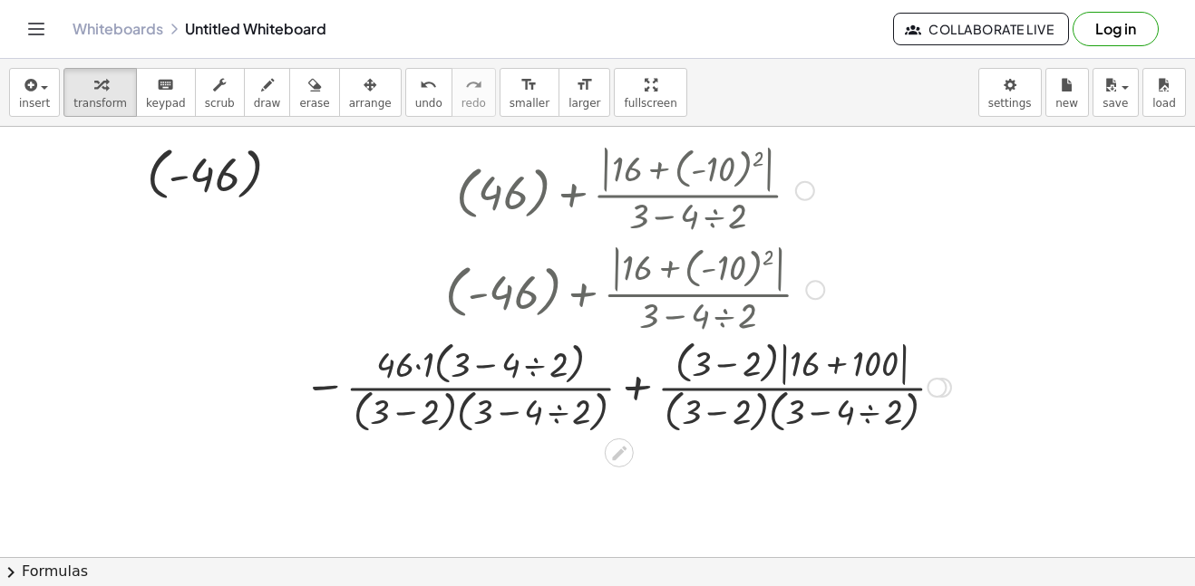
click at [951, 393] on div at bounding box center [627, 386] width 665 height 102
click at [946, 390] on div "Go back to this line Copy line as LaTeX Copy derivation as LaTeX" at bounding box center [942, 388] width 20 height 20
click at [946, 390] on div at bounding box center [951, 388] width 10 height 20
click at [845, 394] on div at bounding box center [627, 386] width 665 height 102
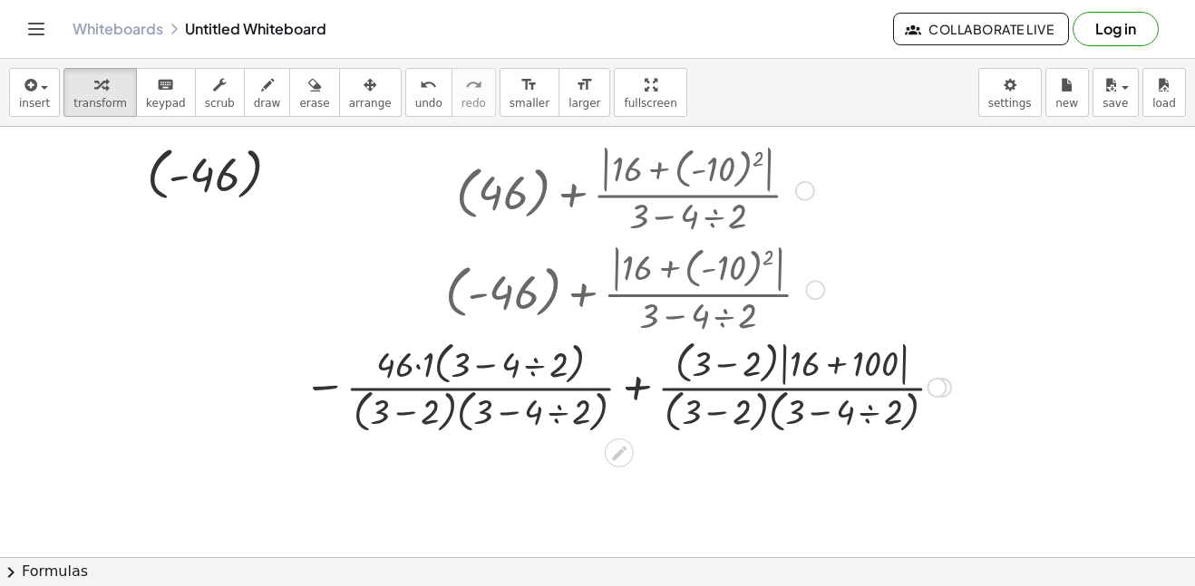
click at [845, 394] on div at bounding box center [627, 386] width 665 height 102
click at [675, 383] on div at bounding box center [627, 386] width 665 height 102
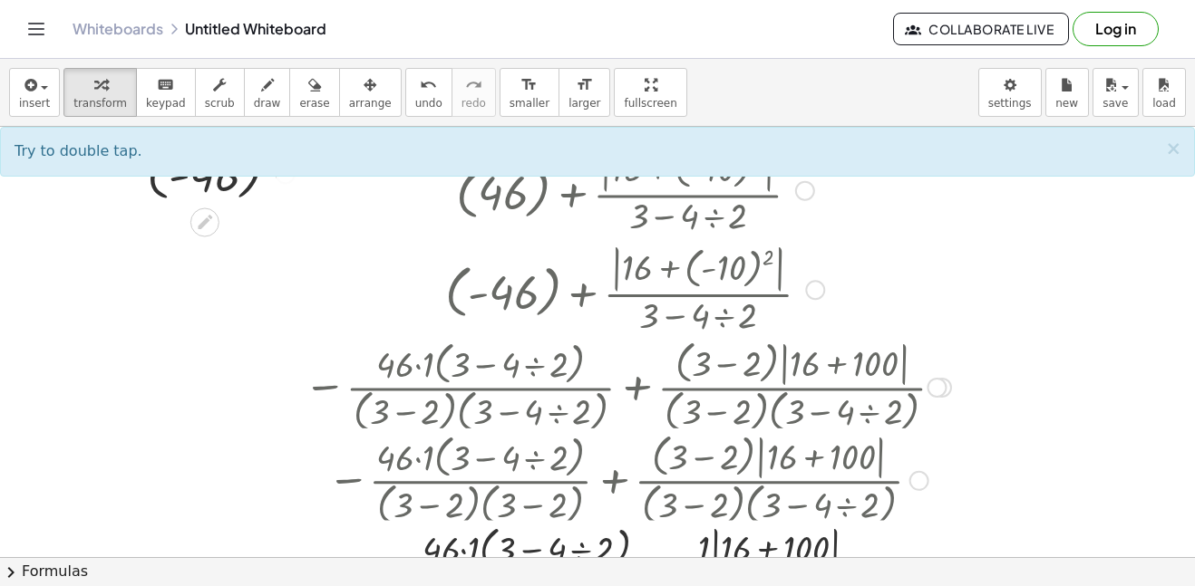
click at [751, 410] on div at bounding box center [627, 386] width 665 height 102
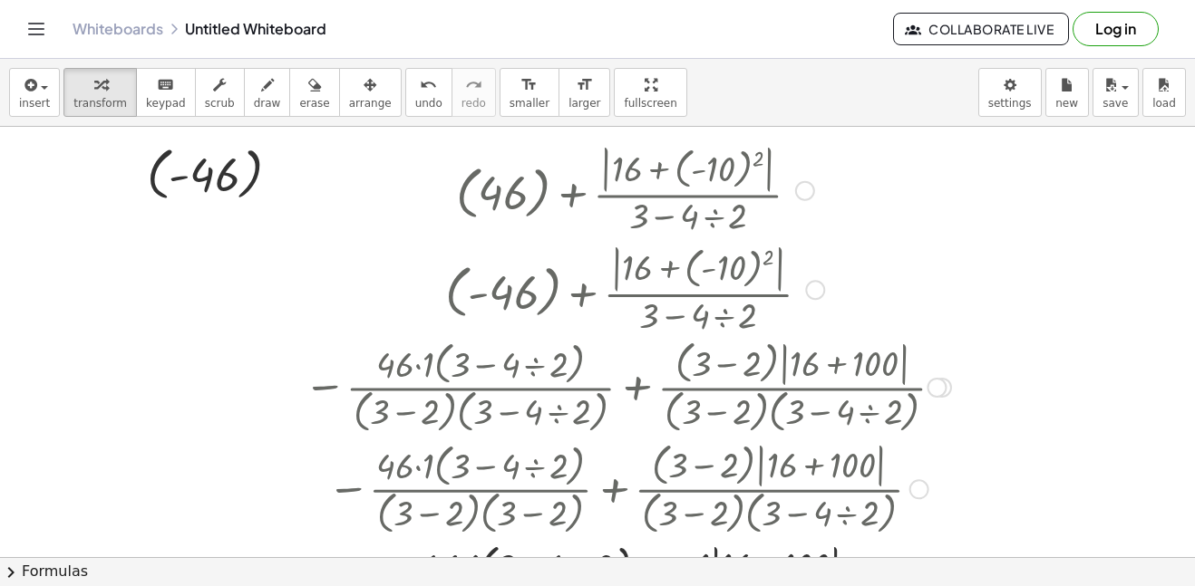
click at [738, 460] on div at bounding box center [627, 488] width 665 height 102
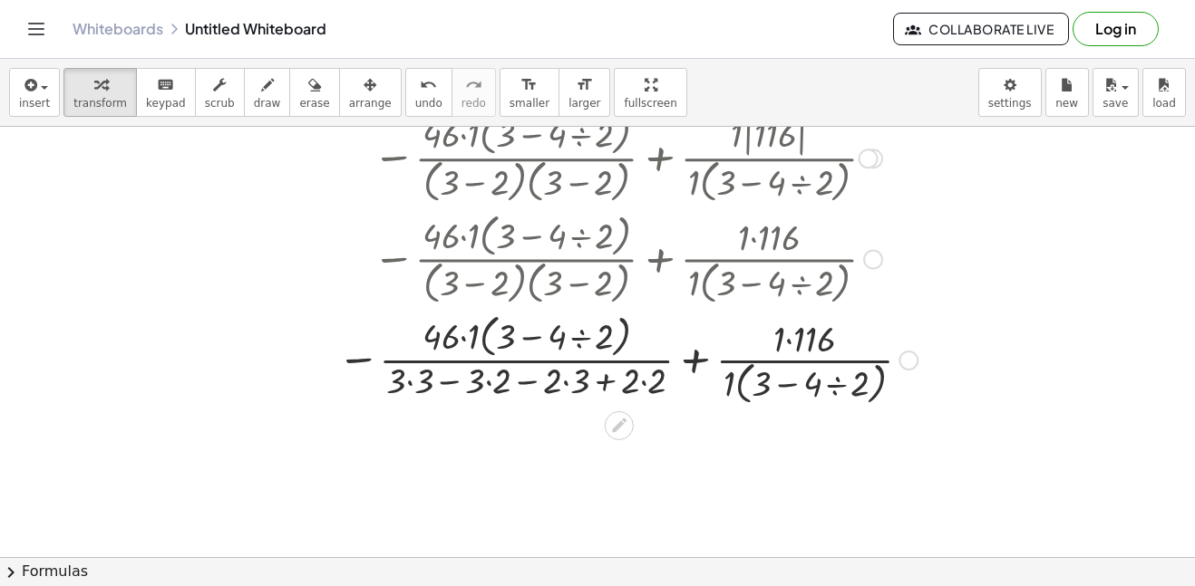
scroll to position [493, 0]
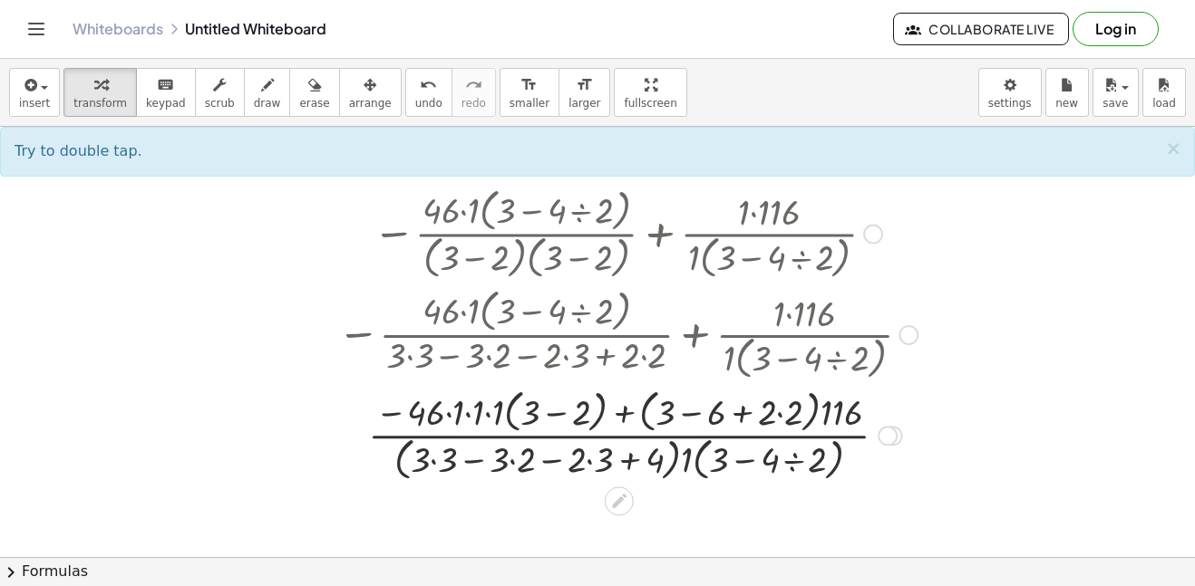
click at [755, 470] on div at bounding box center [627, 434] width 665 height 101
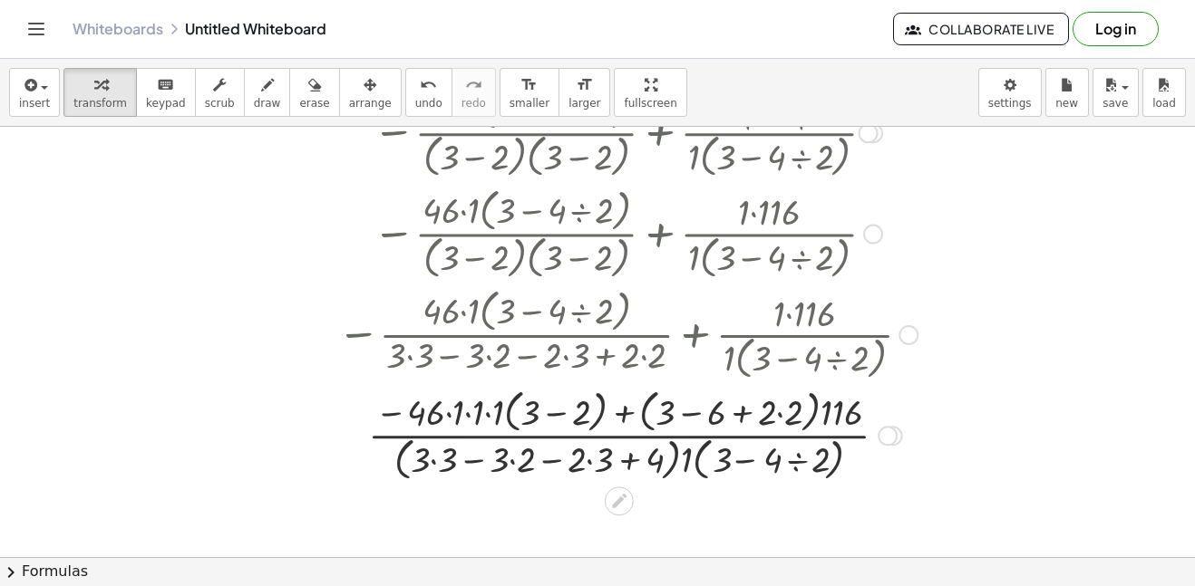
click at [755, 470] on div at bounding box center [627, 434] width 665 height 101
click at [679, 446] on div at bounding box center [627, 434] width 665 height 101
click at [657, 443] on div at bounding box center [627, 434] width 665 height 101
click at [558, 461] on div at bounding box center [627, 434] width 665 height 101
click at [522, 461] on div at bounding box center [627, 434] width 665 height 101
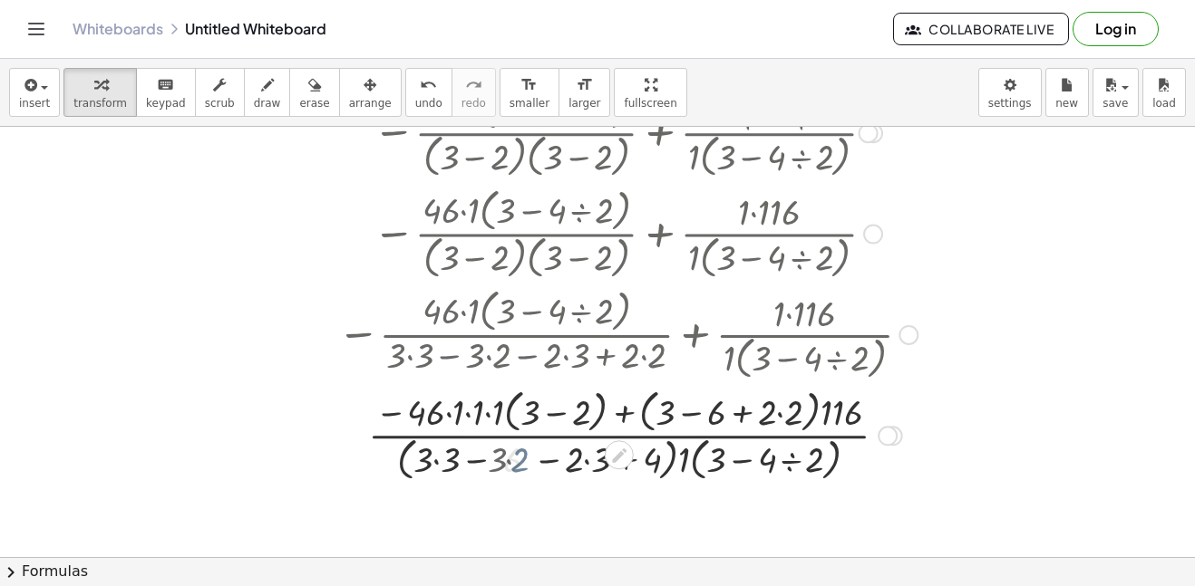
click at [451, 460] on div at bounding box center [627, 434] width 665 height 101
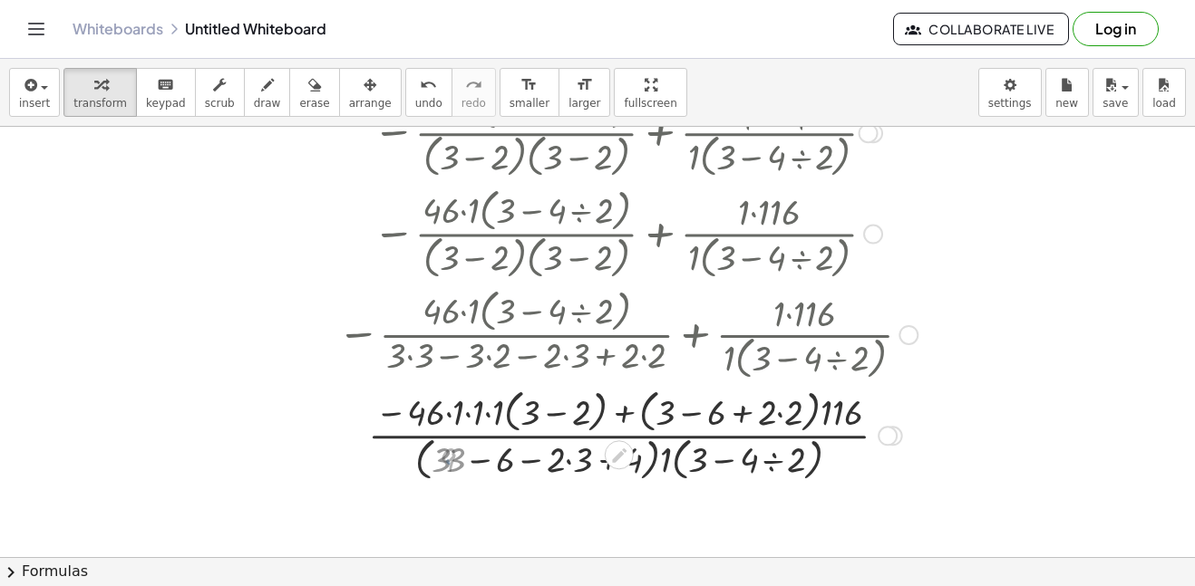
click at [473, 464] on div at bounding box center [627, 434] width 665 height 101
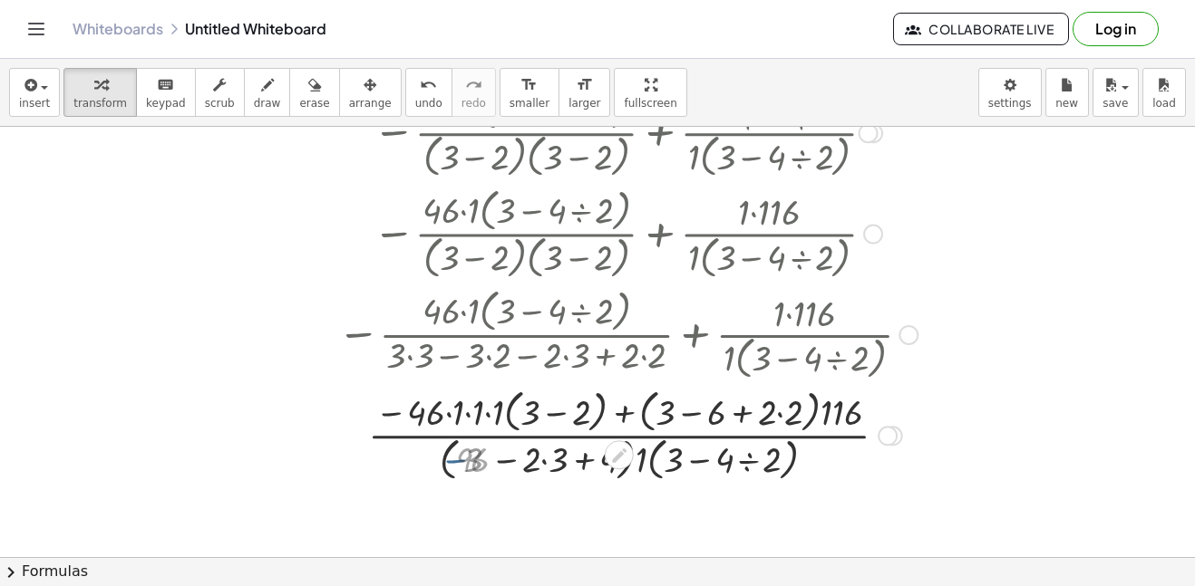
click at [516, 468] on div at bounding box center [627, 434] width 665 height 101
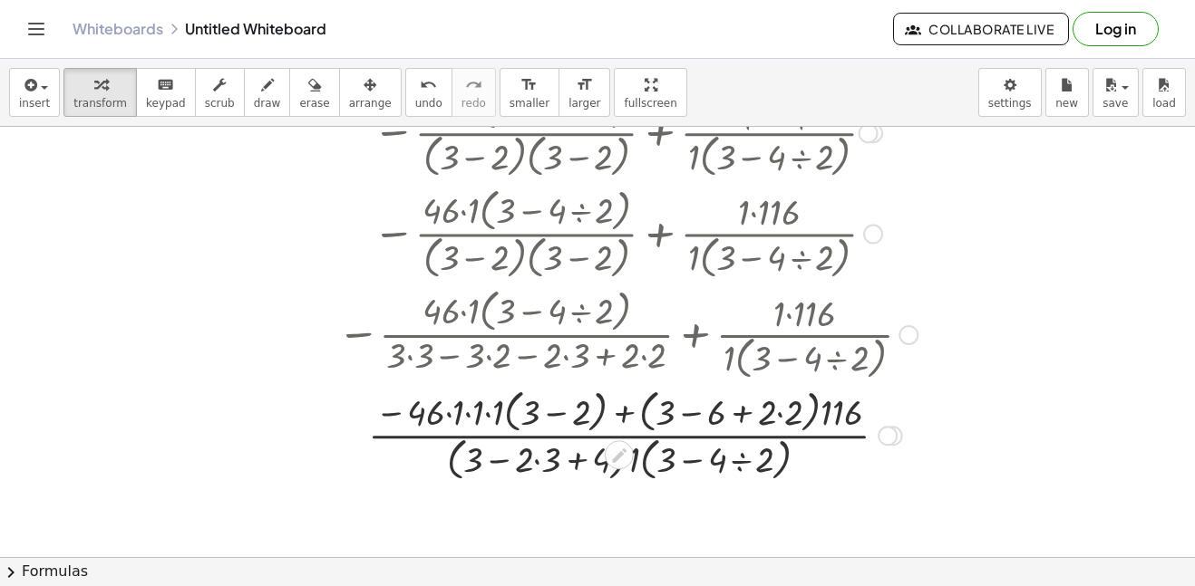
click at [487, 415] on div at bounding box center [627, 434] width 665 height 101
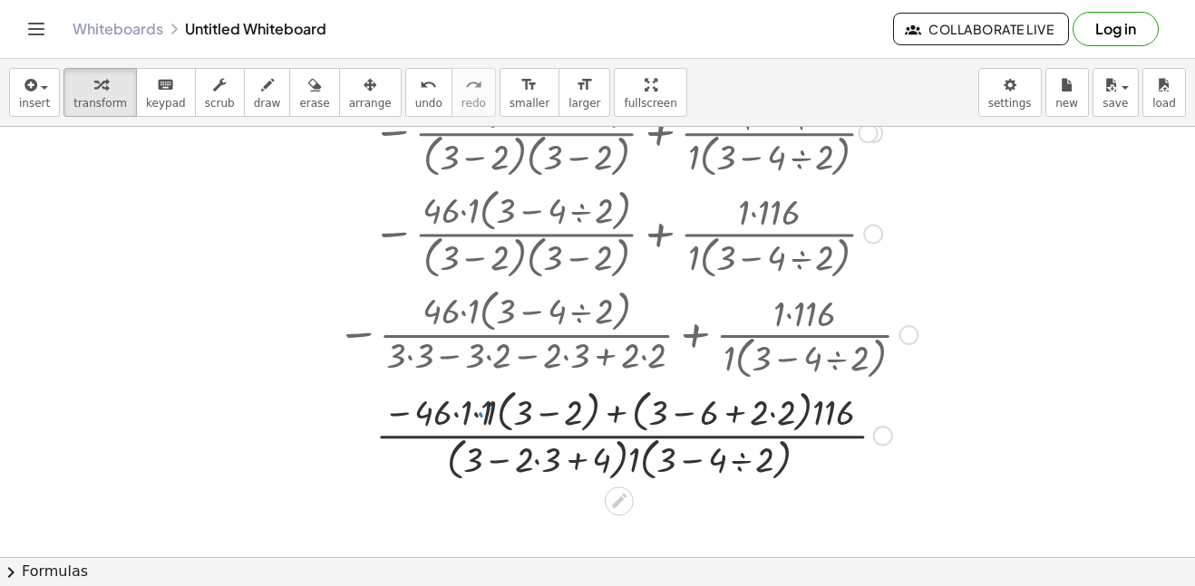
click at [584, 412] on div at bounding box center [627, 434] width 665 height 101
click at [435, 410] on div at bounding box center [627, 434] width 665 height 101
click at [485, 417] on div at bounding box center [627, 434] width 665 height 101
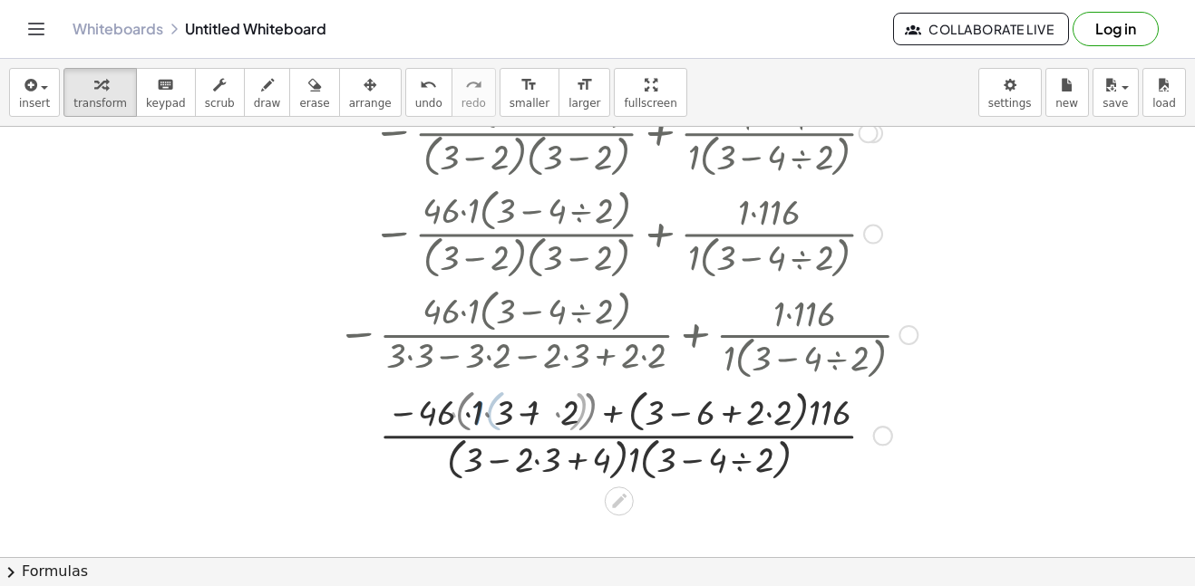
click at [521, 413] on div at bounding box center [627, 434] width 665 height 101
click at [596, 418] on div at bounding box center [627, 434] width 665 height 101
click at [635, 416] on div at bounding box center [627, 434] width 665 height 101
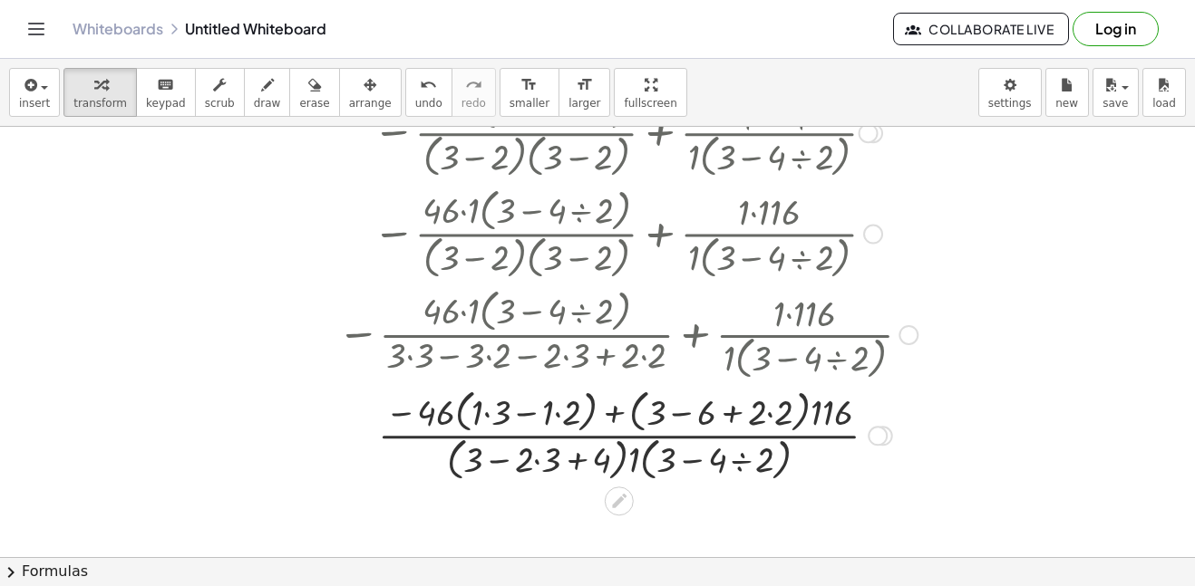
click at [635, 416] on div at bounding box center [627, 434] width 665 height 101
click at [671, 417] on div at bounding box center [627, 434] width 665 height 101
click at [724, 418] on div at bounding box center [627, 434] width 665 height 101
click at [780, 413] on div at bounding box center [627, 434] width 665 height 101
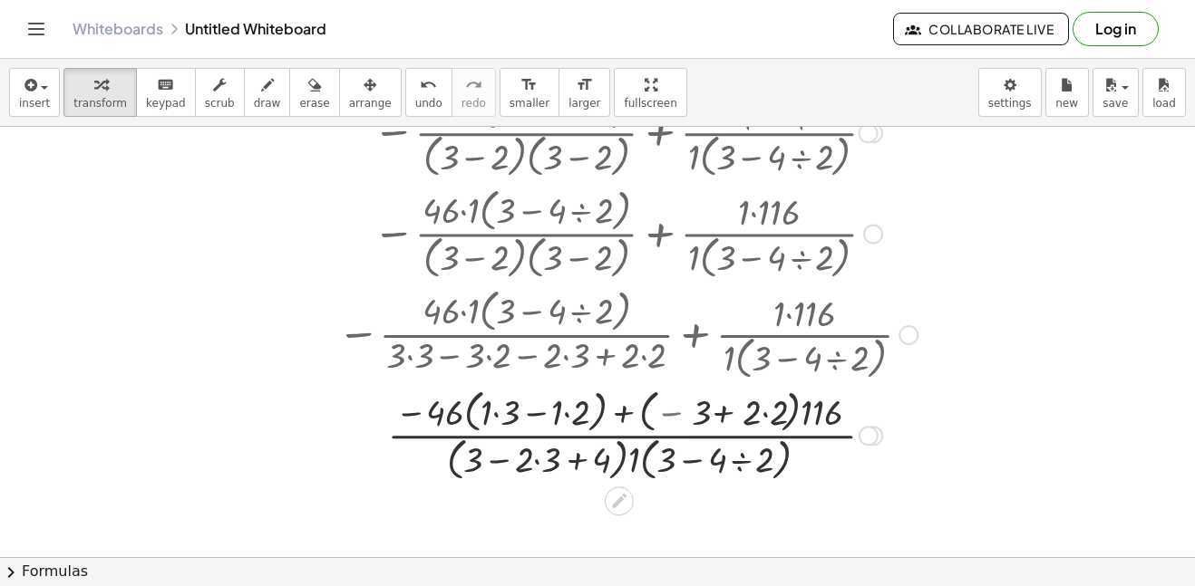
click at [780, 413] on div at bounding box center [627, 434] width 665 height 101
click at [793, 412] on div at bounding box center [627, 434] width 665 height 101
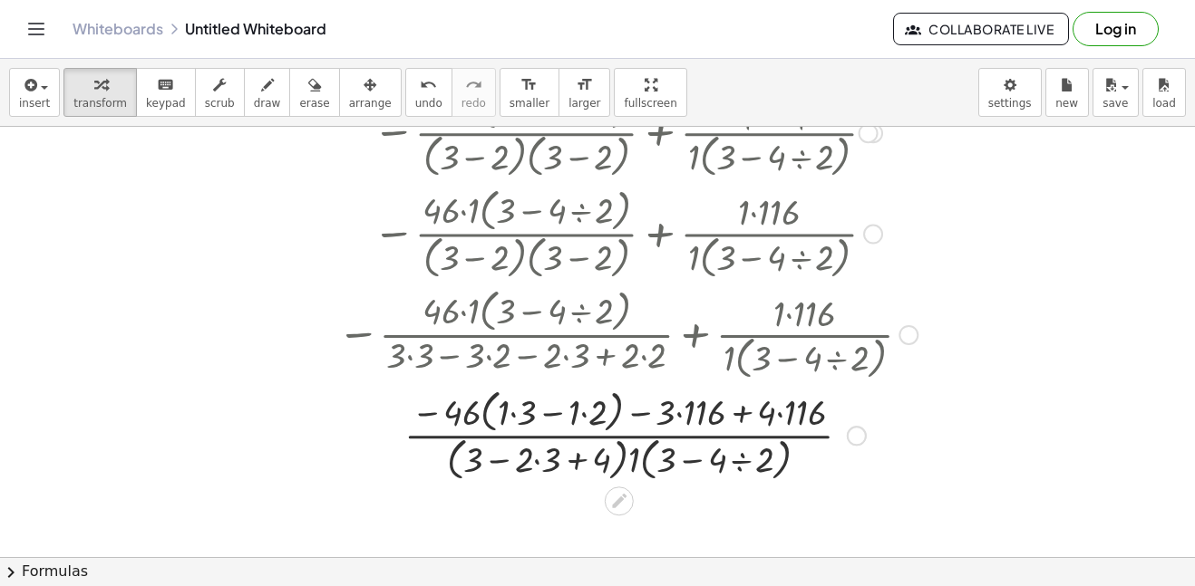
click at [766, 458] on div at bounding box center [627, 434] width 665 height 101
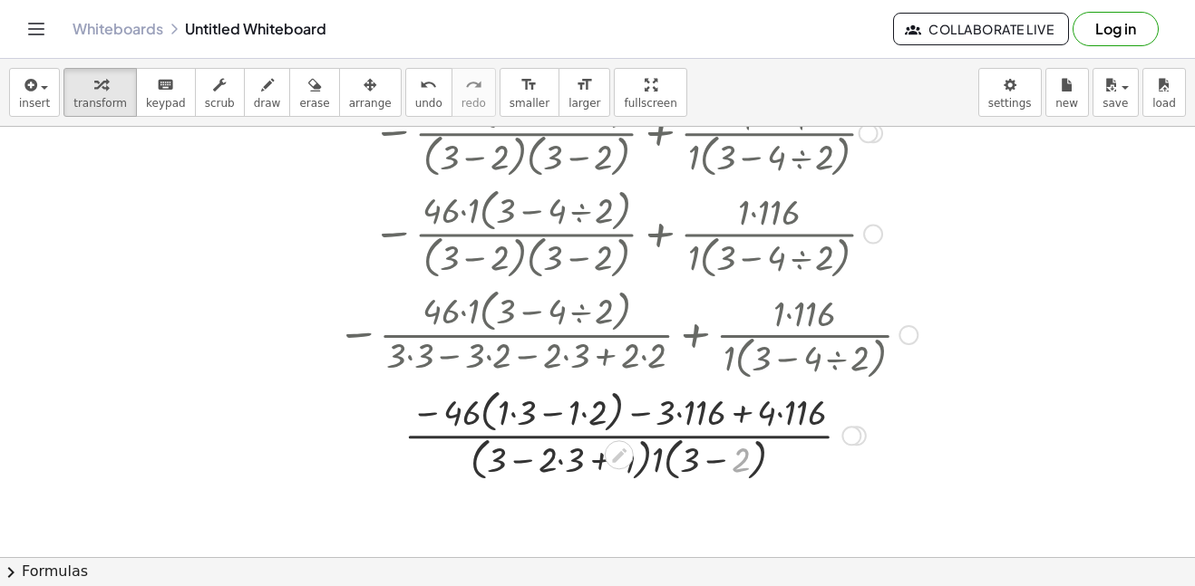
click at [766, 458] on div at bounding box center [627, 434] width 665 height 101
click at [754, 418] on div at bounding box center [627, 434] width 665 height 101
click at [661, 432] on div at bounding box center [627, 434] width 665 height 101
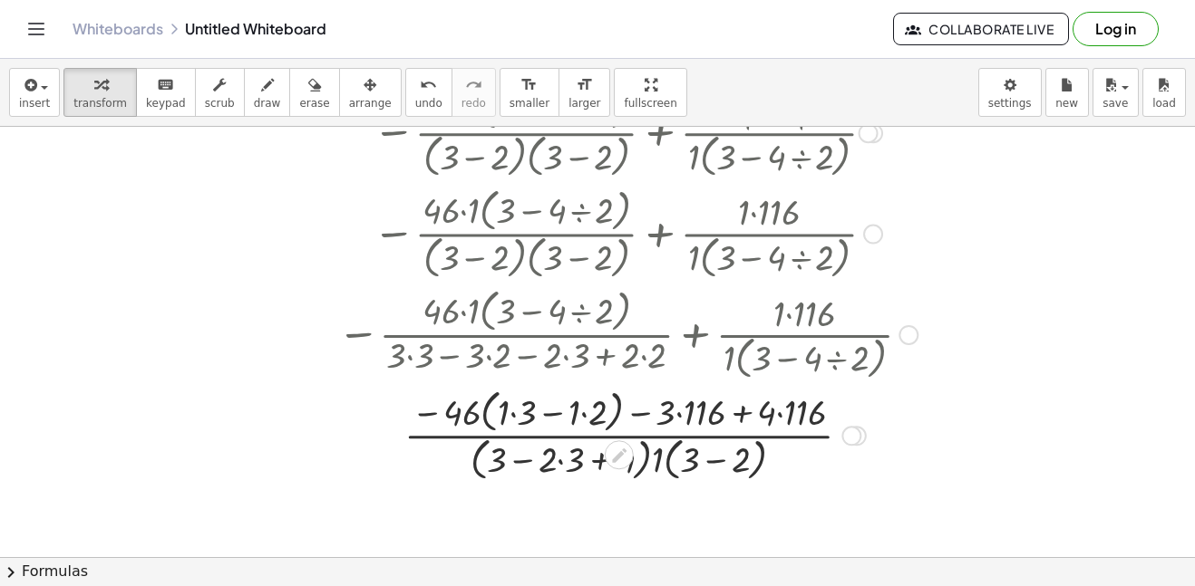
click at [661, 432] on div at bounding box center [627, 434] width 665 height 101
click at [745, 417] on div at bounding box center [627, 434] width 665 height 101
click at [784, 422] on div at bounding box center [627, 434] width 665 height 101
click at [593, 412] on div at bounding box center [627, 434] width 665 height 101
click at [675, 412] on div at bounding box center [627, 434] width 665 height 101
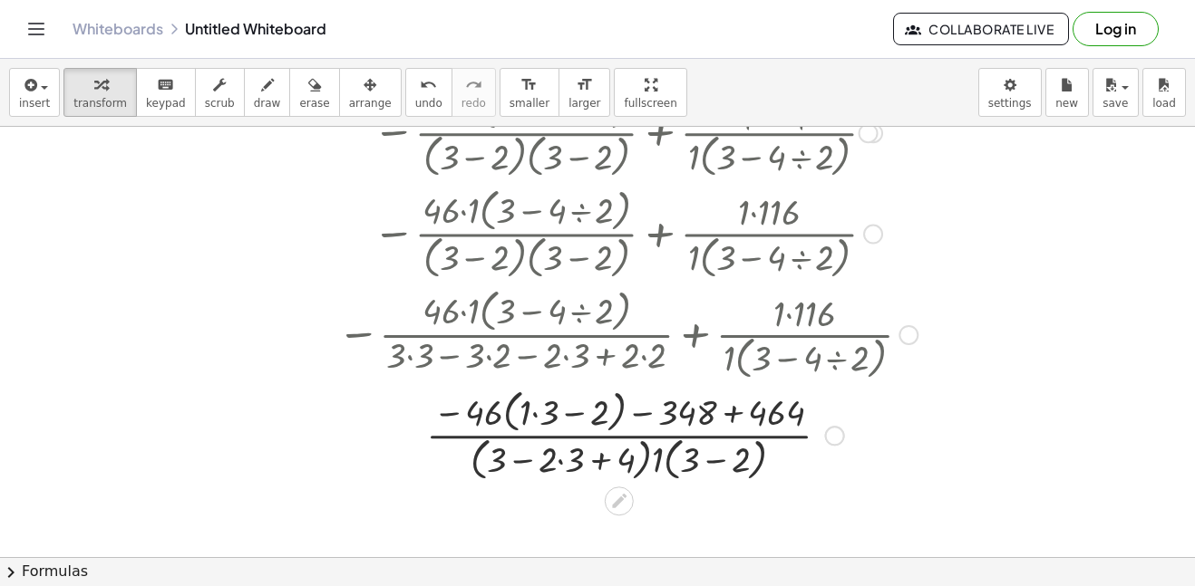
click at [525, 409] on div at bounding box center [627, 434] width 665 height 101
click at [558, 464] on div at bounding box center [627, 434] width 665 height 101
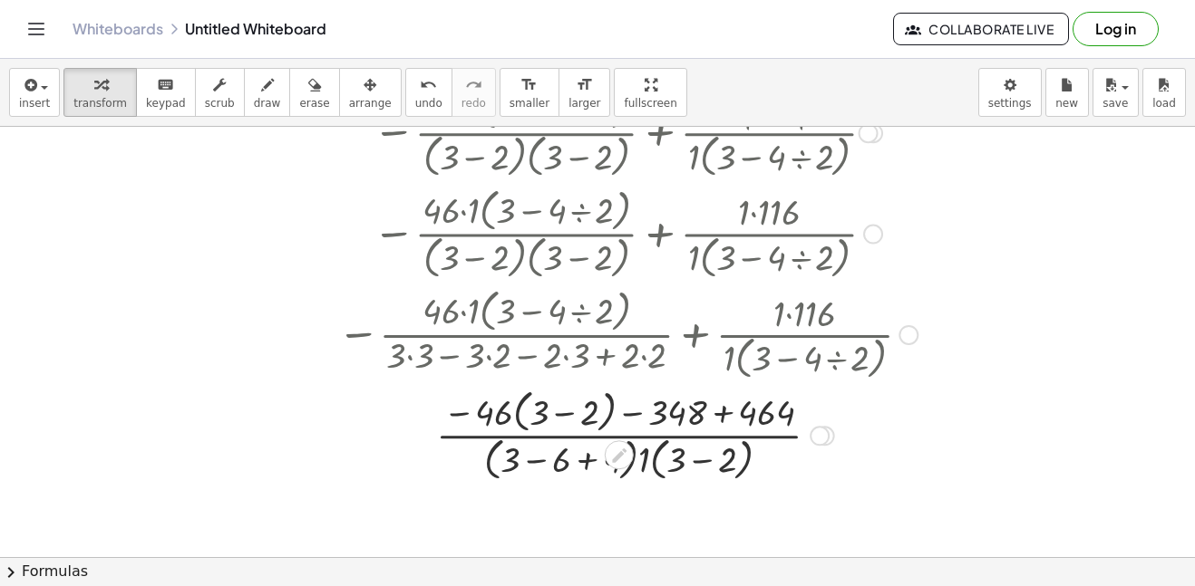
click at [585, 460] on div at bounding box center [627, 434] width 665 height 101
click at [736, 413] on div at bounding box center [627, 434] width 665 height 101
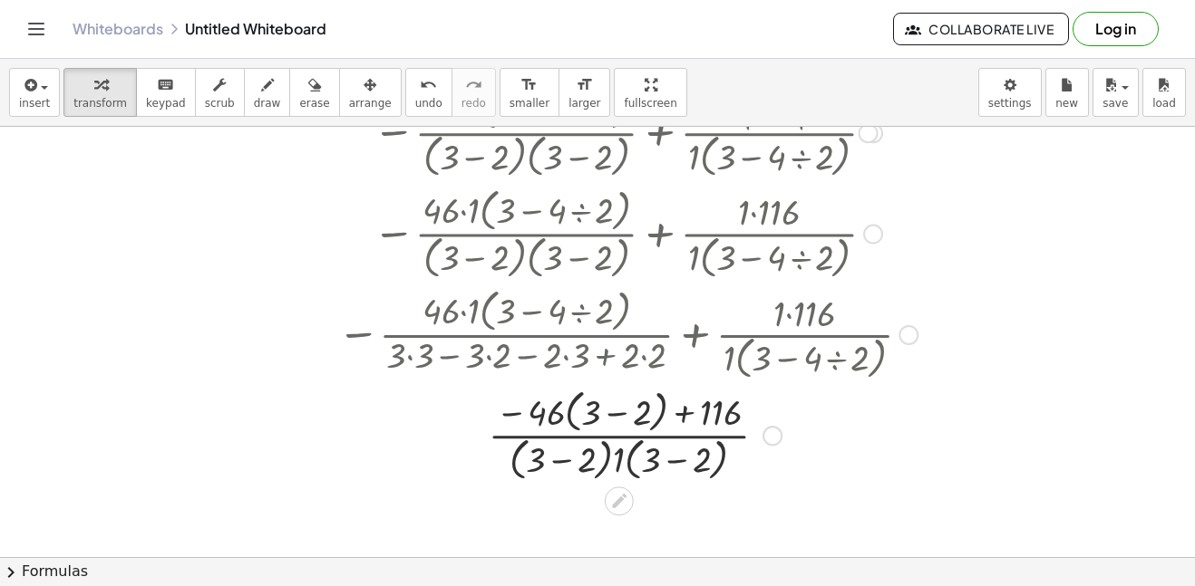
click at [677, 408] on div at bounding box center [627, 434] width 665 height 101
click at [615, 400] on div at bounding box center [627, 434] width 665 height 101
click at [603, 416] on div at bounding box center [627, 434] width 665 height 96
click at [606, 410] on div at bounding box center [627, 434] width 665 height 96
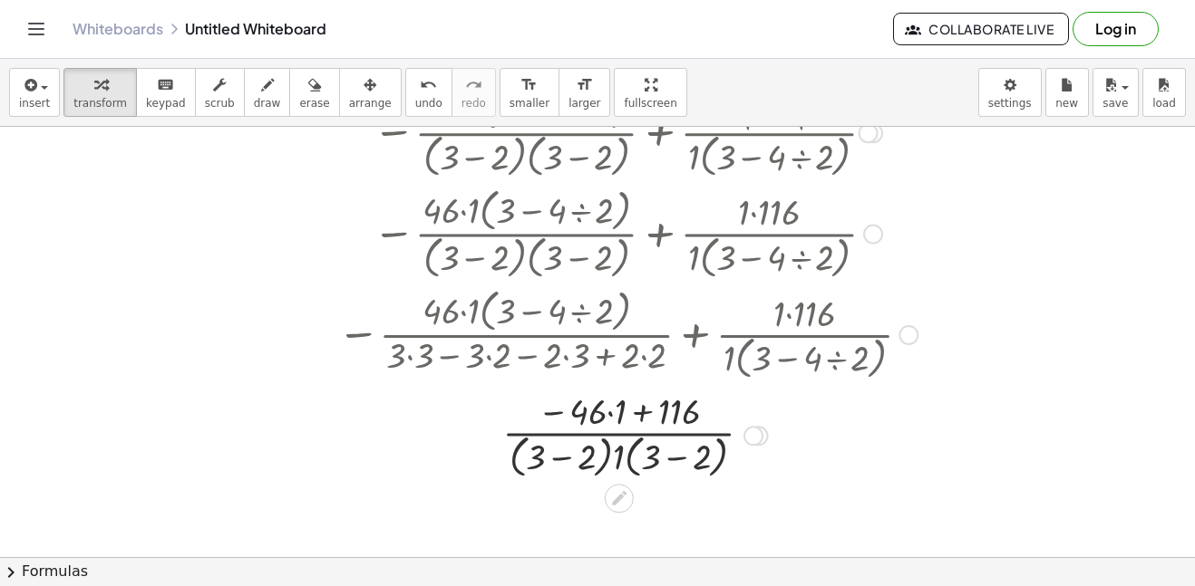
click at [660, 457] on div at bounding box center [627, 434] width 665 height 96
click at [670, 455] on div at bounding box center [627, 434] width 665 height 96
click at [603, 450] on div at bounding box center [627, 434] width 665 height 96
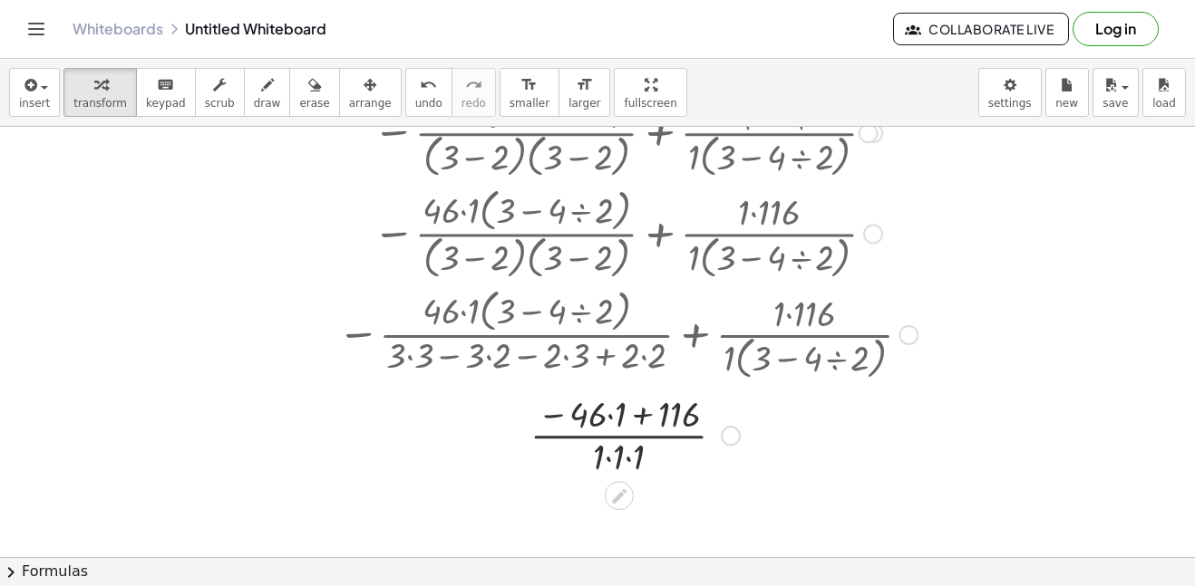
click at [604, 415] on div at bounding box center [627, 434] width 665 height 91
click at [624, 451] on div at bounding box center [627, 434] width 665 height 91
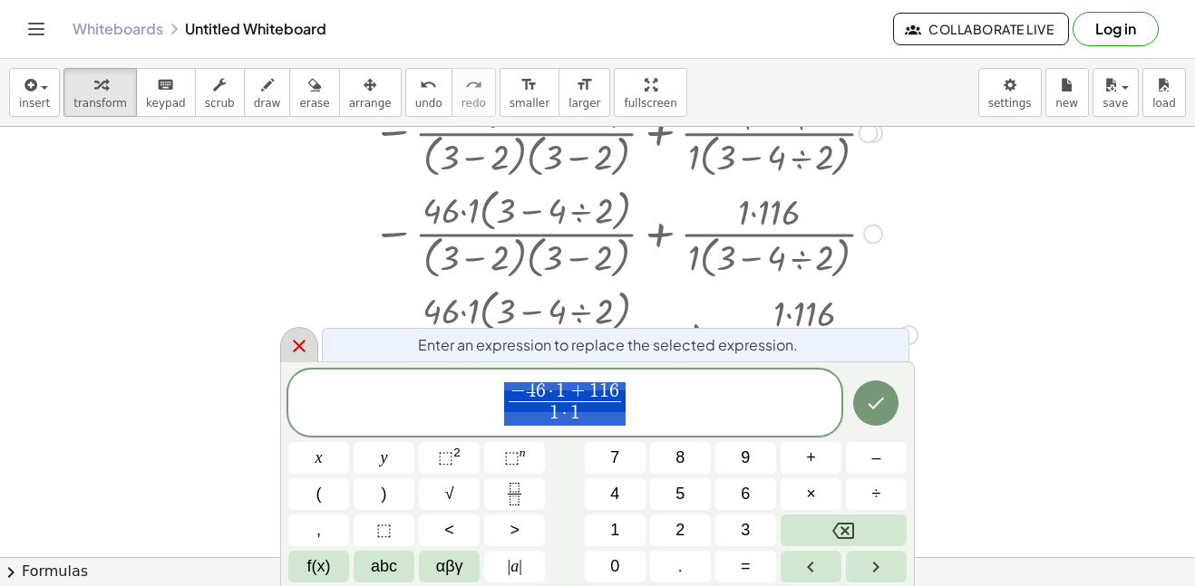
click at [288, 343] on icon at bounding box center [299, 346] width 22 height 22
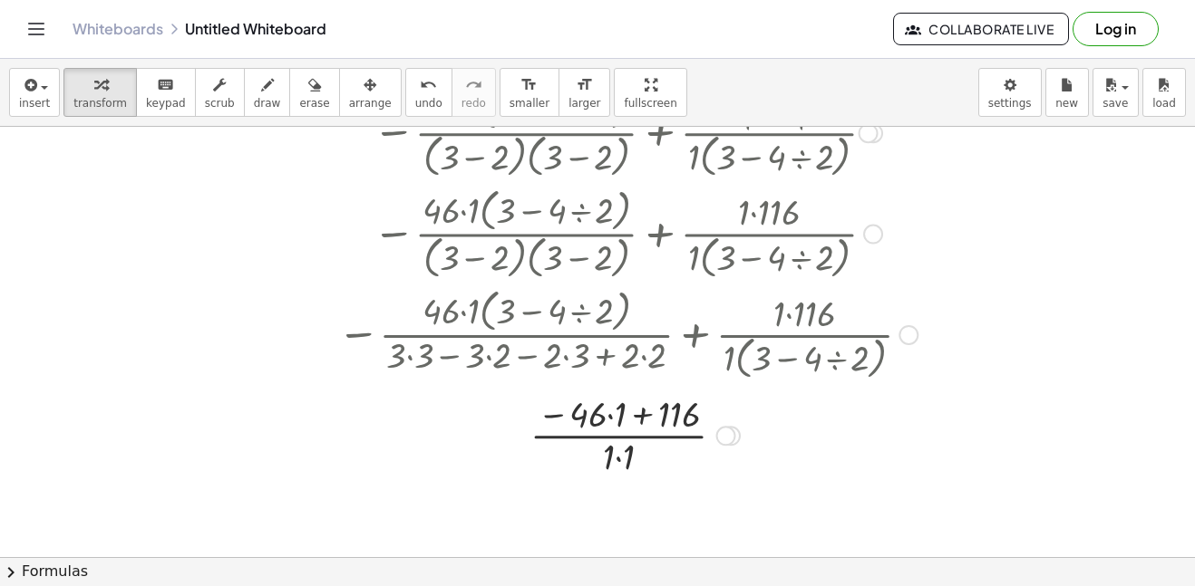
click at [628, 413] on div at bounding box center [627, 434] width 665 height 91
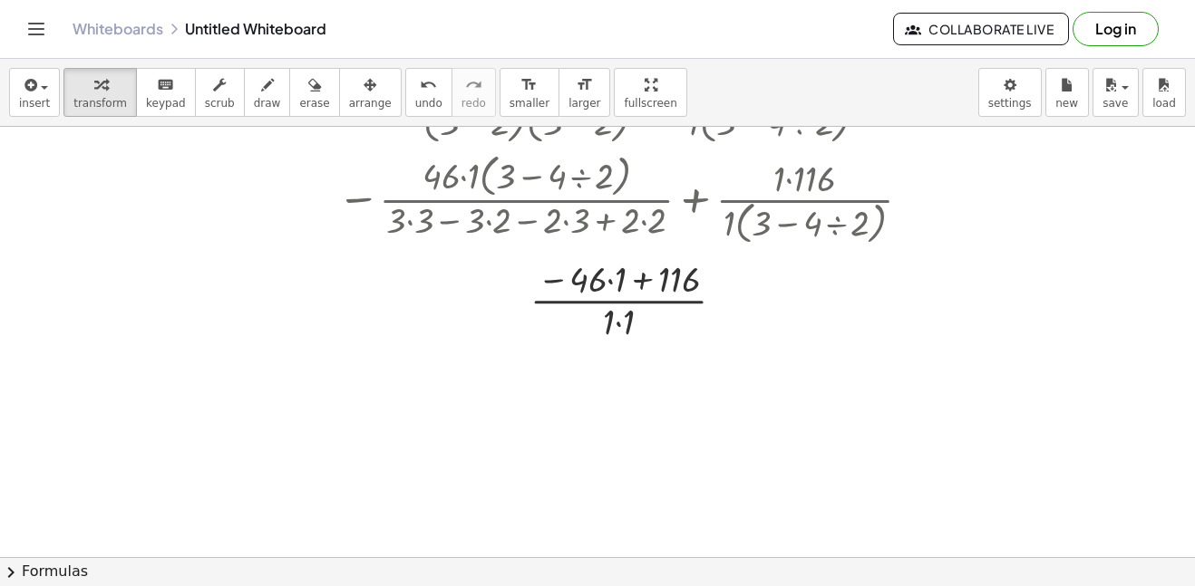
scroll to position [629, 0]
click at [619, 327] on div at bounding box center [627, 298] width 665 height 91
click at [691, 277] on div at bounding box center [627, 298] width 665 height 91
click at [674, 280] on div at bounding box center [627, 298] width 665 height 91
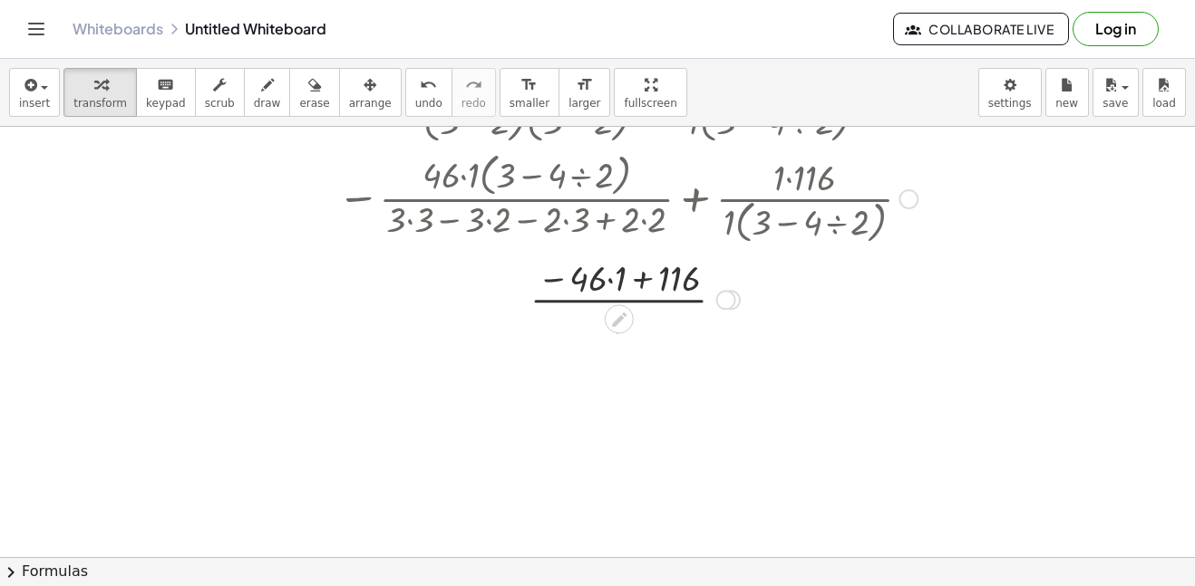
click at [657, 279] on div at bounding box center [627, 298] width 665 height 91
click at [604, 272] on div at bounding box center [627, 298] width 665 height 91
click at [609, 276] on div at bounding box center [627, 298] width 665 height 91
click at [623, 278] on div at bounding box center [627, 298] width 665 height 91
click at [626, 379] on div at bounding box center [627, 389] width 665 height 91
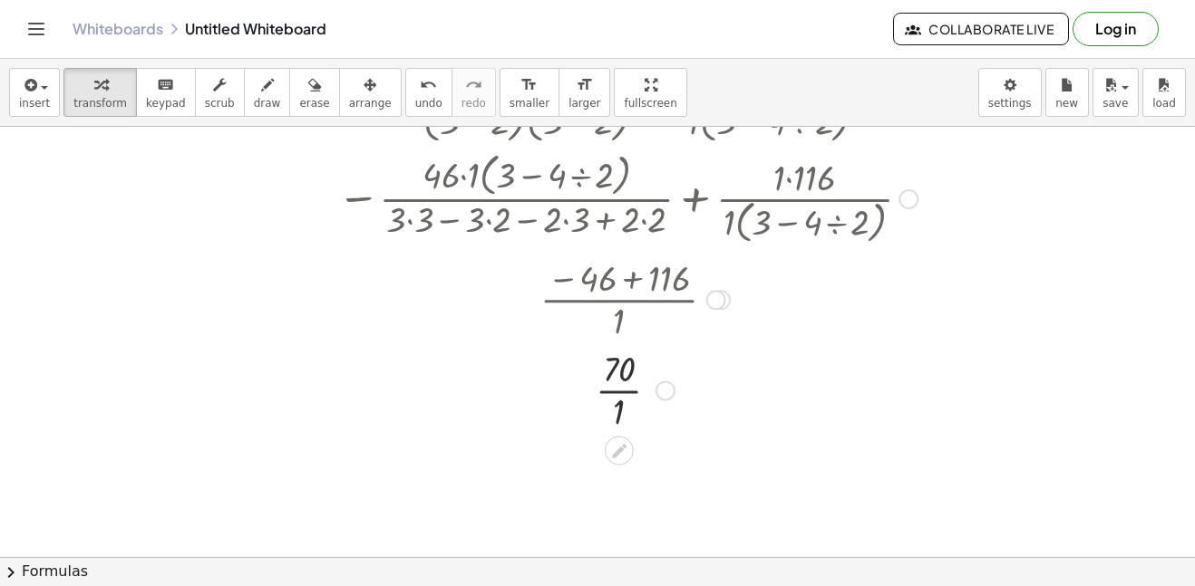
click at [629, 404] on div at bounding box center [627, 389] width 665 height 91
